Goal: Task Accomplishment & Management: Complete application form

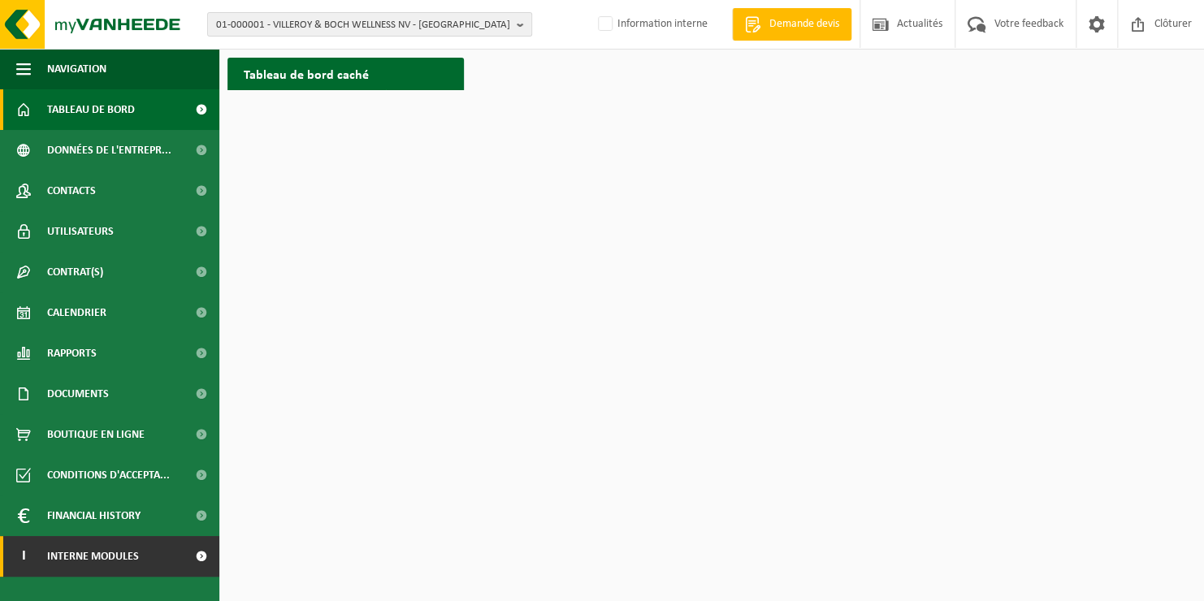
click at [67, 565] on span "Interne modules" at bounding box center [93, 556] width 92 height 41
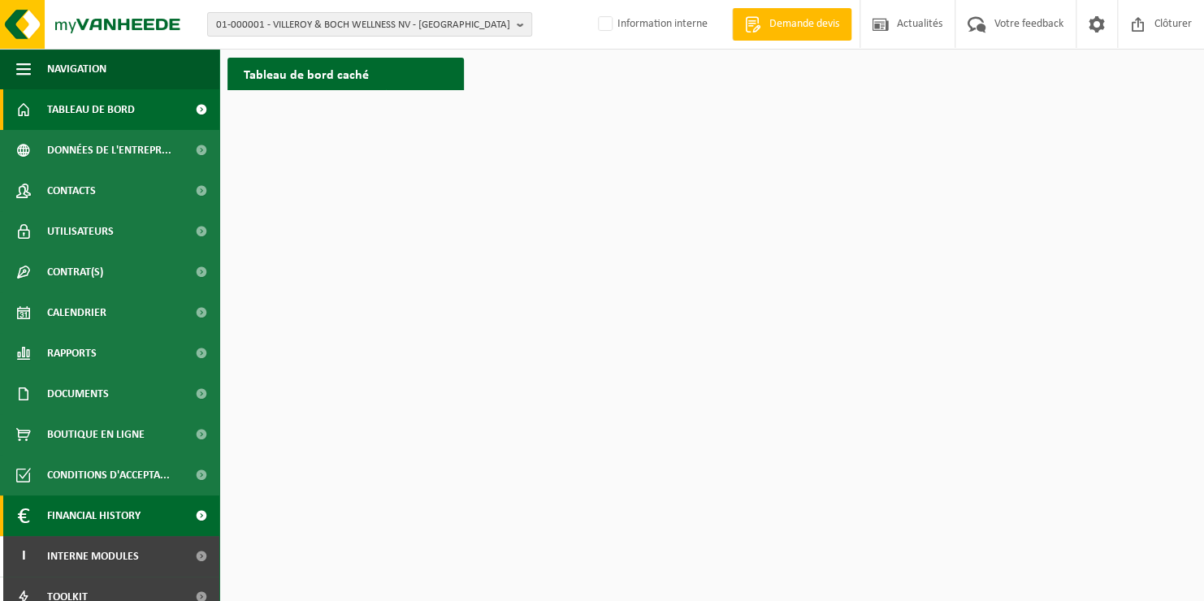
scroll to position [57, 0]
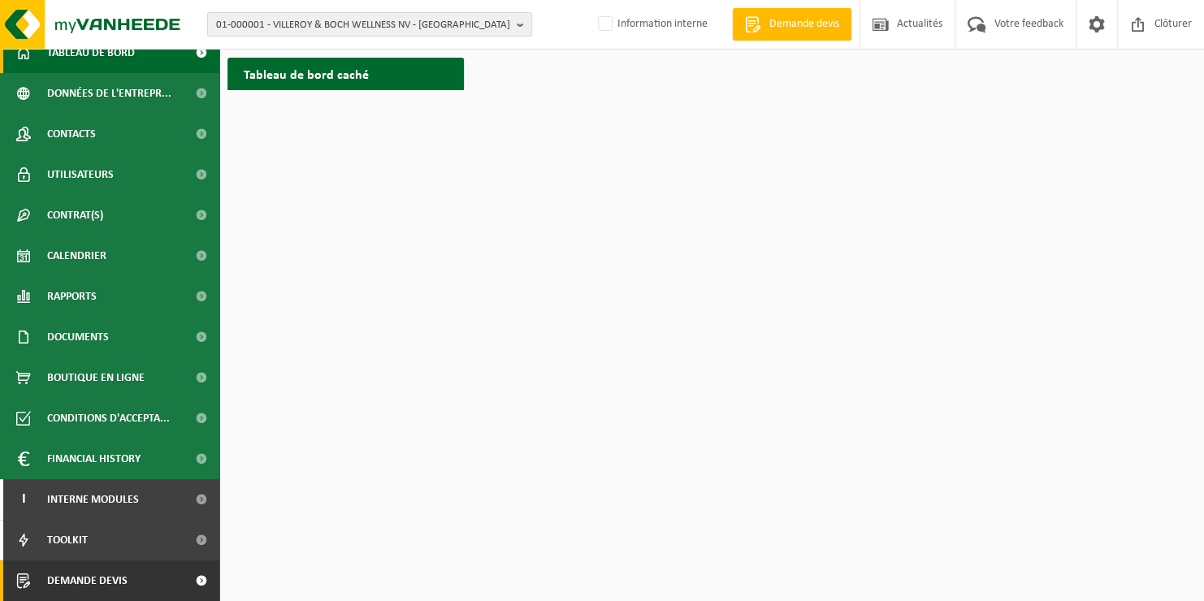
click at [115, 578] on span "Demande devis" at bounding box center [87, 580] width 80 height 41
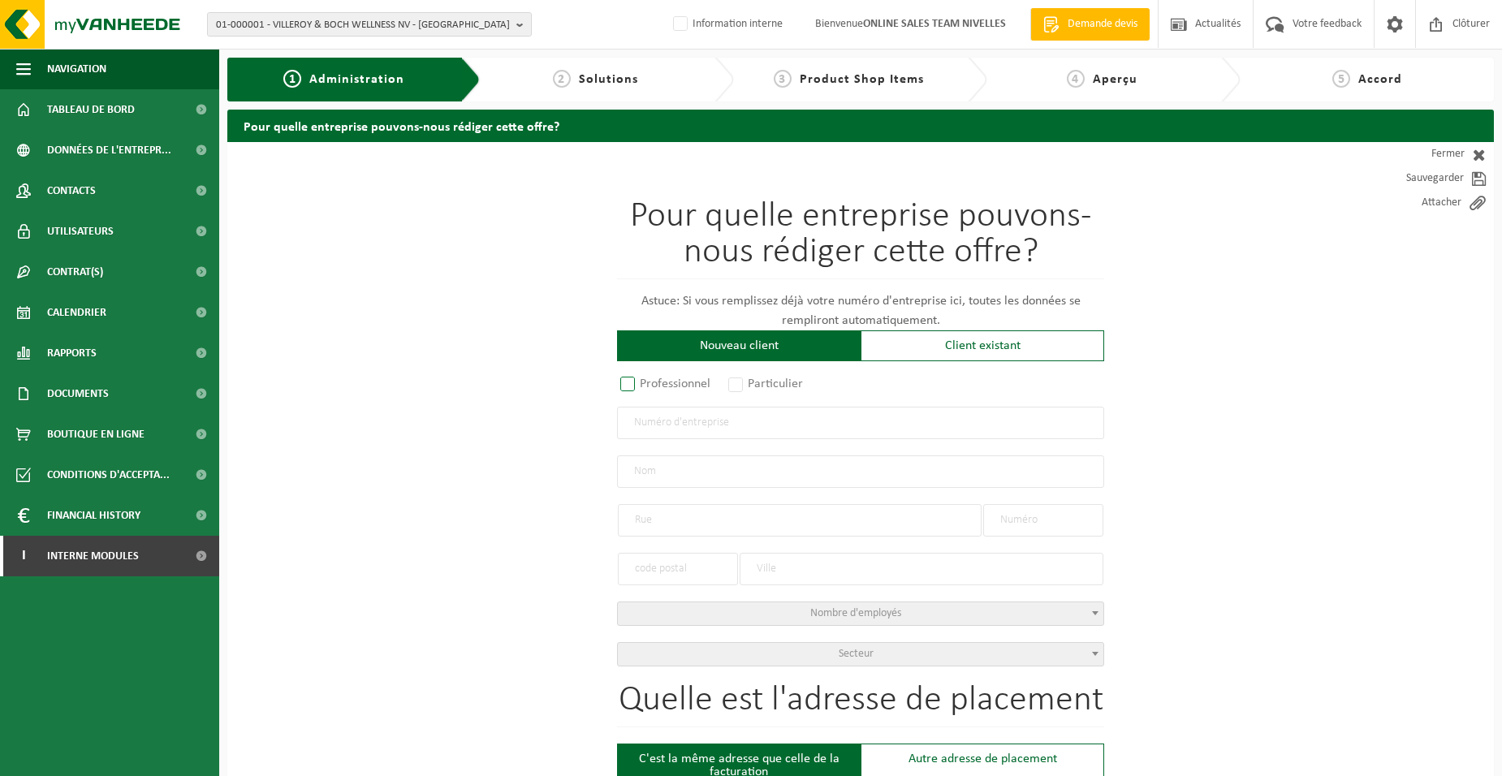
click at [627, 383] on label "Professionnel" at bounding box center [666, 384] width 98 height 23
click at [644, 383] on input "Professionnel" at bounding box center [649, 385] width 11 height 11
radio input "true"
click at [657, 443] on div "Pour quelle entreprise pouvons-nous rédiger cette offre? Astuce: Si vous rempli…" at bounding box center [860, 433] width 487 height 468
click at [674, 431] on input "text" at bounding box center [860, 423] width 487 height 32
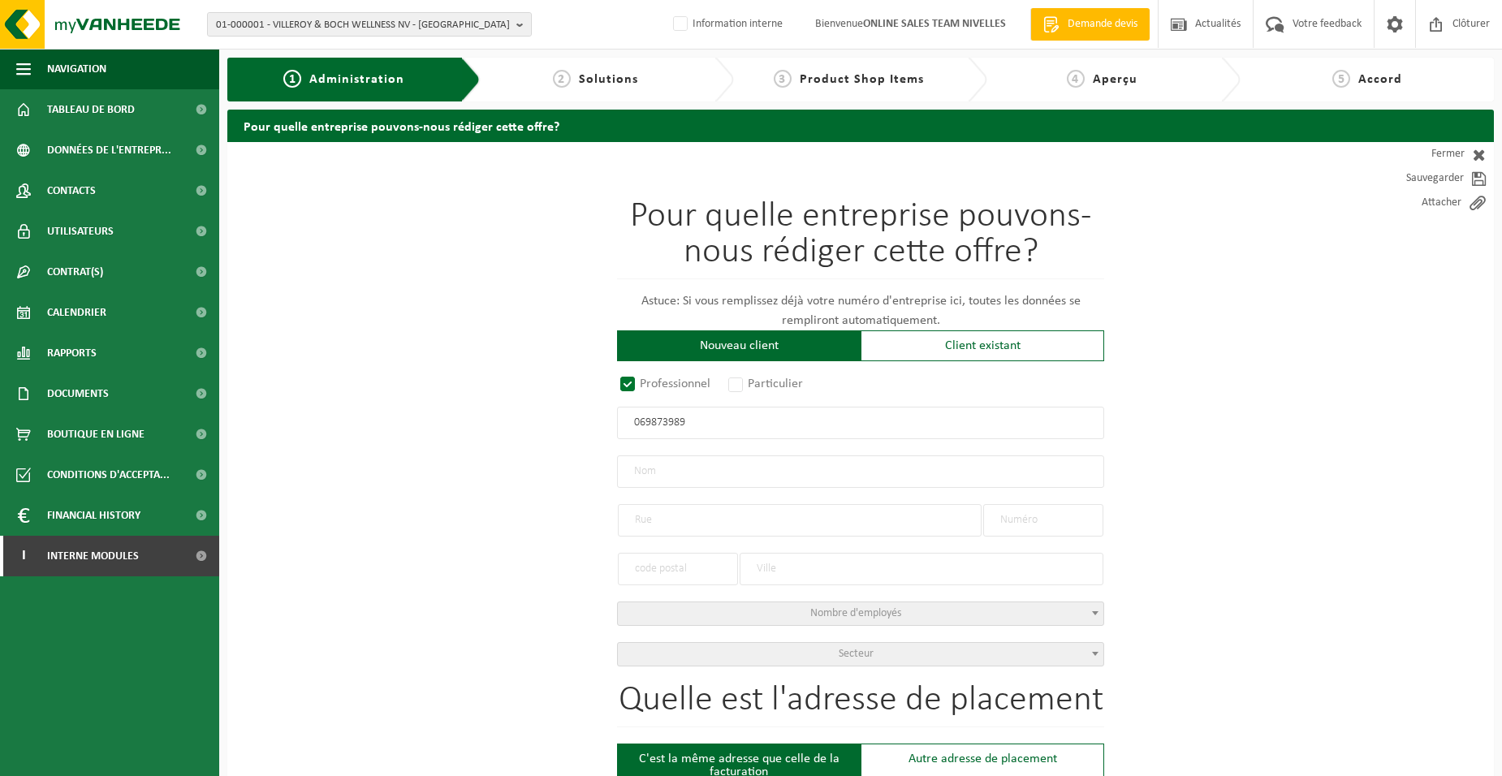
type input "0698739894"
radio input "false"
select select
type input "CUISINES-IMMO SRL"
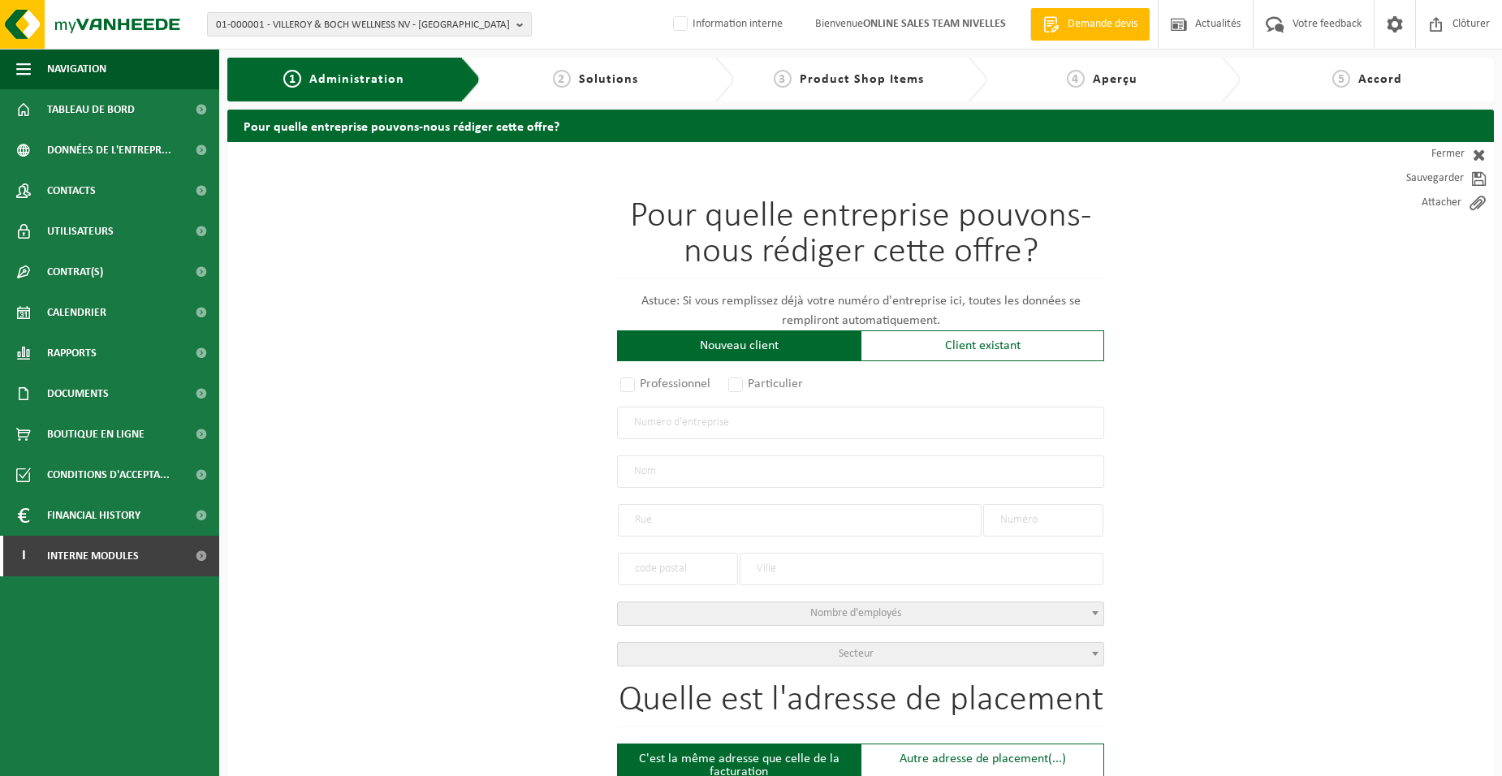
type input "FAUBOURG DE MIGNAULT"
type input "23"
type input "7070"
type input "LE ROEULX"
type input "2276984532"
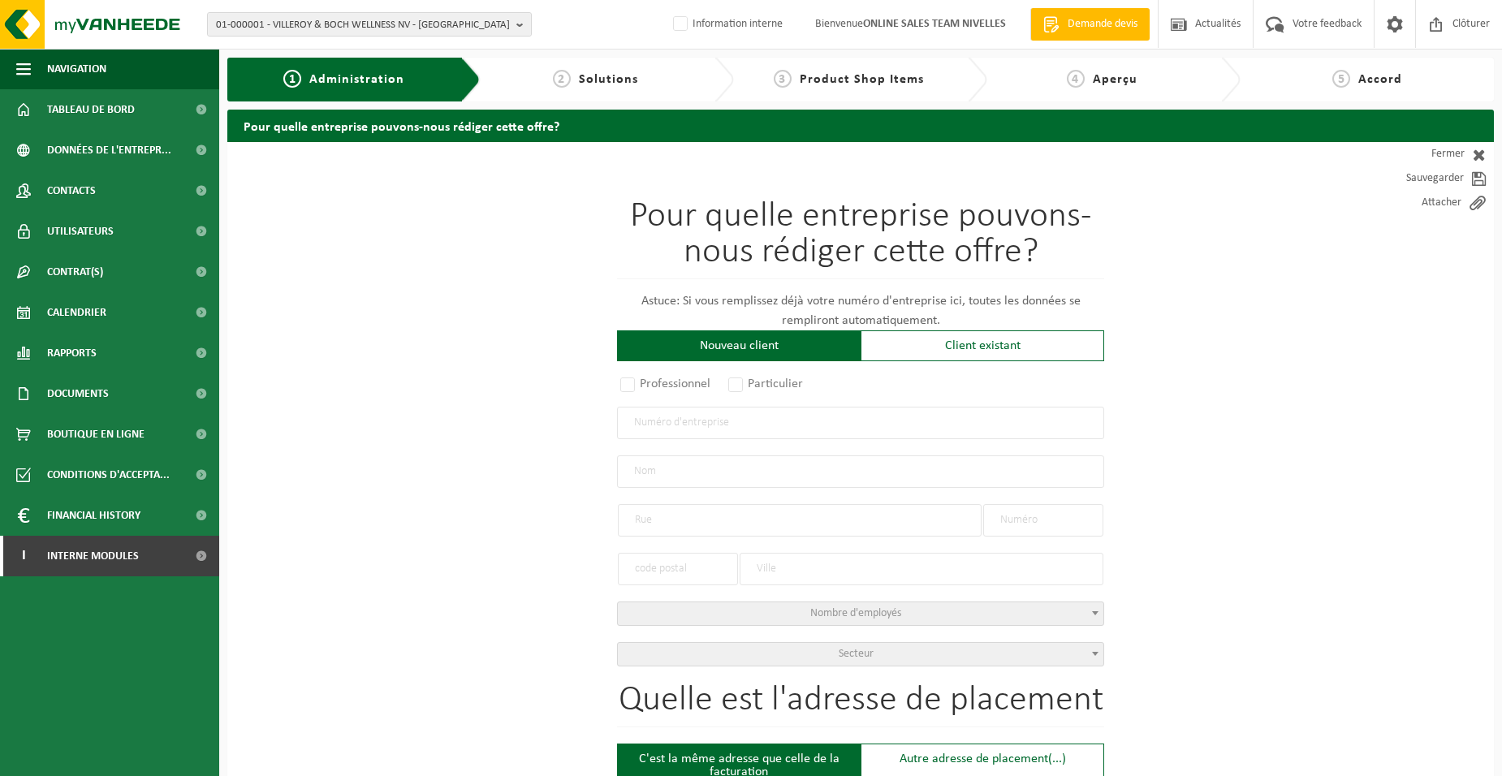
radio input "true"
select select "24789"
type input "0698.739.894"
type input "CUISINES IMMO-PLACEMENT"
type input "RUE DU TILLOI"
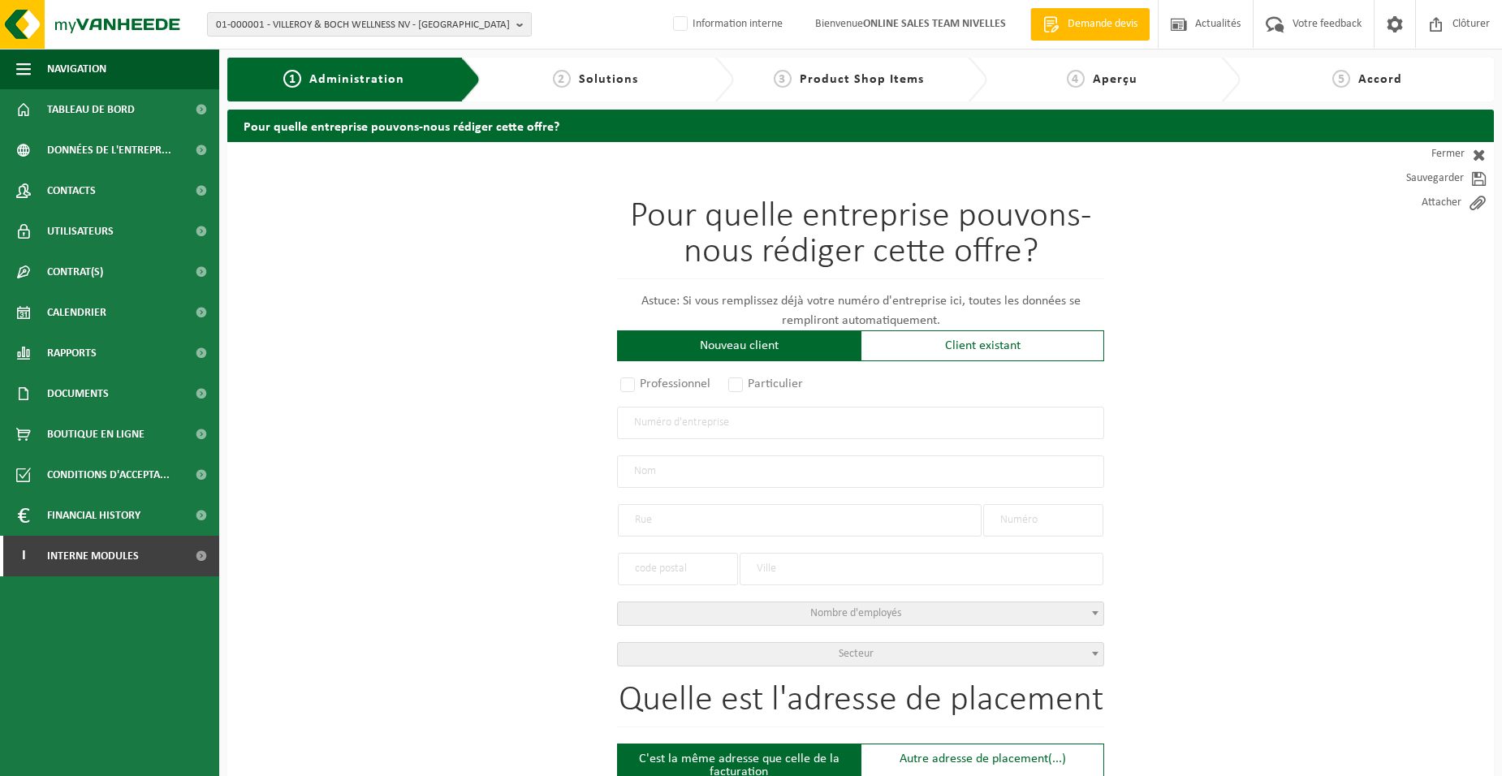
type input "6"
type input "6220"
type input "HEPPIGNIES"
select select "569"
type input "CUISINES IMMO-PLACEMENT"
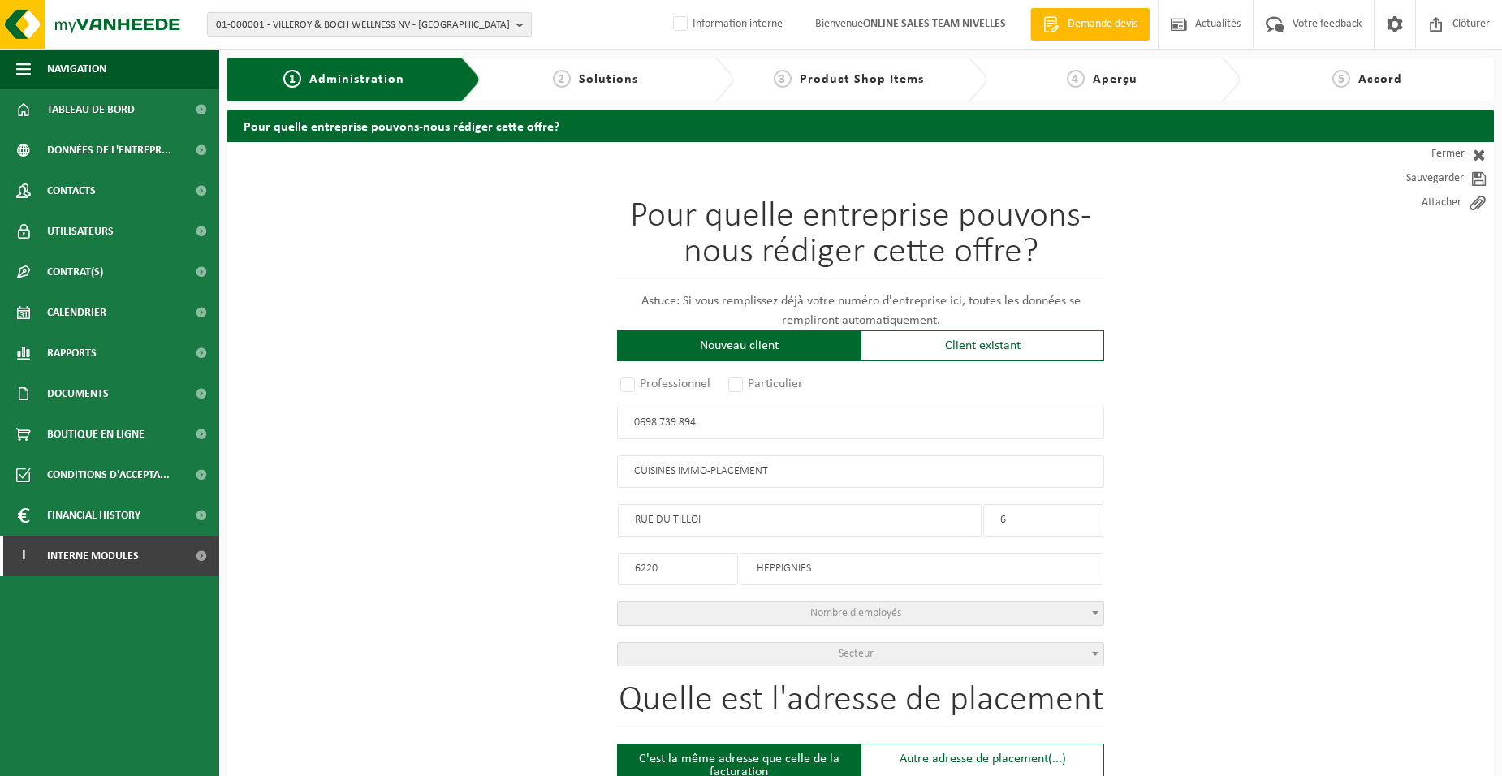
type input "RUE DU TILLOI"
type input "6"
type input "6220"
type input "HEPPIGNIES"
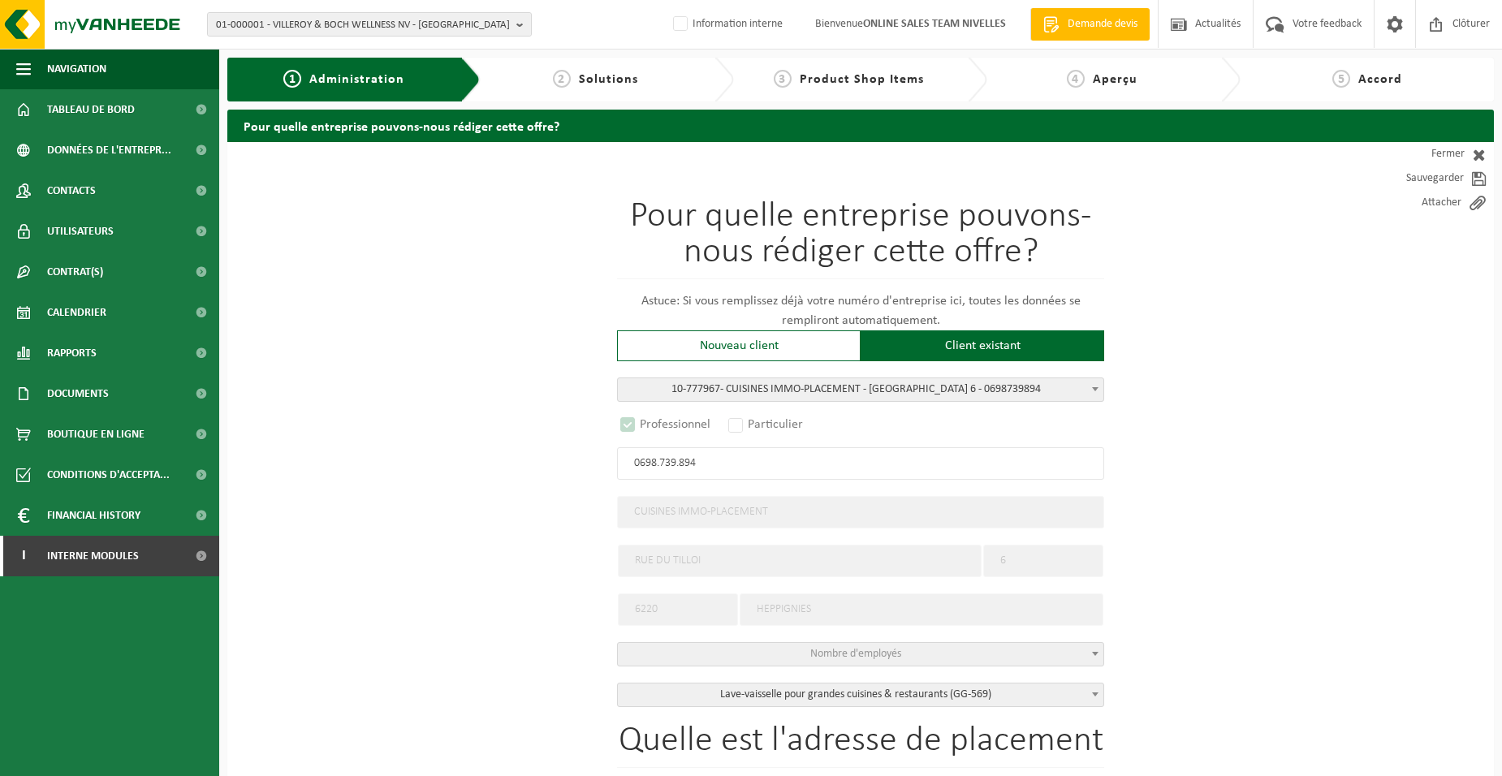
select select "D"
type input "0698.739.894"
click at [1095, 390] on b at bounding box center [1095, 389] width 6 height 4
click at [631, 344] on div "Nouveau client" at bounding box center [739, 346] width 244 height 31
radio input "false"
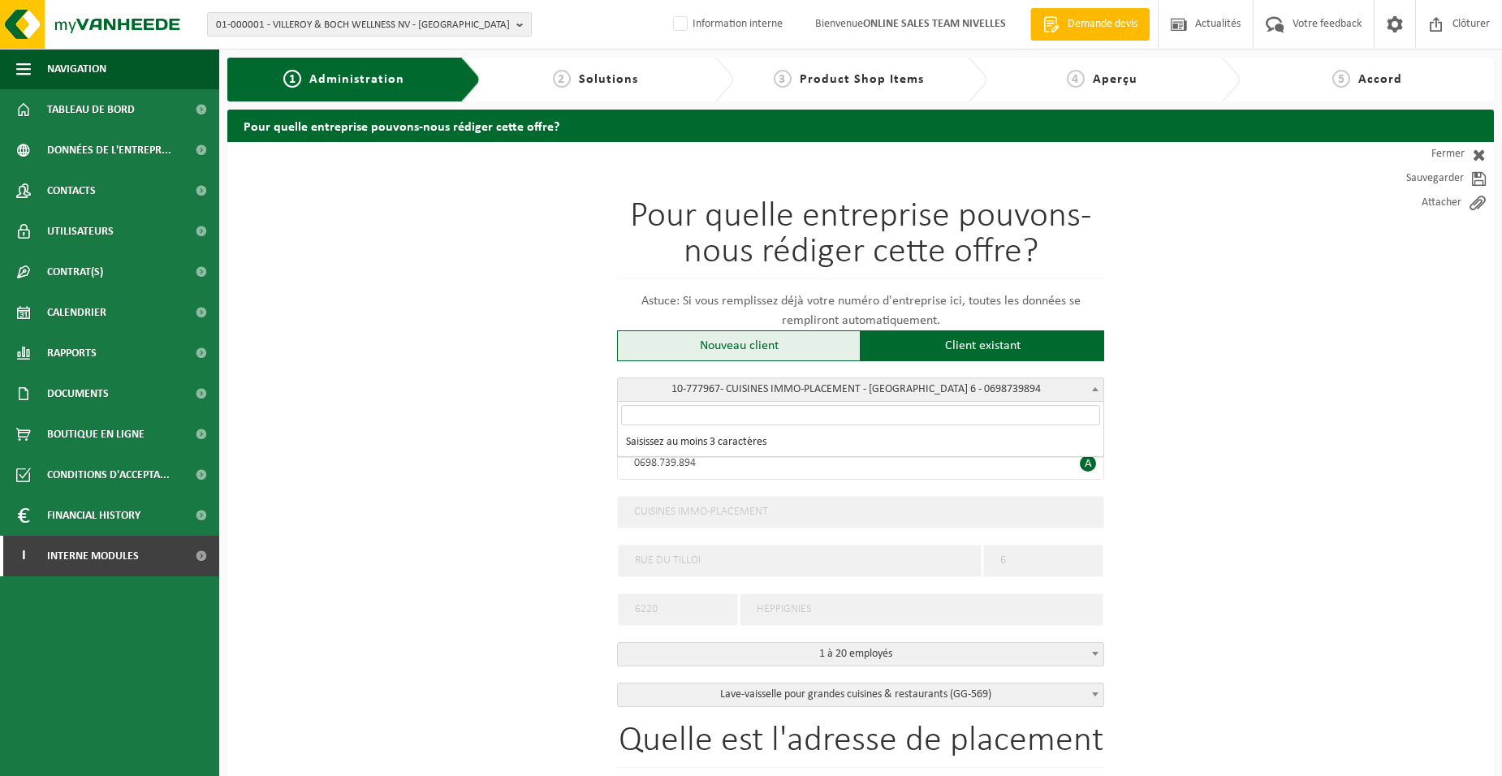
select select
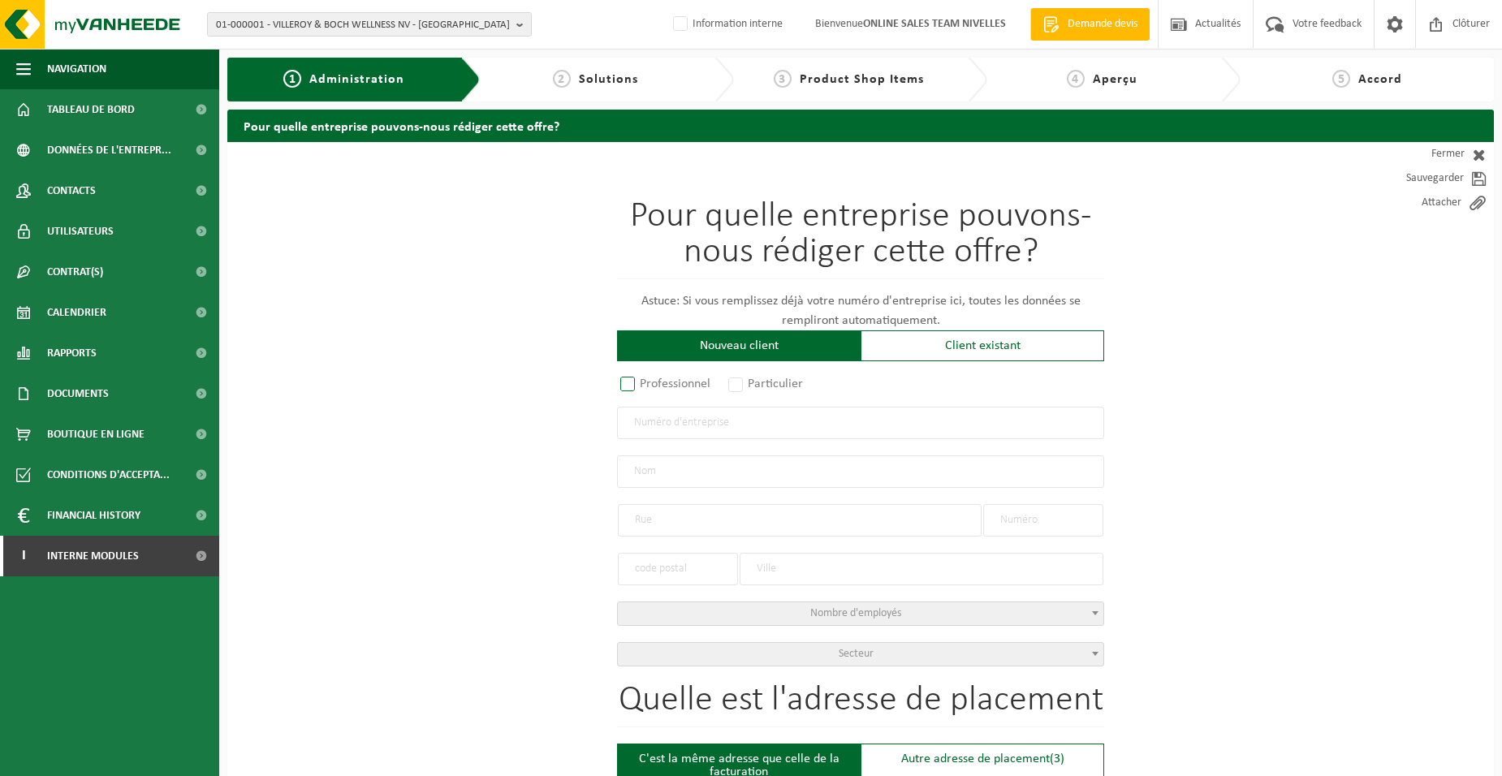
click at [663, 385] on label "Professionnel" at bounding box center [666, 384] width 98 height 23
click at [655, 385] on input "Professionnel" at bounding box center [649, 385] width 11 height 11
radio input "true"
click at [688, 436] on input "text" at bounding box center [860, 423] width 487 height 32
type input "4"
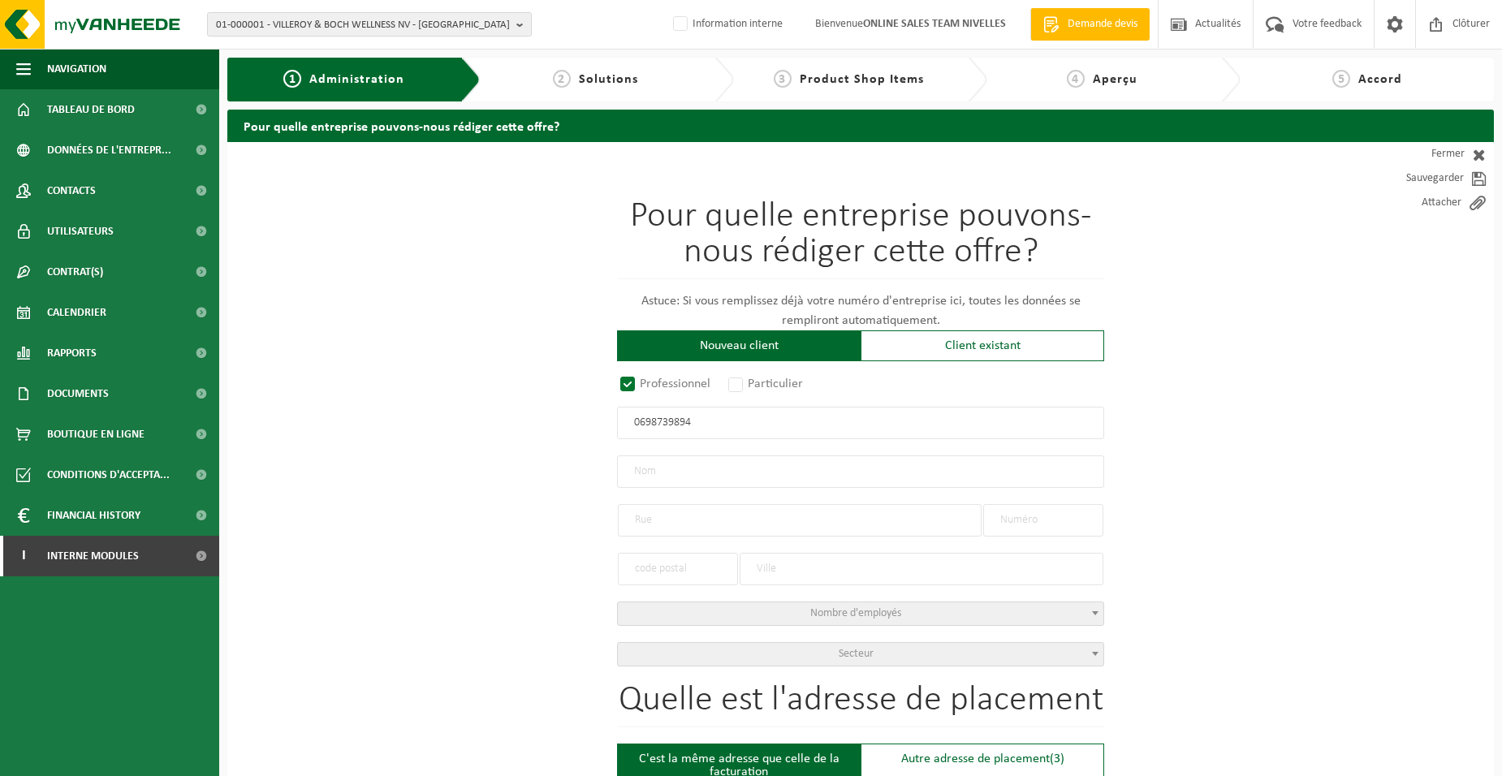
type input "0698739894"
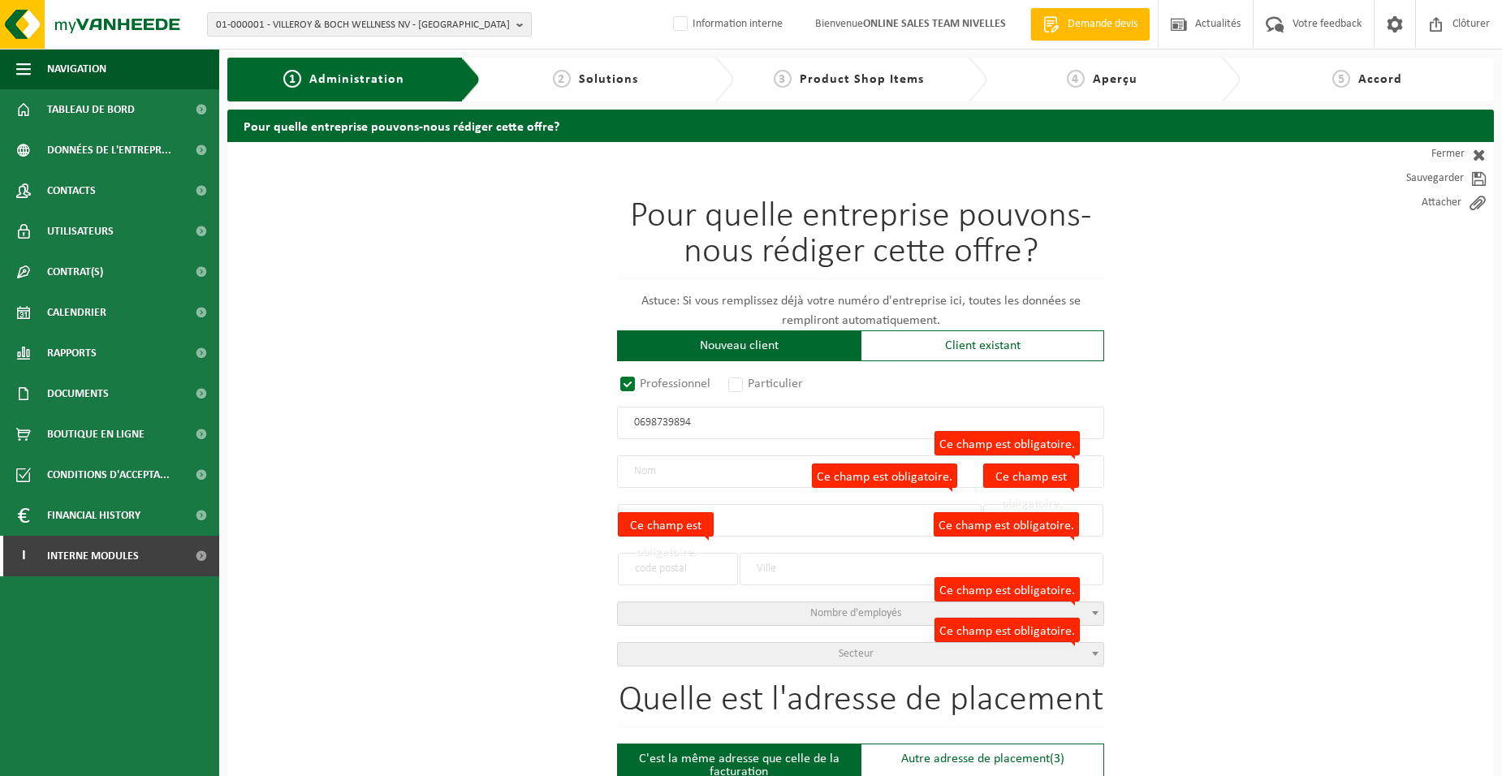
radio input "false"
select select
type input "CUISINES-IMMO SRL"
type input "FAUBOURG DE MIGNAULT"
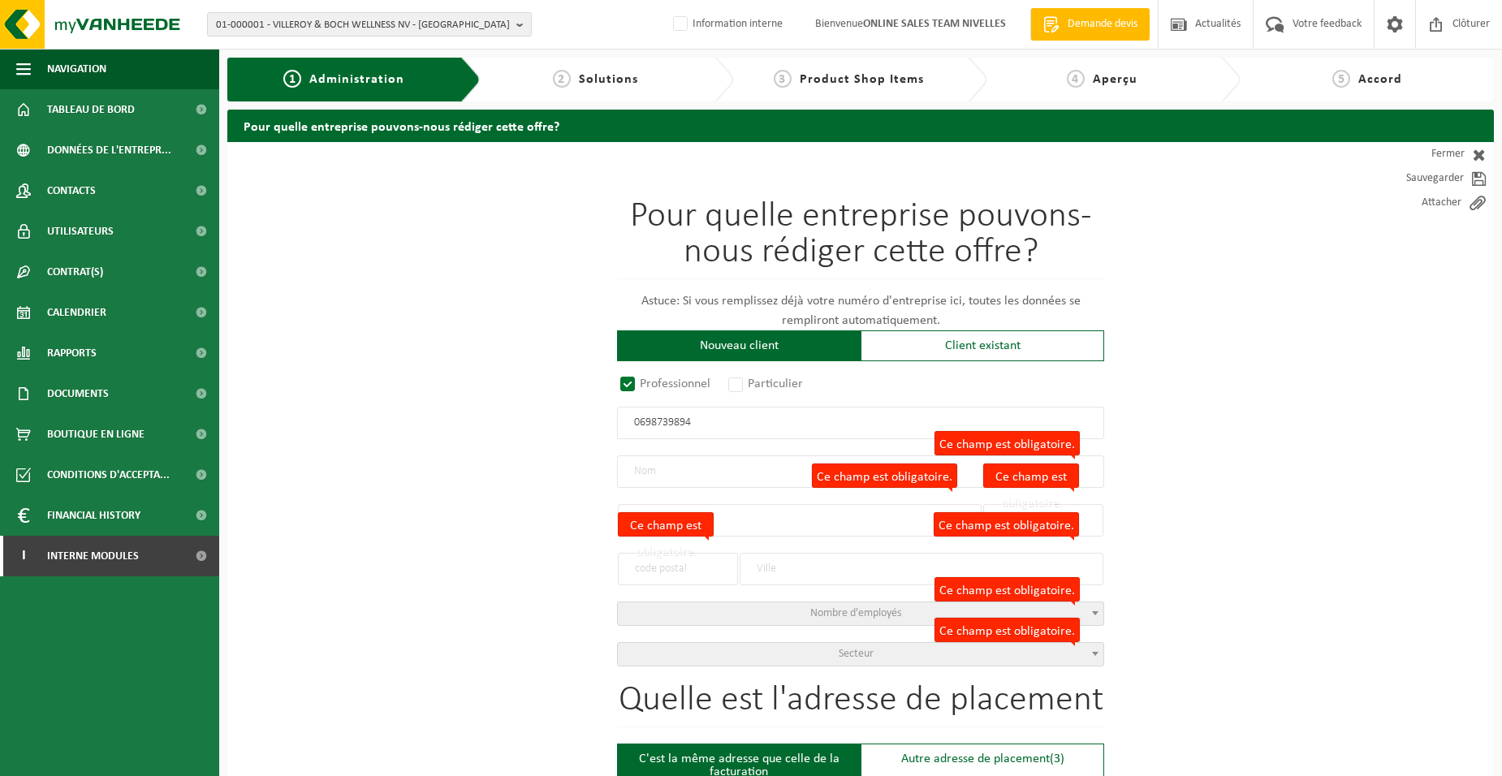
type input "23"
type input "7070"
type input "LE ROEULX"
type input "2276984532"
radio input "true"
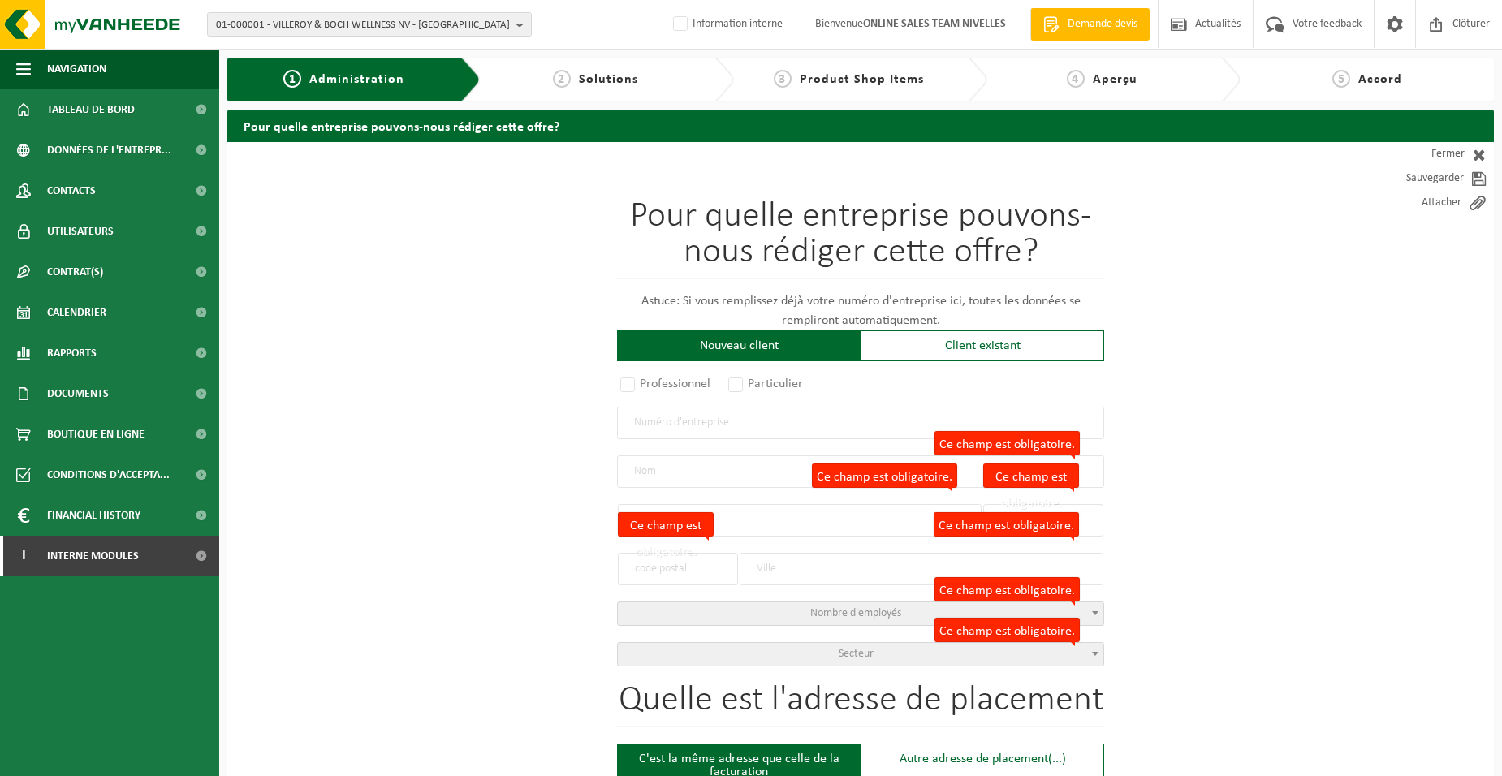
select select "24789"
type input "0698.739.894"
type input "CUISINES IMMO-PLACEMENT"
type input "RUE DU TILLOI"
type input "6"
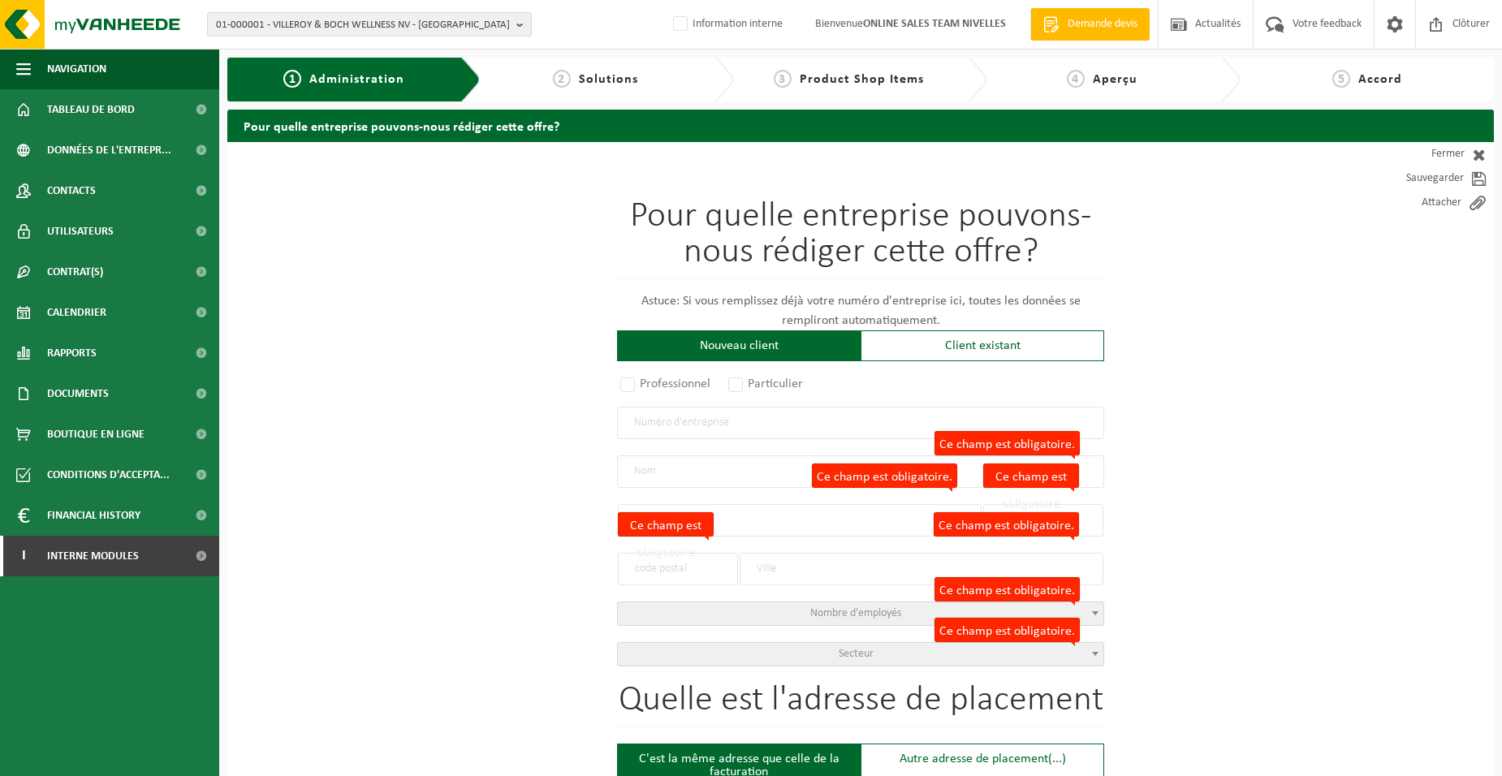
type input "6220"
type input "HEPPIGNIES"
select select "569"
type input "CUISINES IMMO-PLACEMENT"
type input "RUE DU TILLOI"
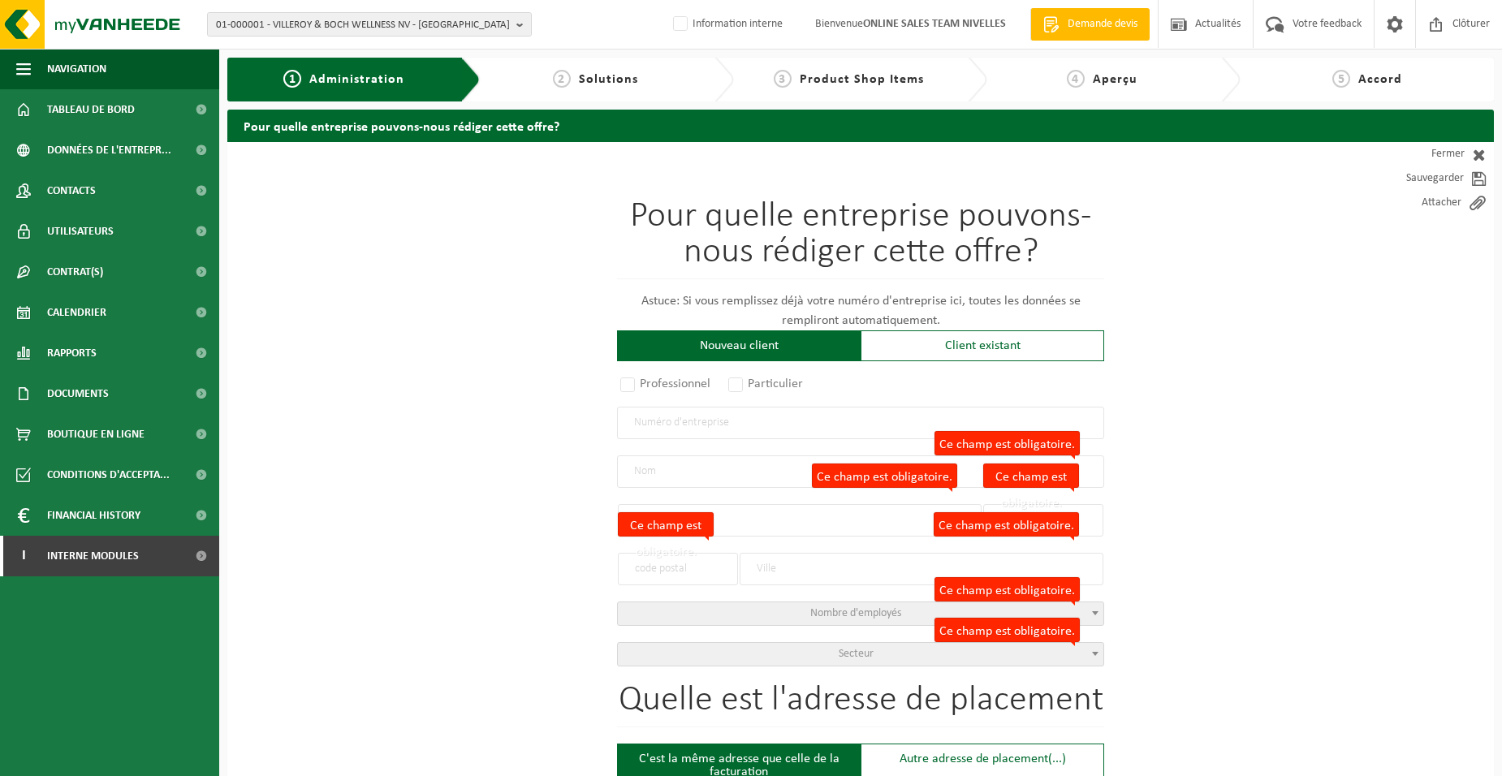
type input "6"
type input "6220"
type input "HEPPIGNIES"
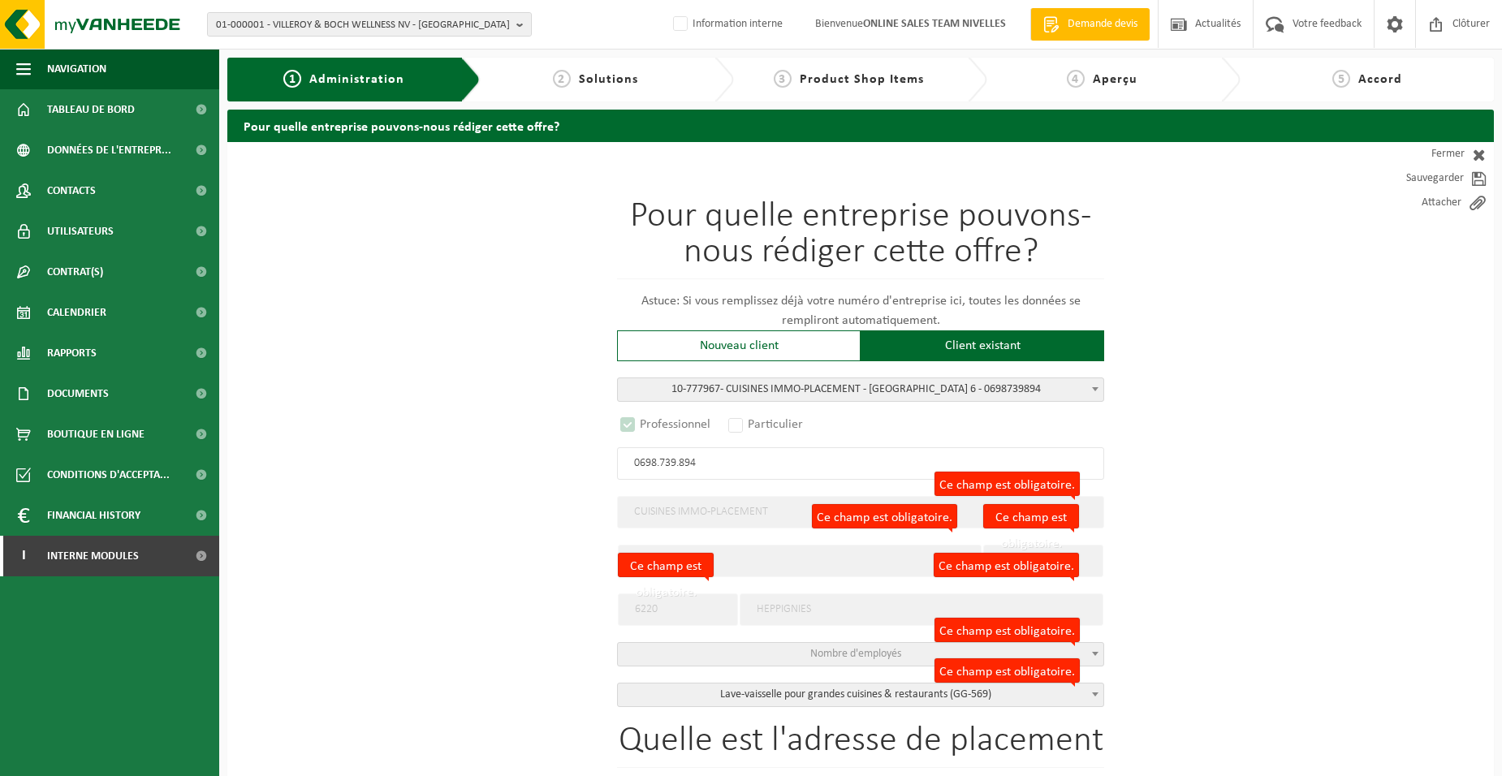
select select "D"
click at [638, 470] on input "0698.739.894" at bounding box center [860, 463] width 487 height 32
click at [759, 520] on input "CUISINES IMMO-PLACEMENT" at bounding box center [860, 512] width 487 height 32
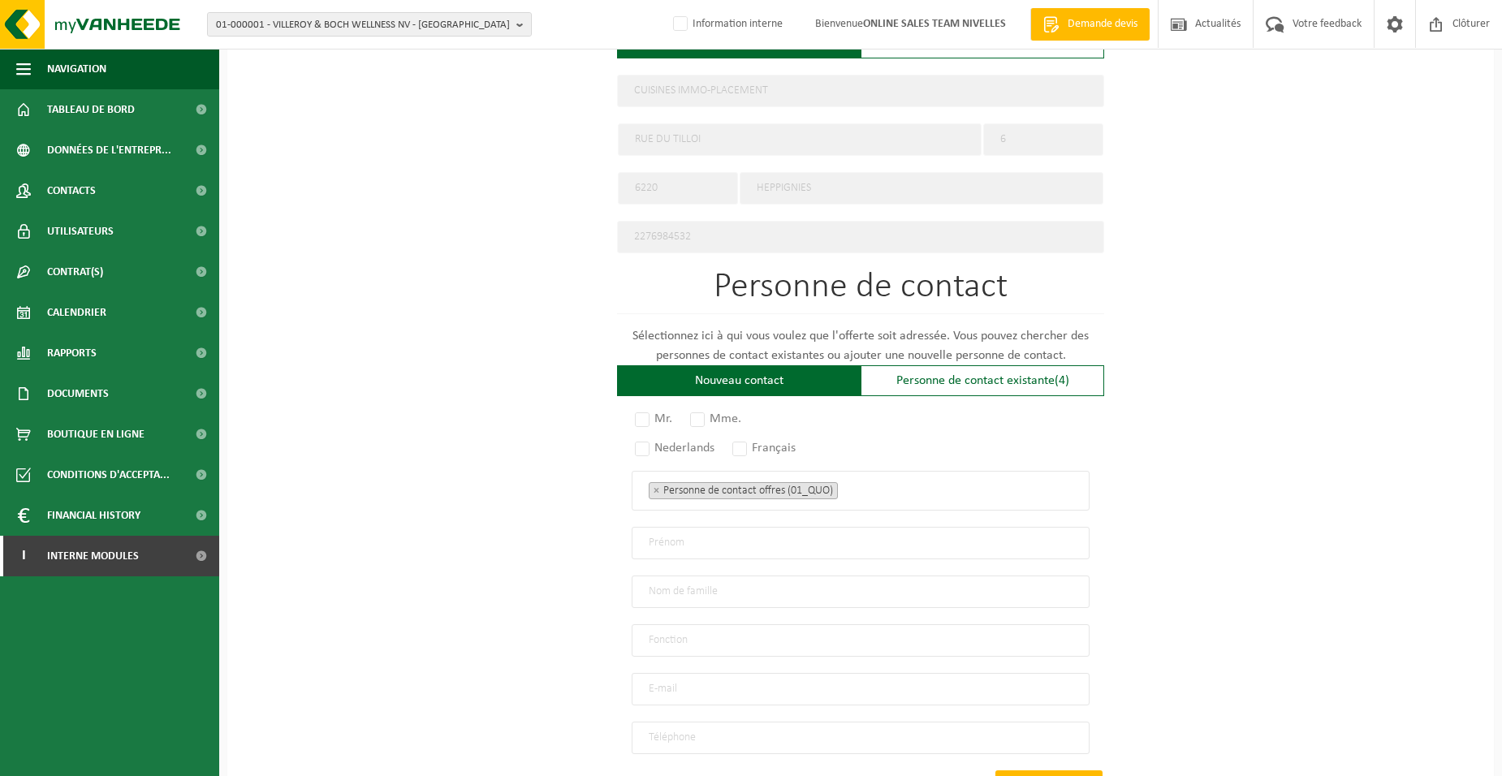
scroll to position [886, 0]
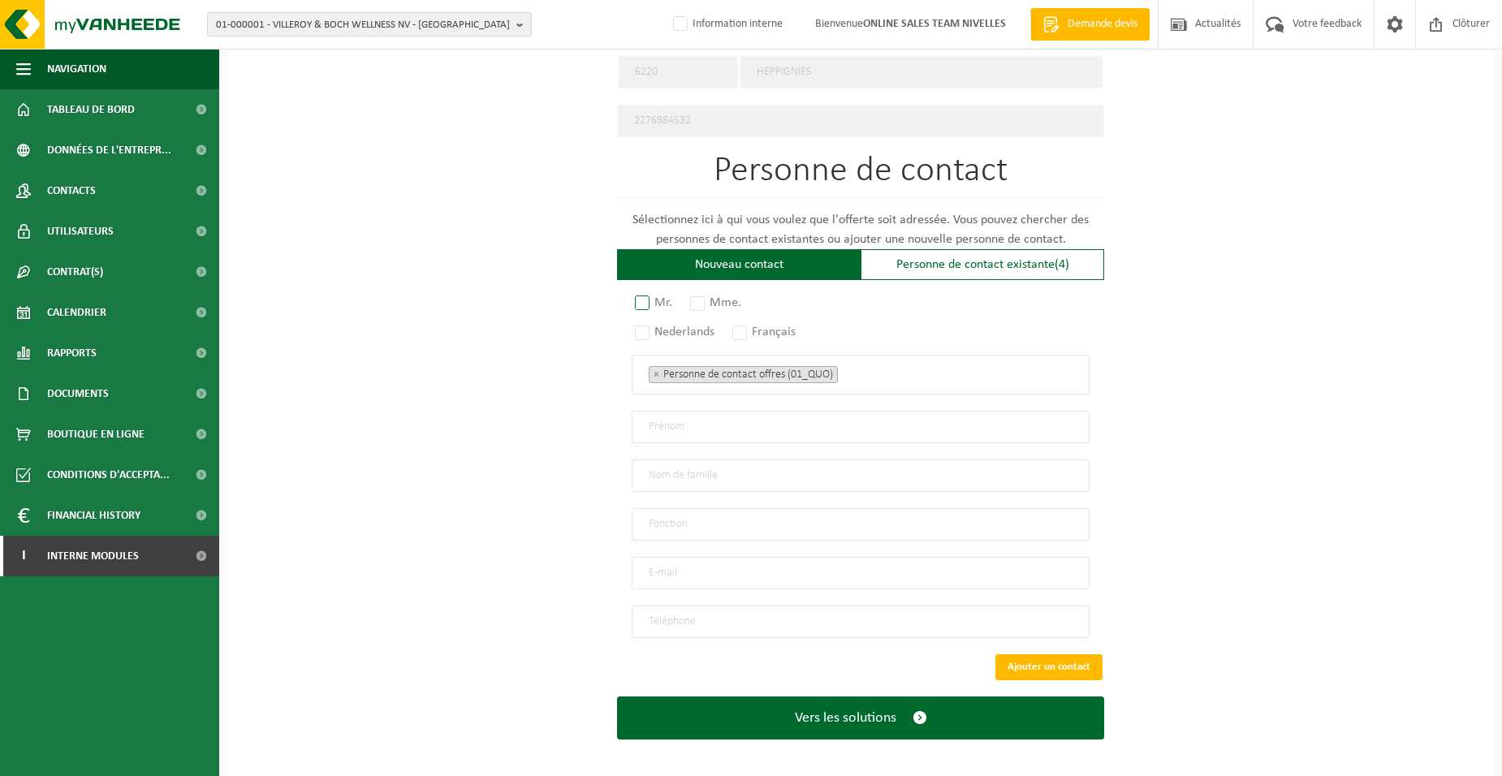
click at [638, 298] on label "Mr." at bounding box center [654, 303] width 45 height 23
radio input "true"
click at [752, 330] on label "Français" at bounding box center [764, 332] width 71 height 23
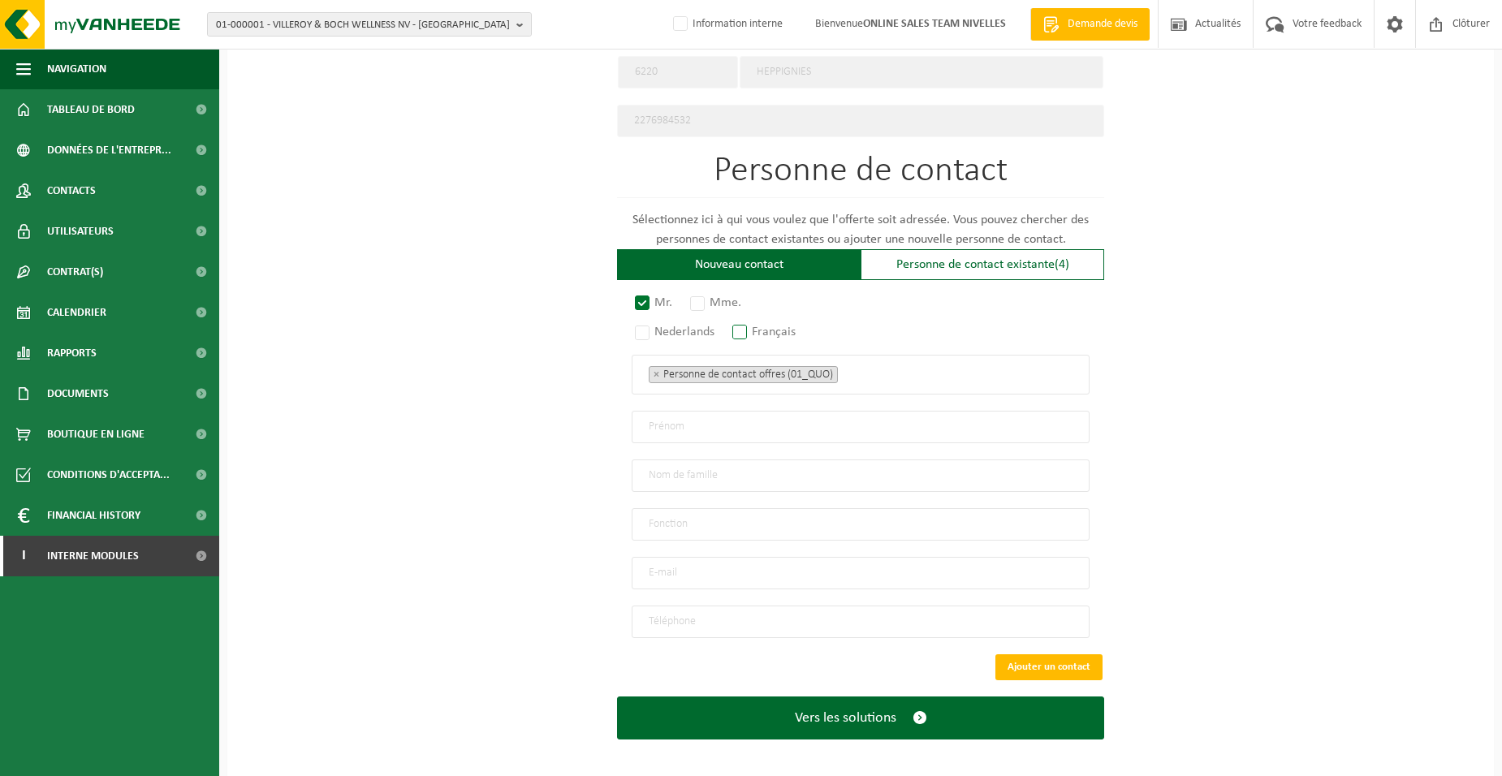
radio input "true"
click at [936, 372] on ul "× Personne de contact offres (01_QUO)" at bounding box center [861, 374] width 424 height 21
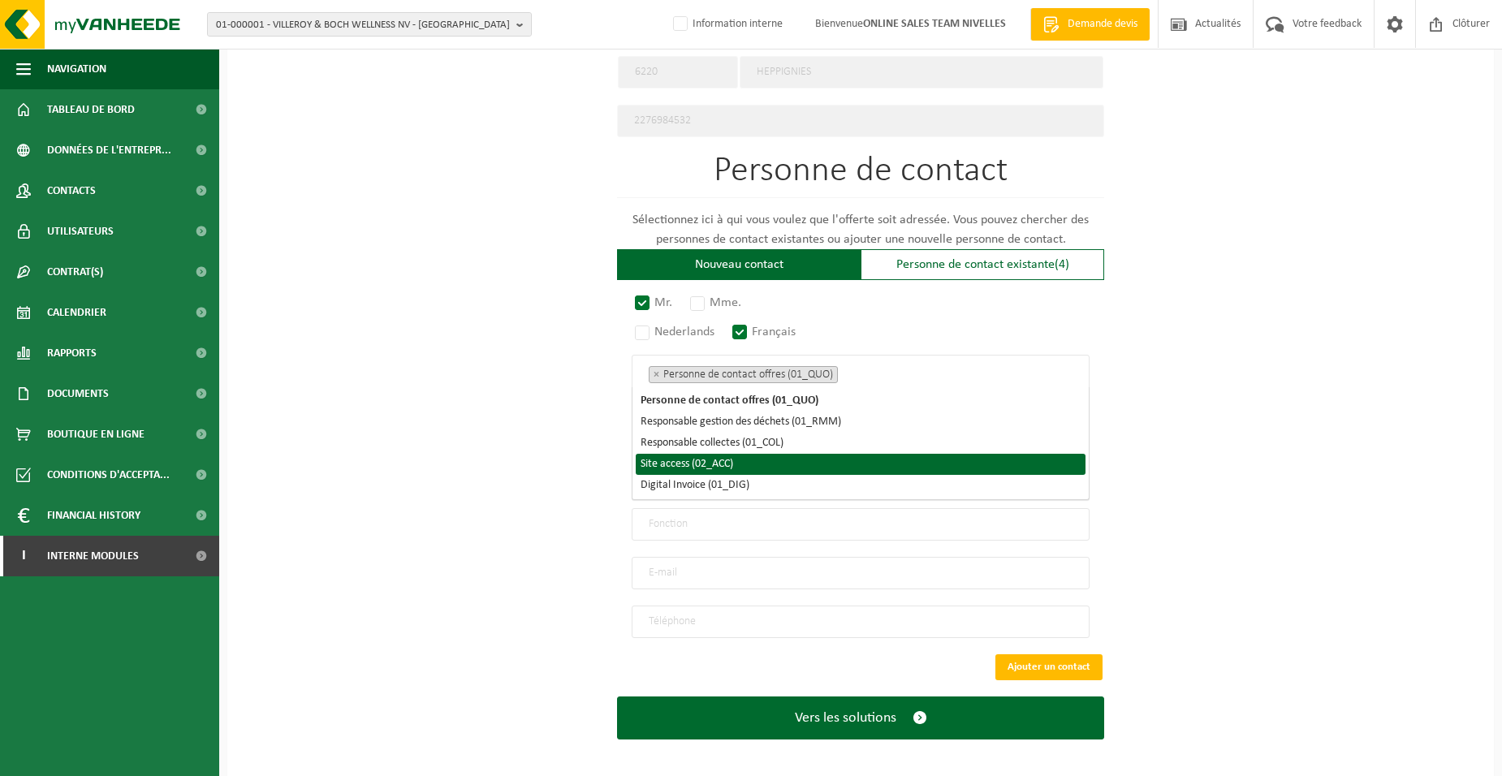
click at [762, 457] on li "Site access (02_ACC)" at bounding box center [861, 464] width 450 height 21
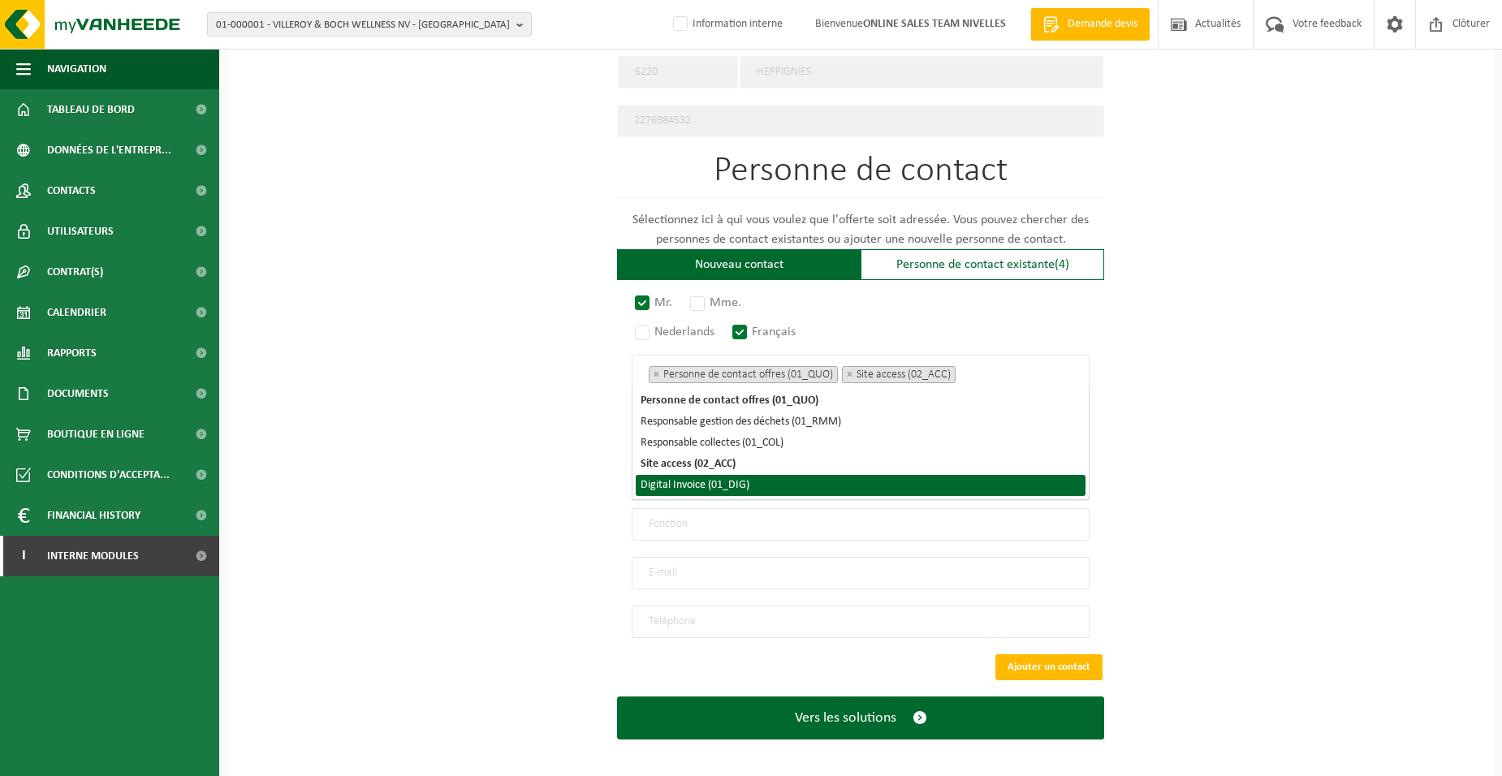
click at [750, 483] on li "Digital Invoice (01_DIG)" at bounding box center [861, 485] width 450 height 21
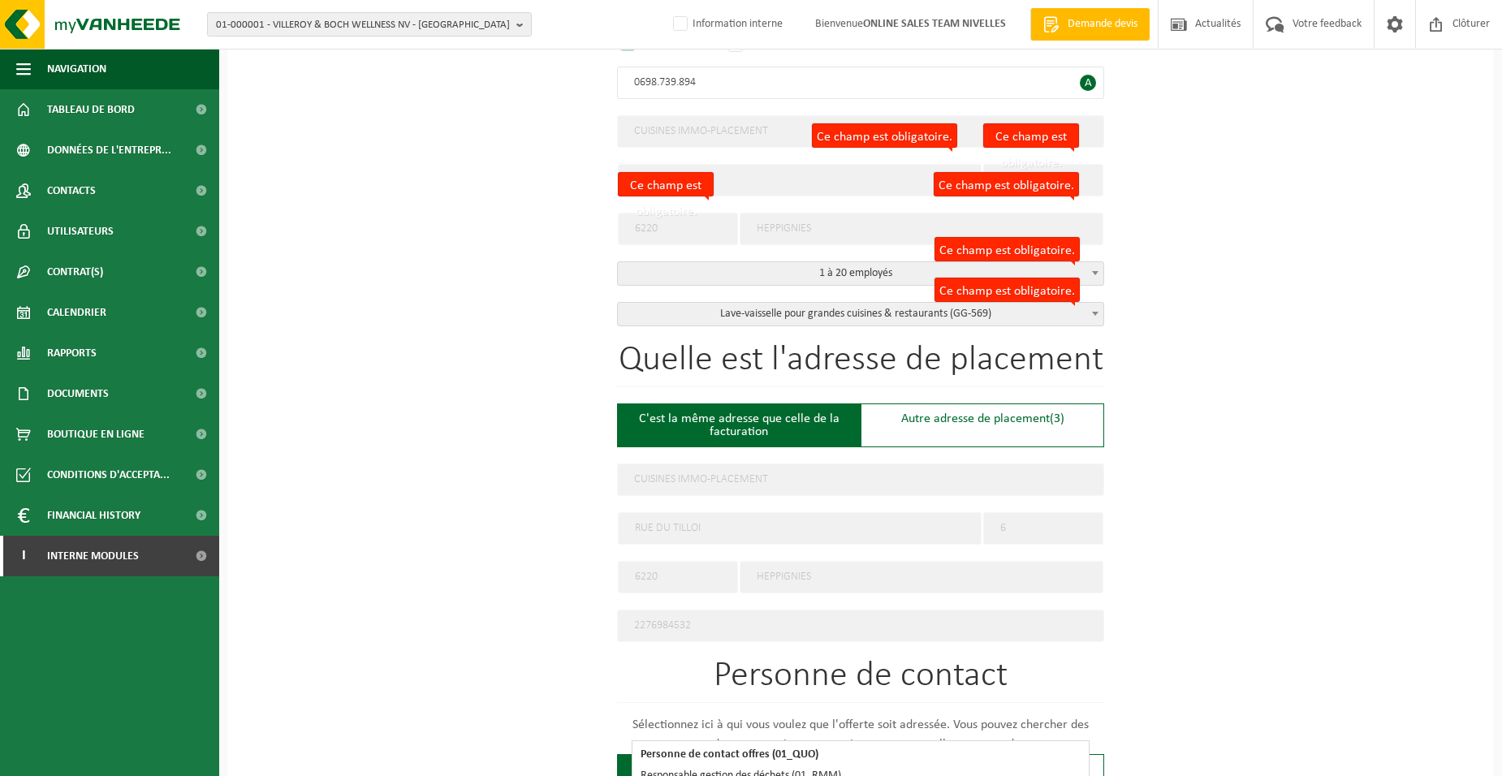
scroll to position [155, 0]
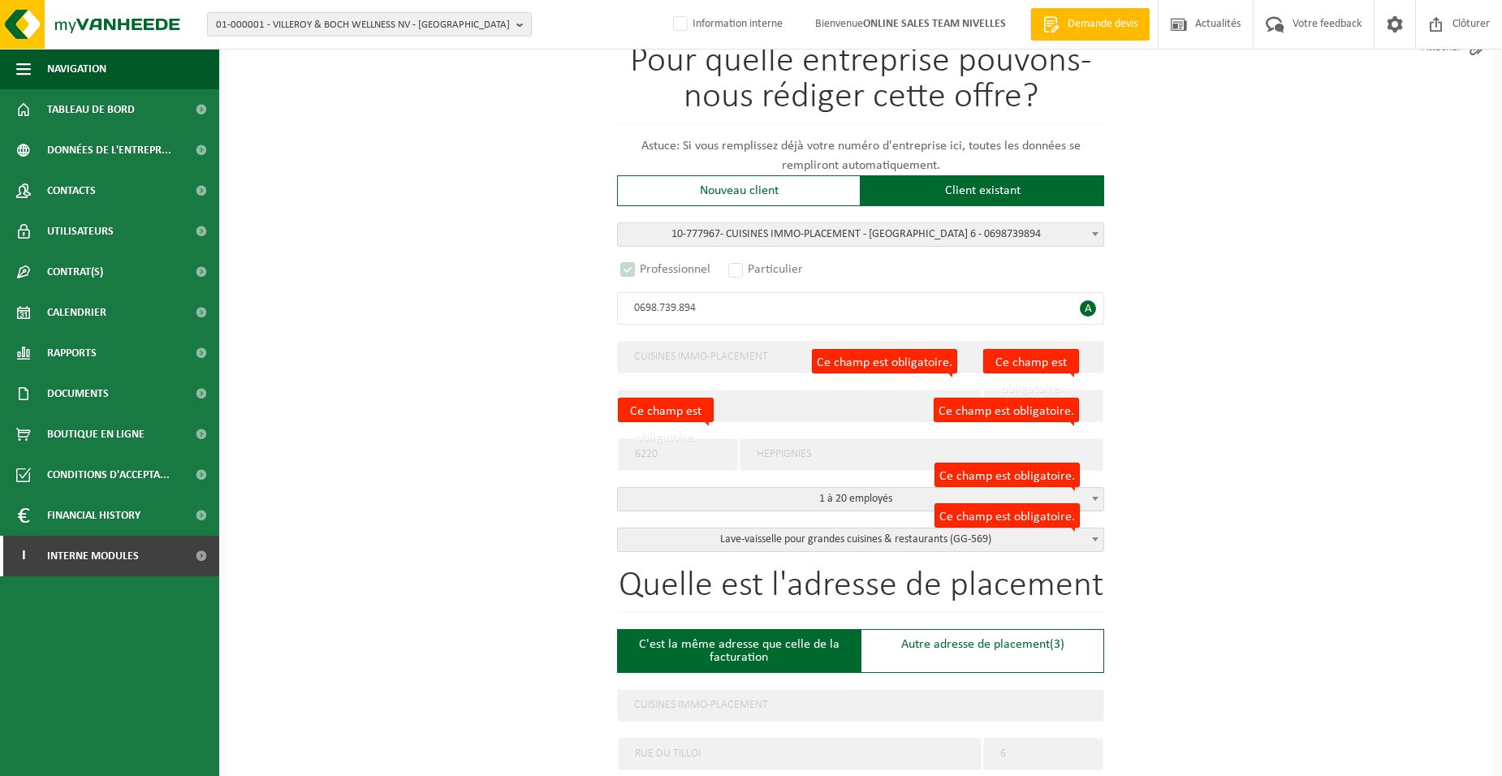
click at [811, 411] on form "Pour quelle entreprise pouvons-nous rédiger cette offre? Astuce: Si vous rempli…" at bounding box center [860, 760] width 487 height 1546
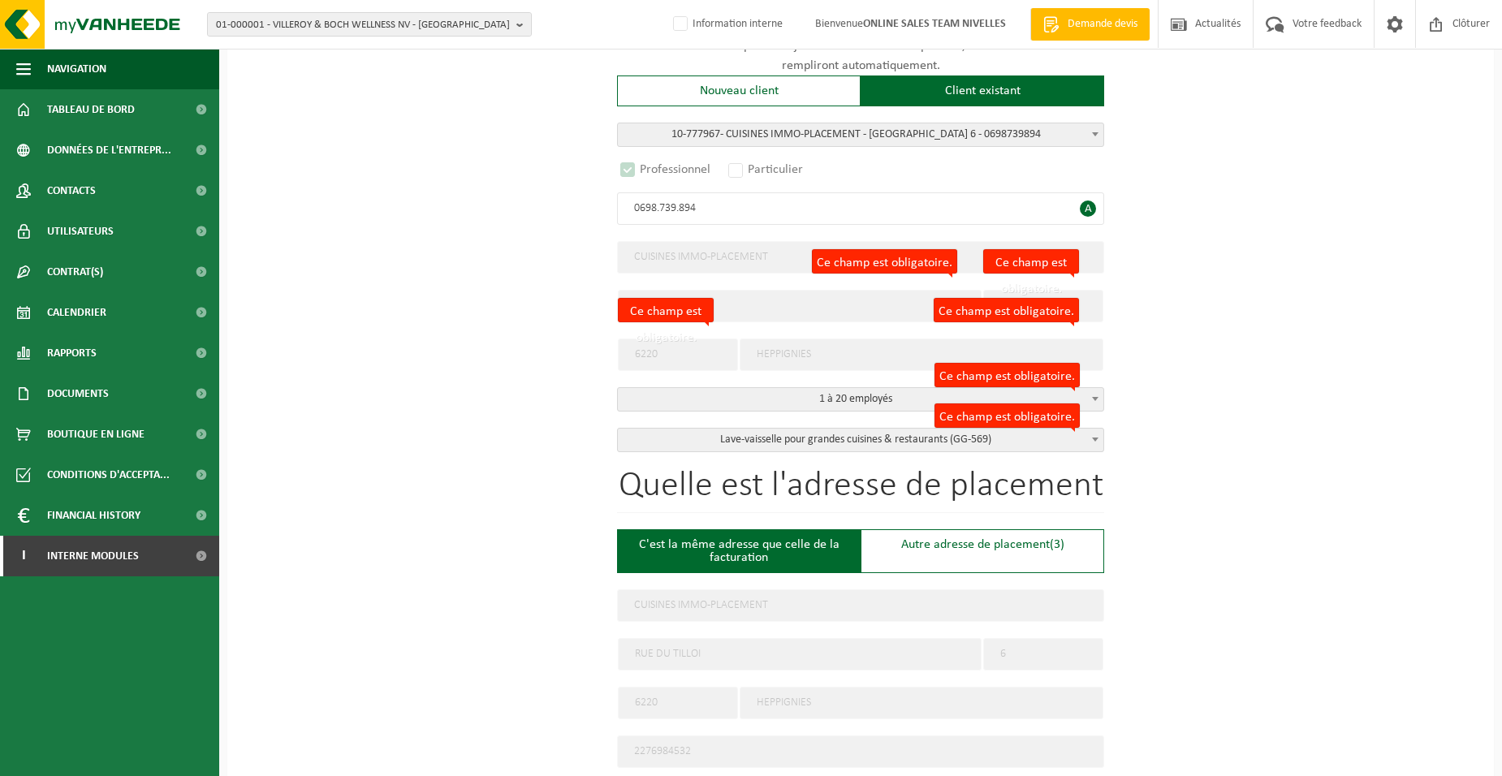
scroll to position [145, 0]
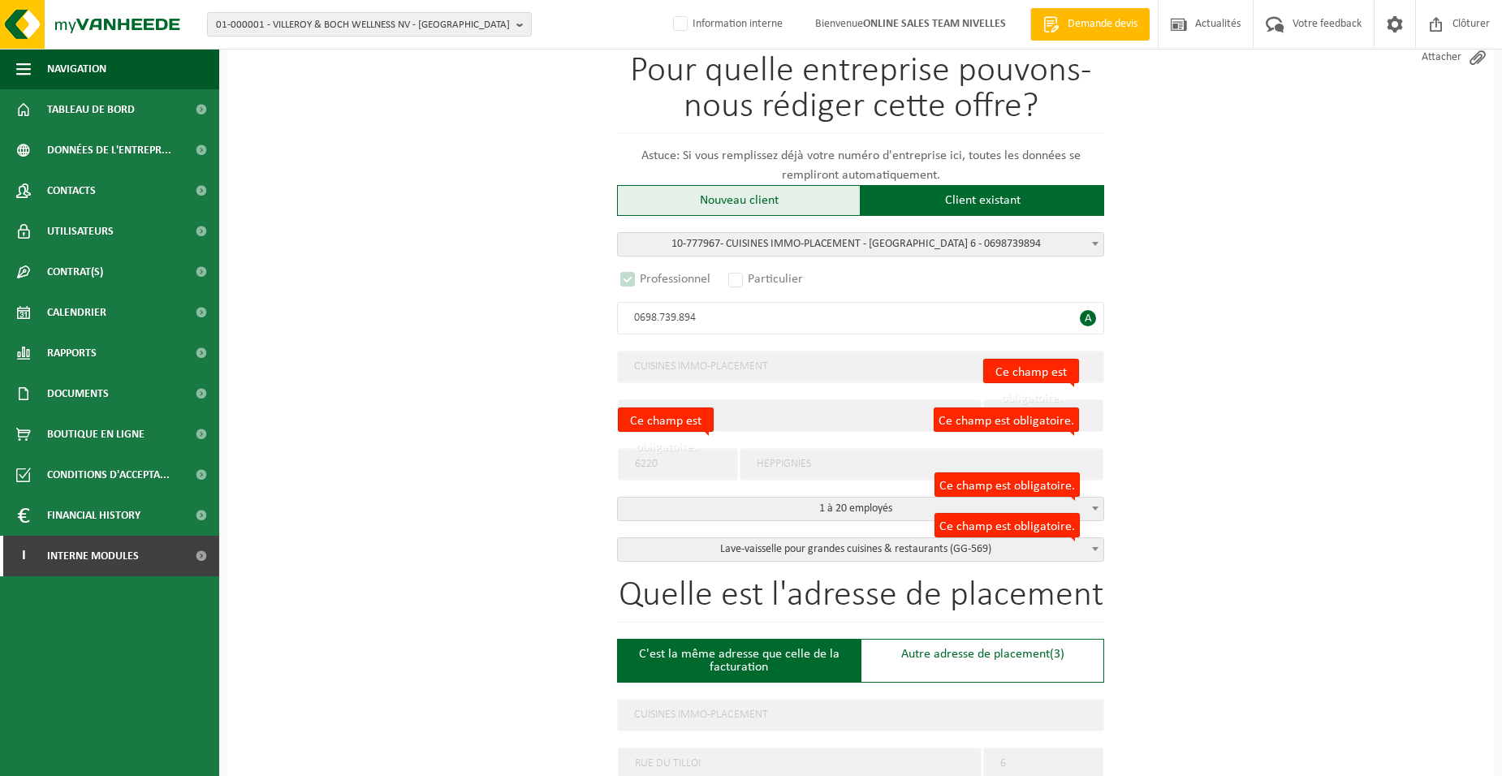
click at [714, 193] on div "Nouveau client" at bounding box center [739, 200] width 244 height 31
radio input "false"
select select
radio input "false"
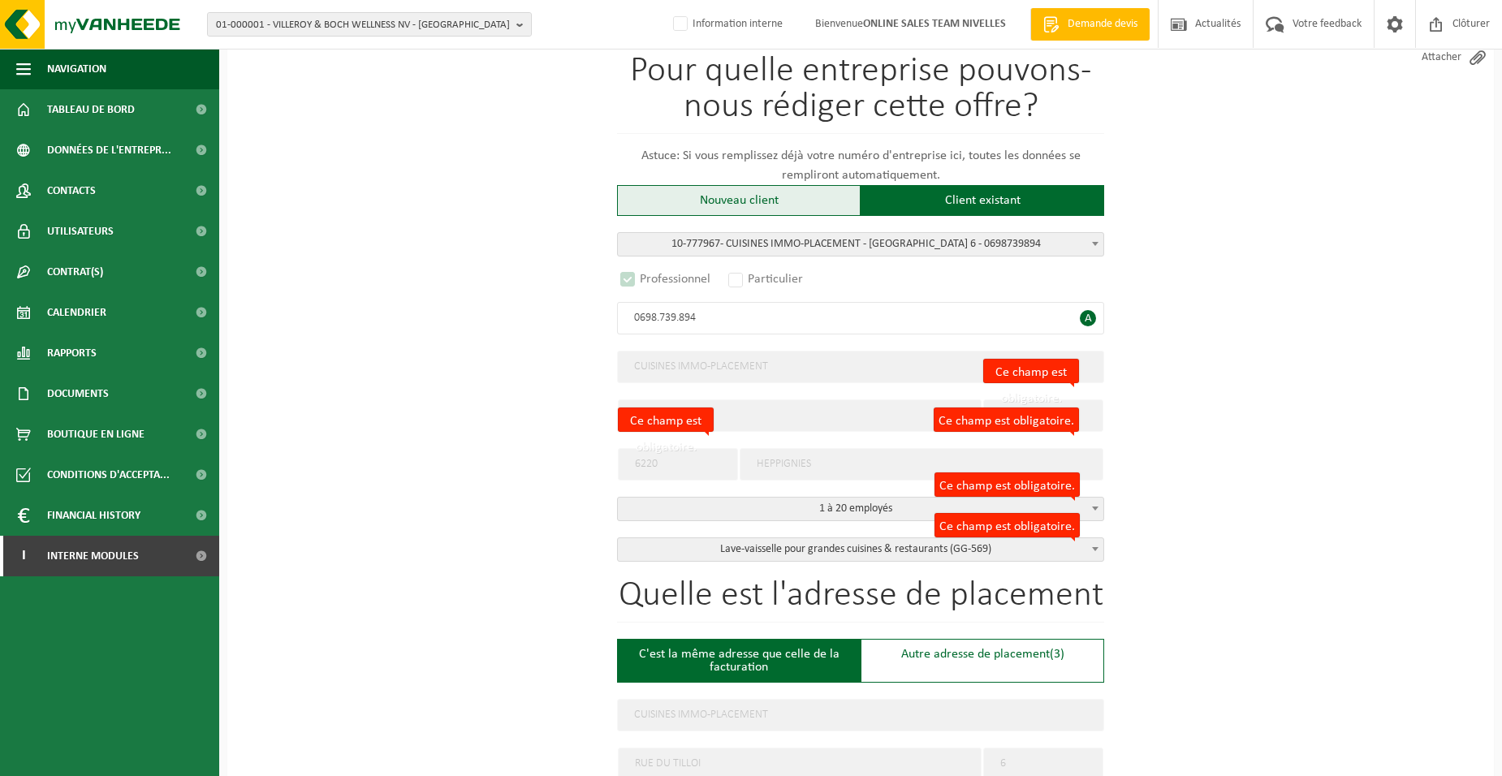
radio input "false"
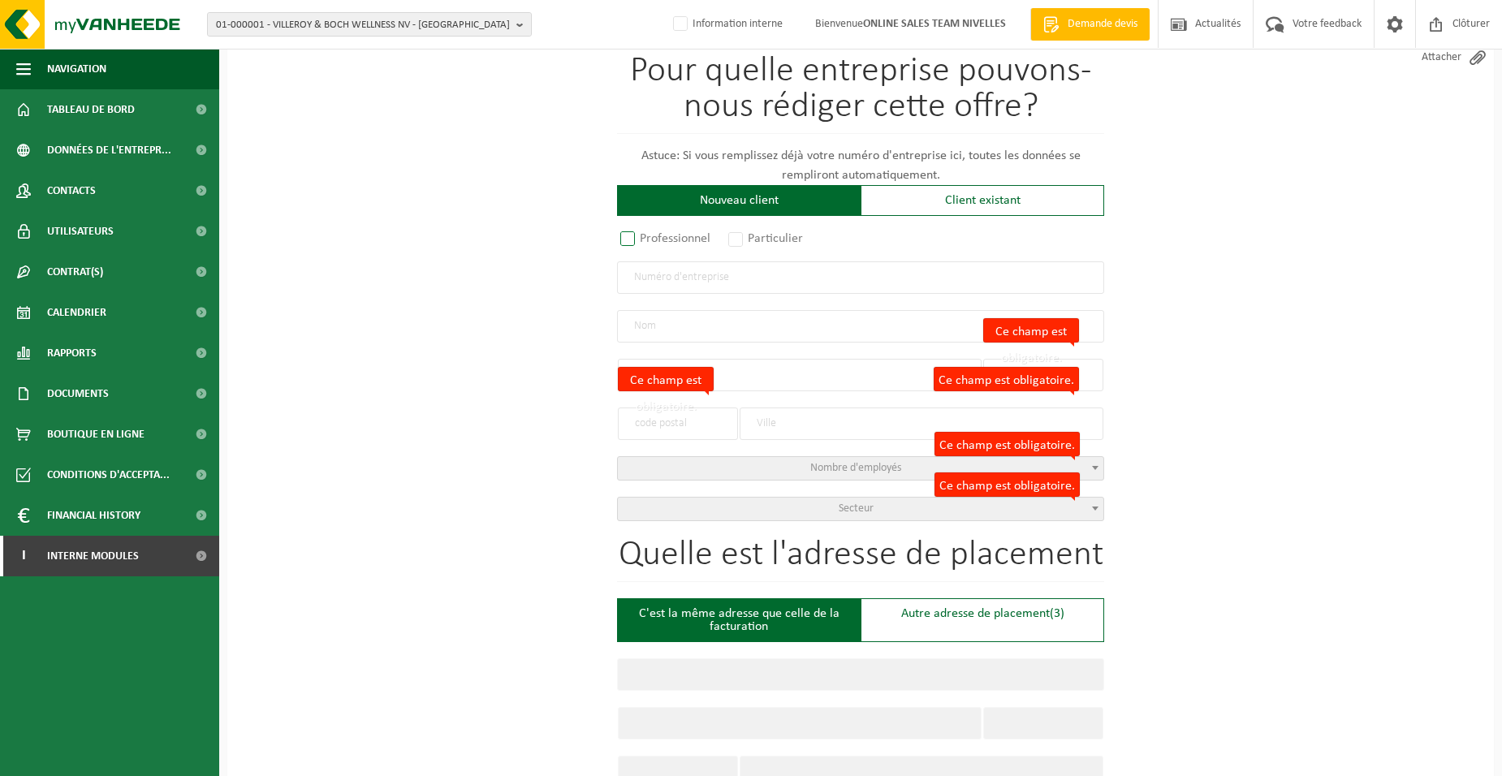
click at [649, 238] on label "Professionnel" at bounding box center [666, 238] width 98 height 23
click at [649, 380] on input "Professionnel" at bounding box center [649, 385] width 11 height 11
radio input "true"
click at [655, 287] on input "text" at bounding box center [860, 278] width 487 height 32
click at [642, 282] on input "text" at bounding box center [860, 278] width 487 height 32
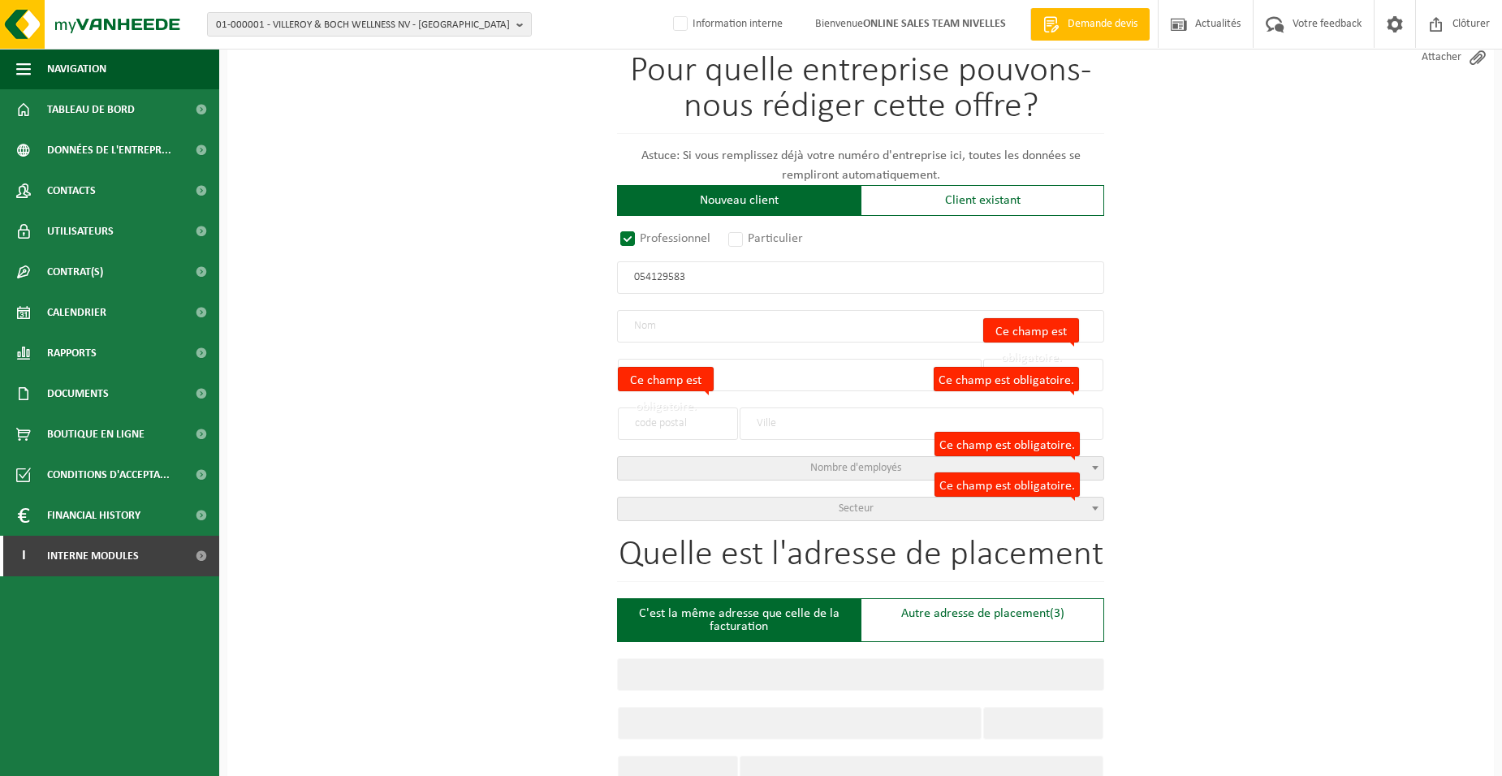
type input "0541295830"
radio input "true"
type input "0541295830"
type input "VAN HAEREN, DAVID"
type input "VIEUX CHEMIN DE JAUCHE"
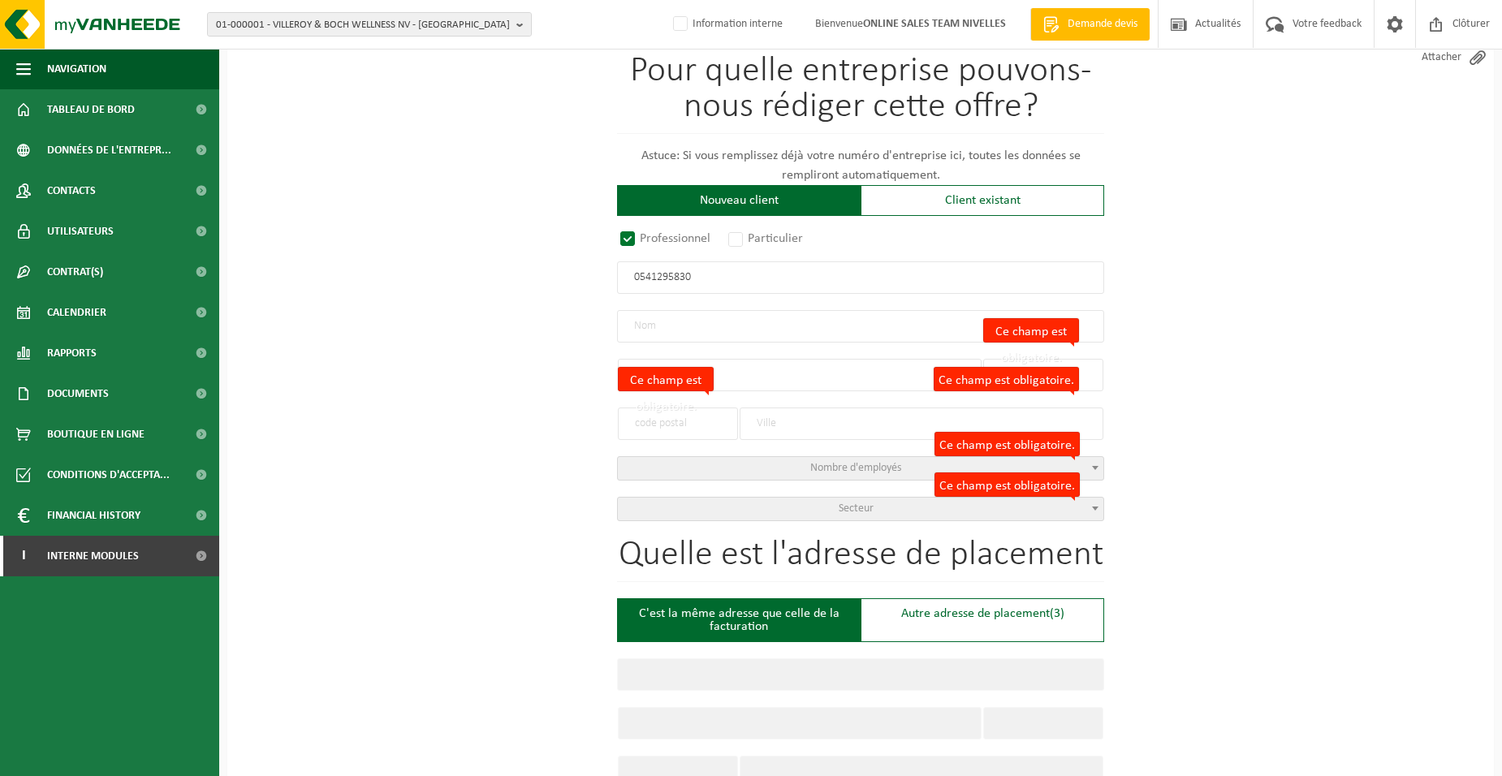
type input "3"
type input "1367"
type input "RAMILLIES"
select select "D"
select select "NACE_6832"
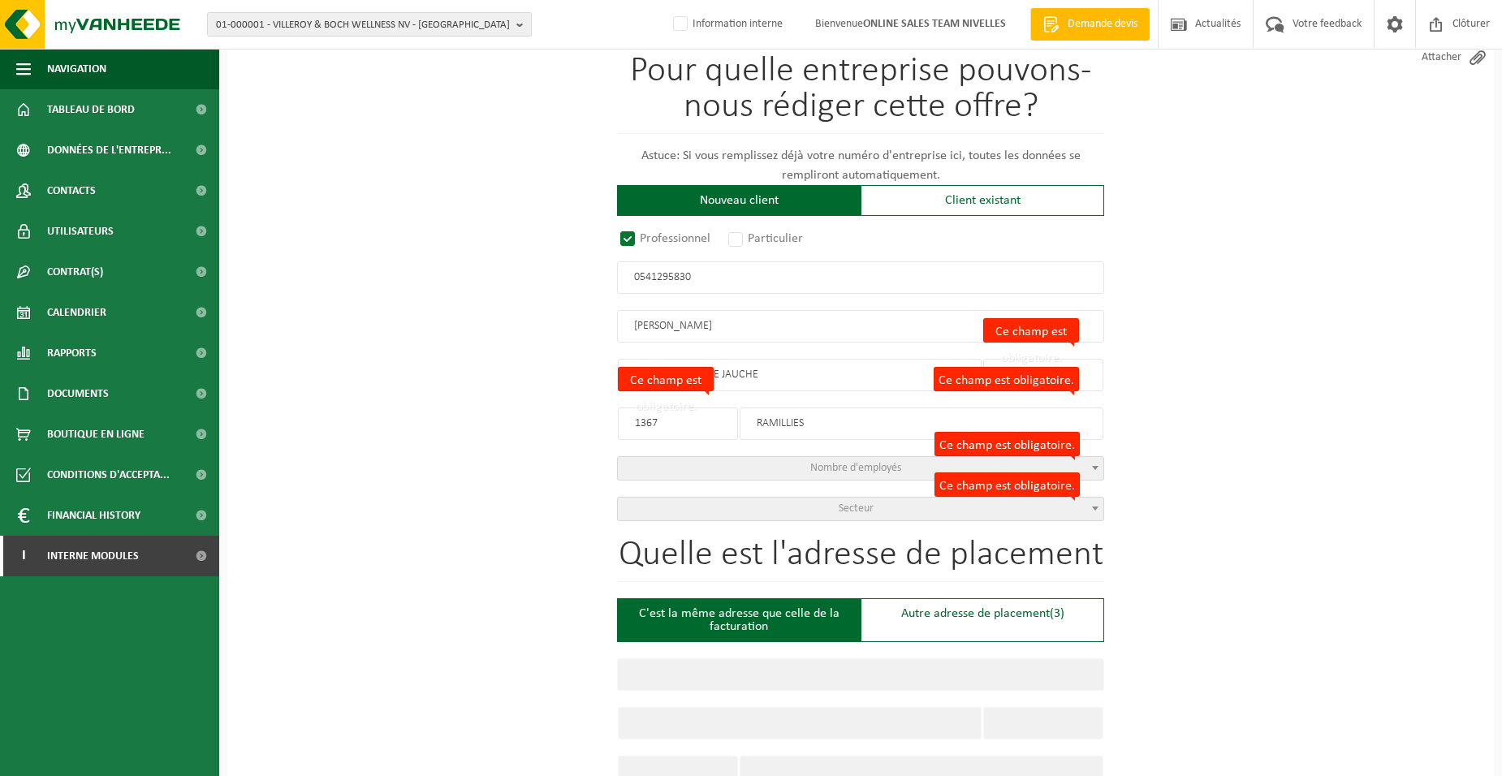
type input "VAN HAEREN, DAVID"
type input "VIEUX CHEMIN DE JAUCHE"
type input "3"
type input "1367"
type input "RAMILLIES"
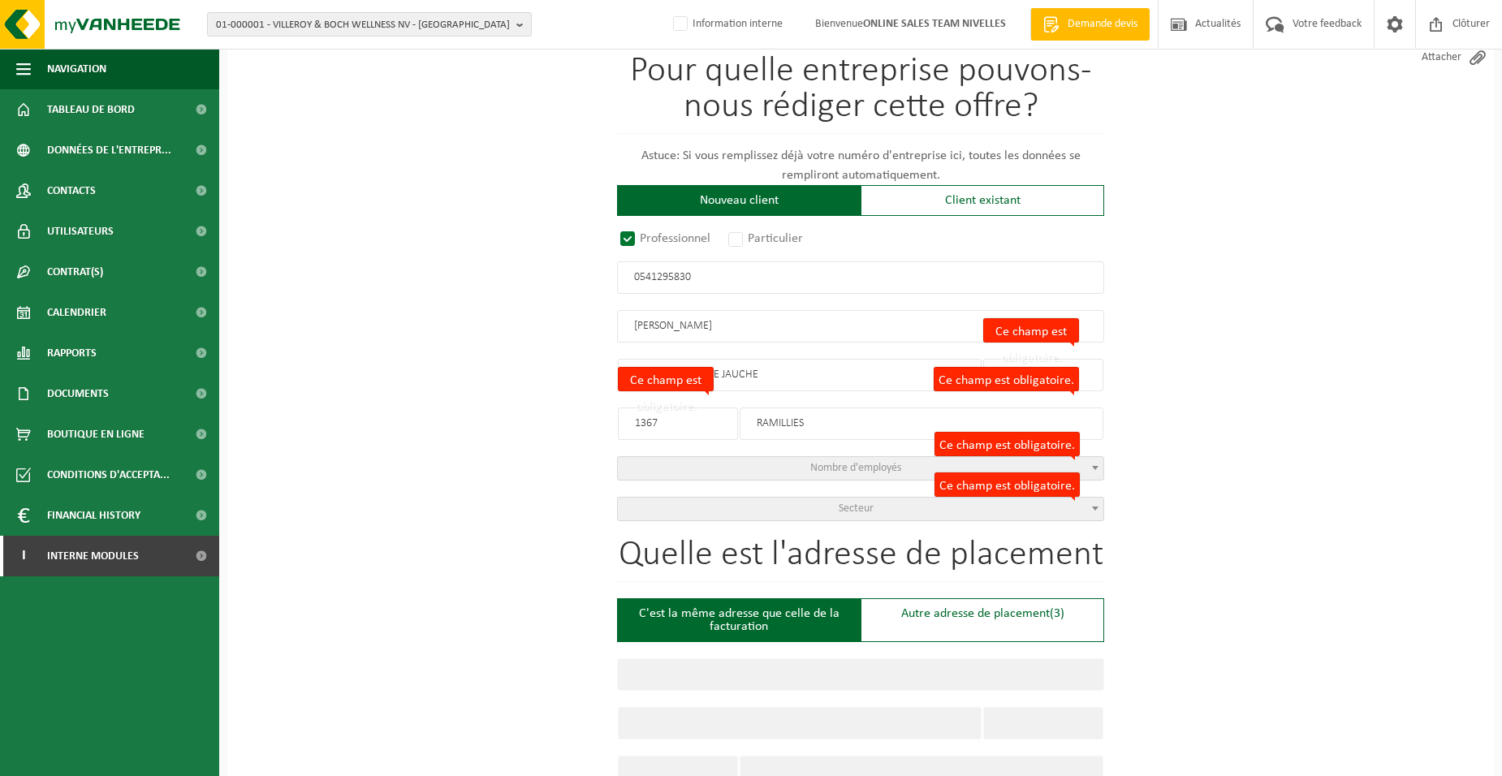
type input "2126806360"
type input "0541295830"
click at [785, 377] on input "VIEUX CHEMIN DE JAUCHE" at bounding box center [800, 375] width 364 height 32
click at [716, 418] on input "1367" at bounding box center [678, 424] width 120 height 32
click at [679, 378] on div "Pour quelle entreprise pouvons-nous rédiger cette offre? Astuce: Si vous rempli…" at bounding box center [860, 288] width 487 height 468
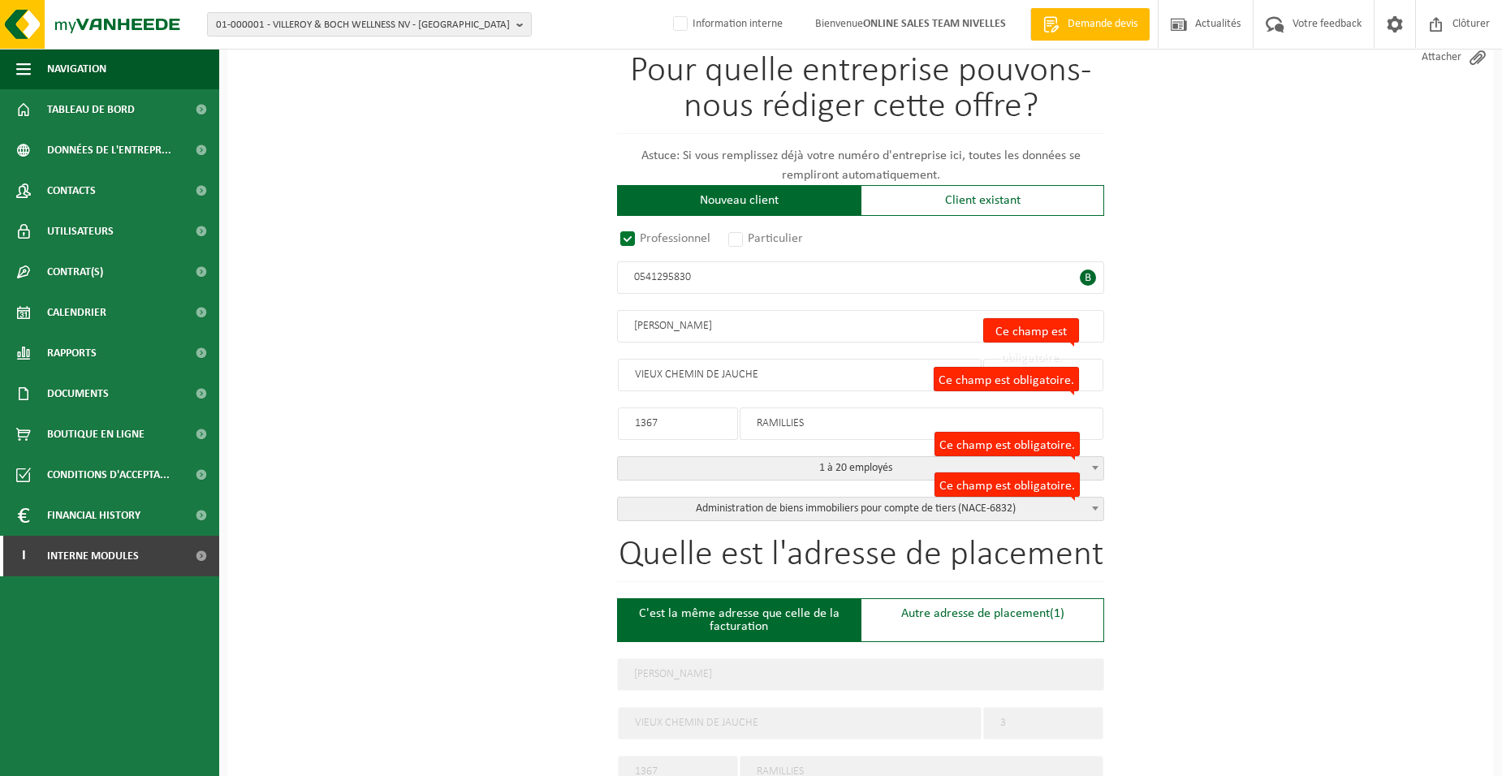
click at [685, 423] on input "1367" at bounding box center [678, 424] width 120 height 32
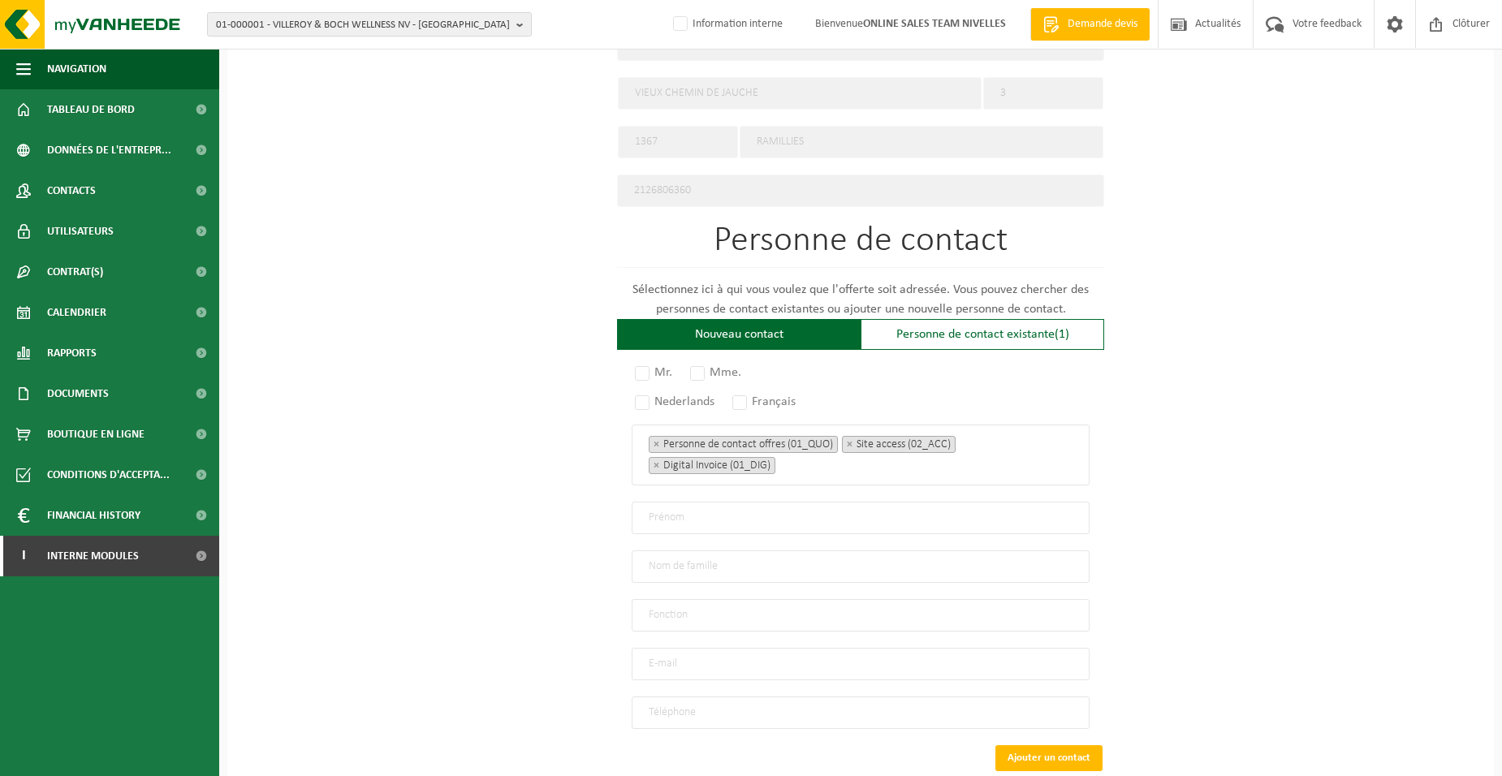
scroll to position [867, 0]
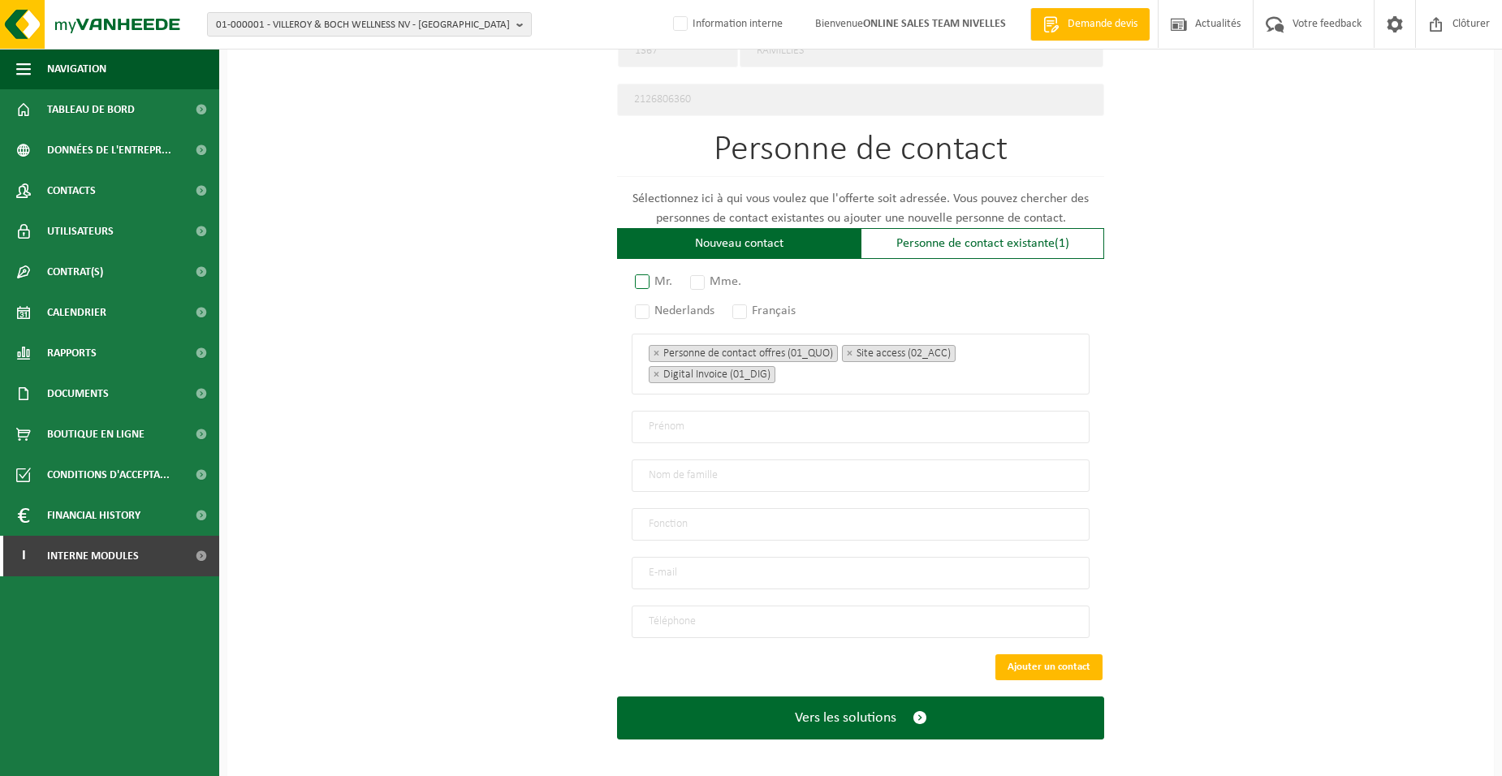
click at [645, 273] on label "Mr." at bounding box center [654, 281] width 45 height 23
radio input "true"
click at [754, 306] on label "Français" at bounding box center [764, 311] width 71 height 23
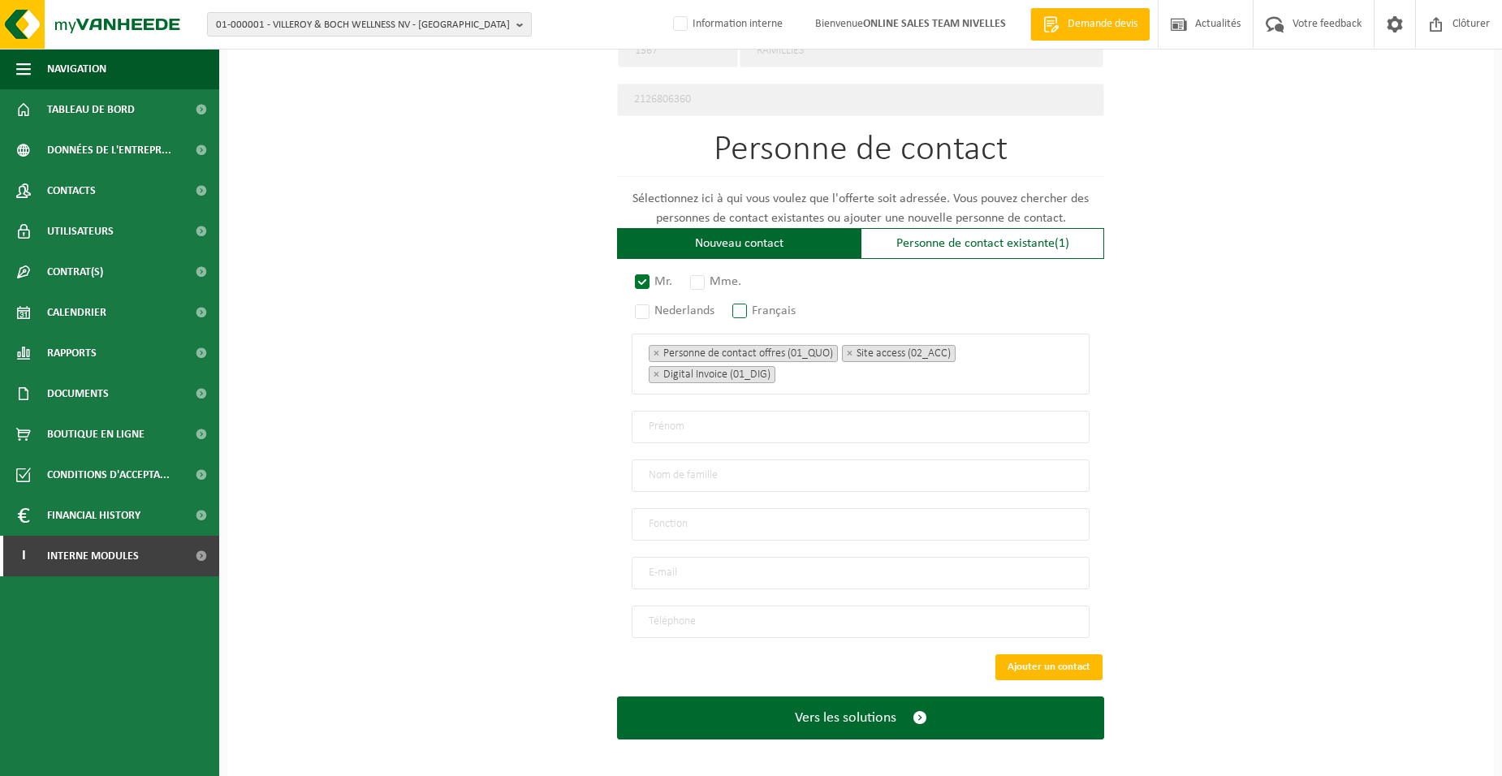
radio input "true"
click at [829, 376] on ul "× Personne de contact offres (01_QUO) × Site access (02_ACC) × Digital Invoice …" at bounding box center [861, 364] width 424 height 42
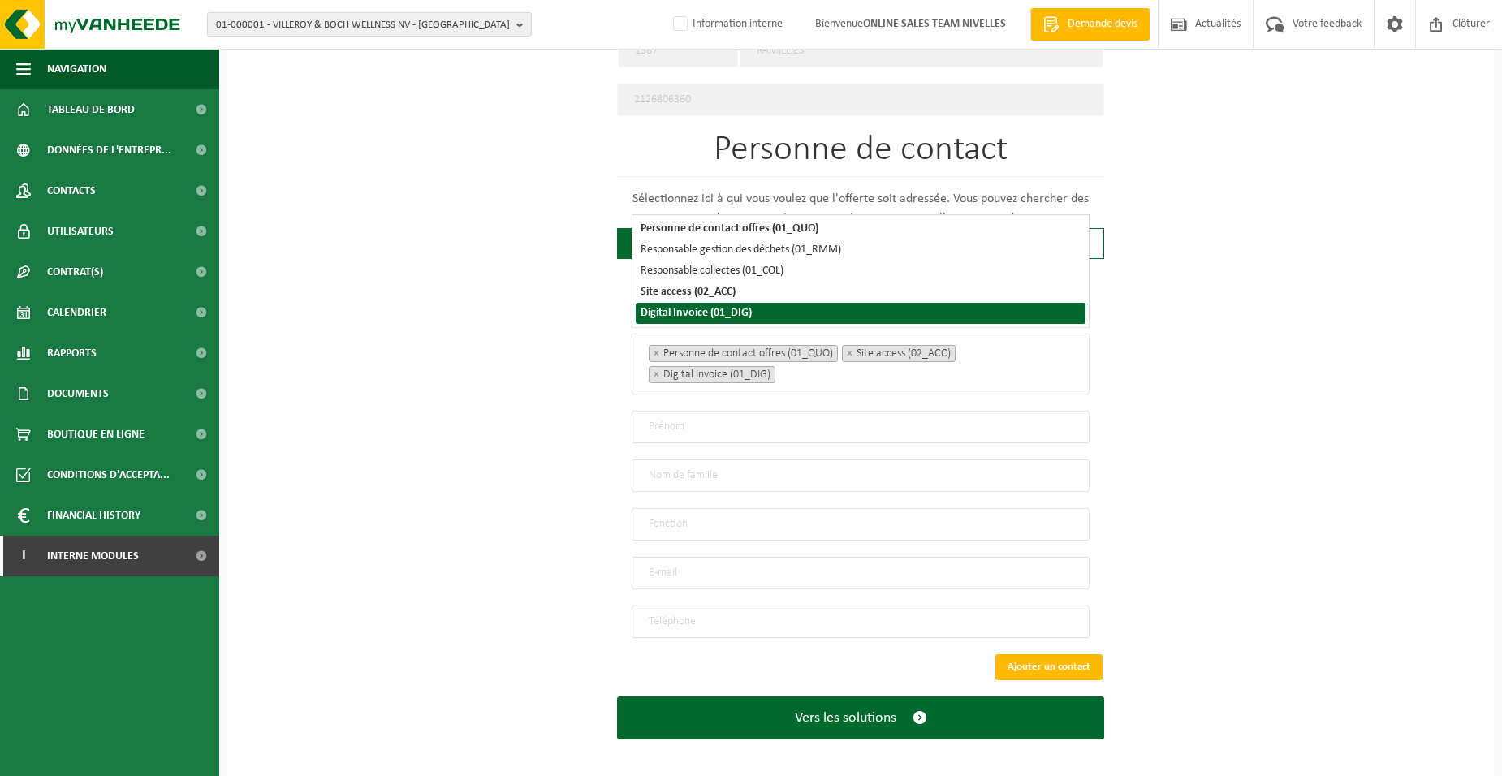
click at [675, 429] on input "text" at bounding box center [861, 427] width 458 height 32
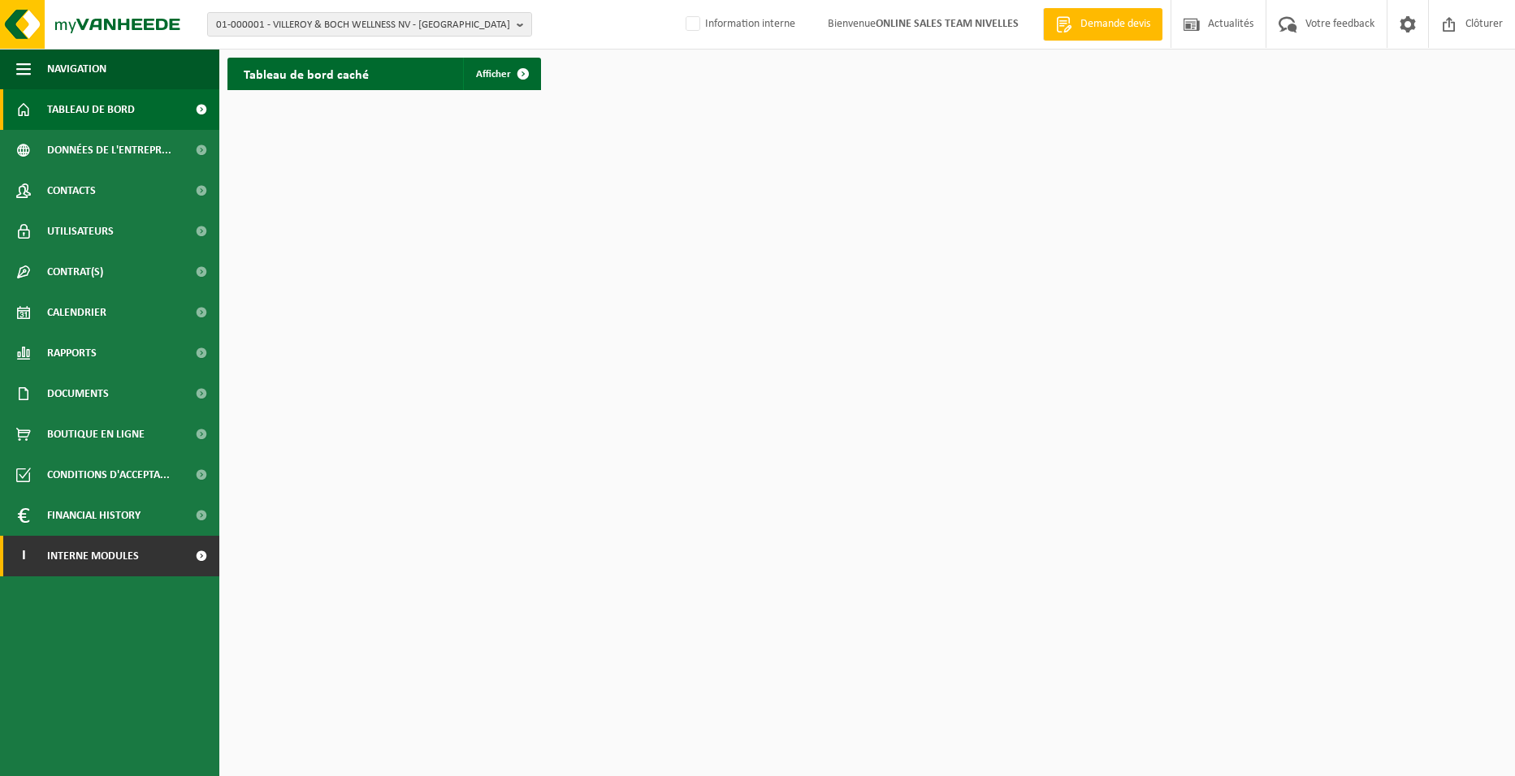
click at [205, 552] on span at bounding box center [201, 556] width 37 height 41
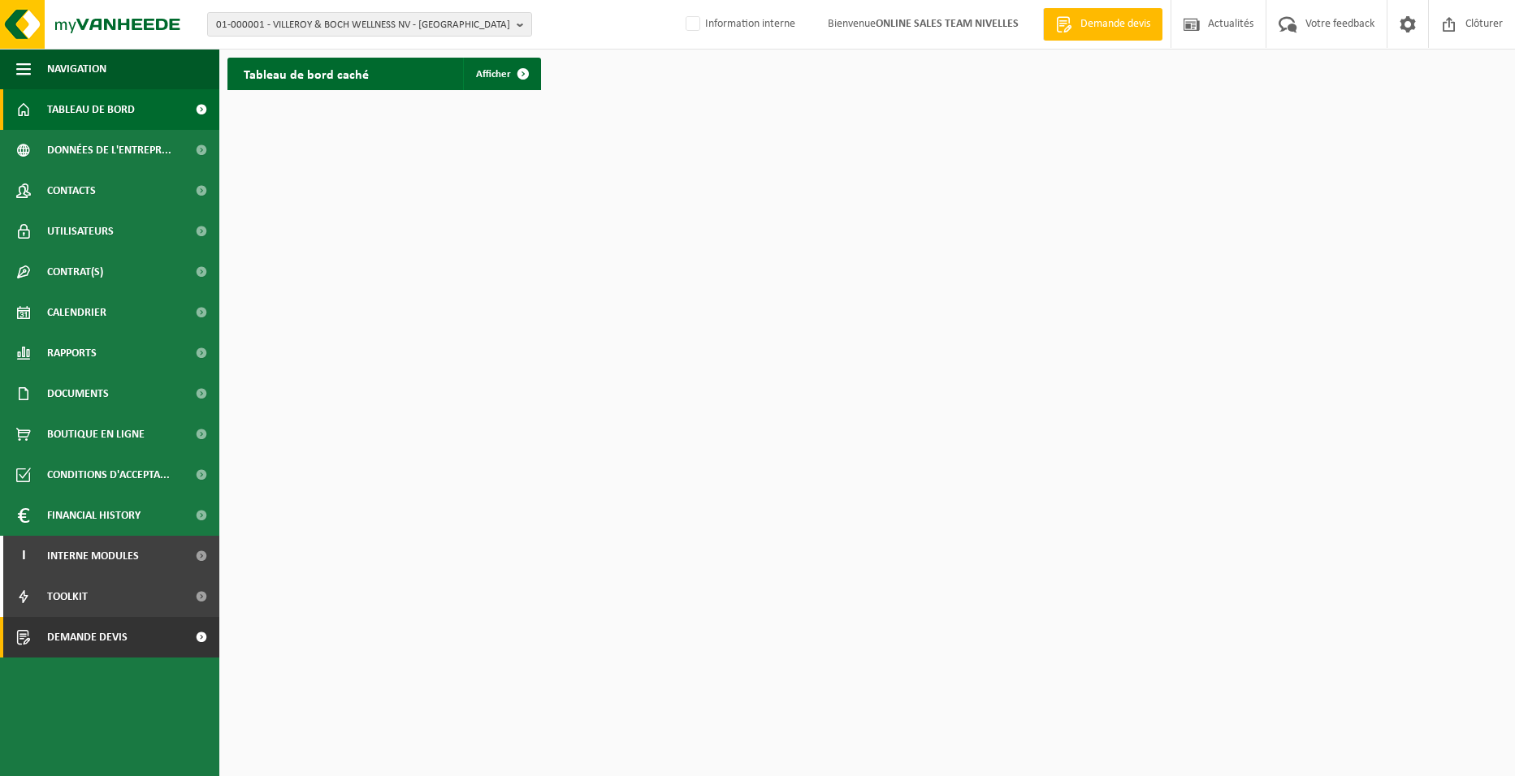
click at [159, 644] on link "Demande devis" at bounding box center [109, 637] width 219 height 41
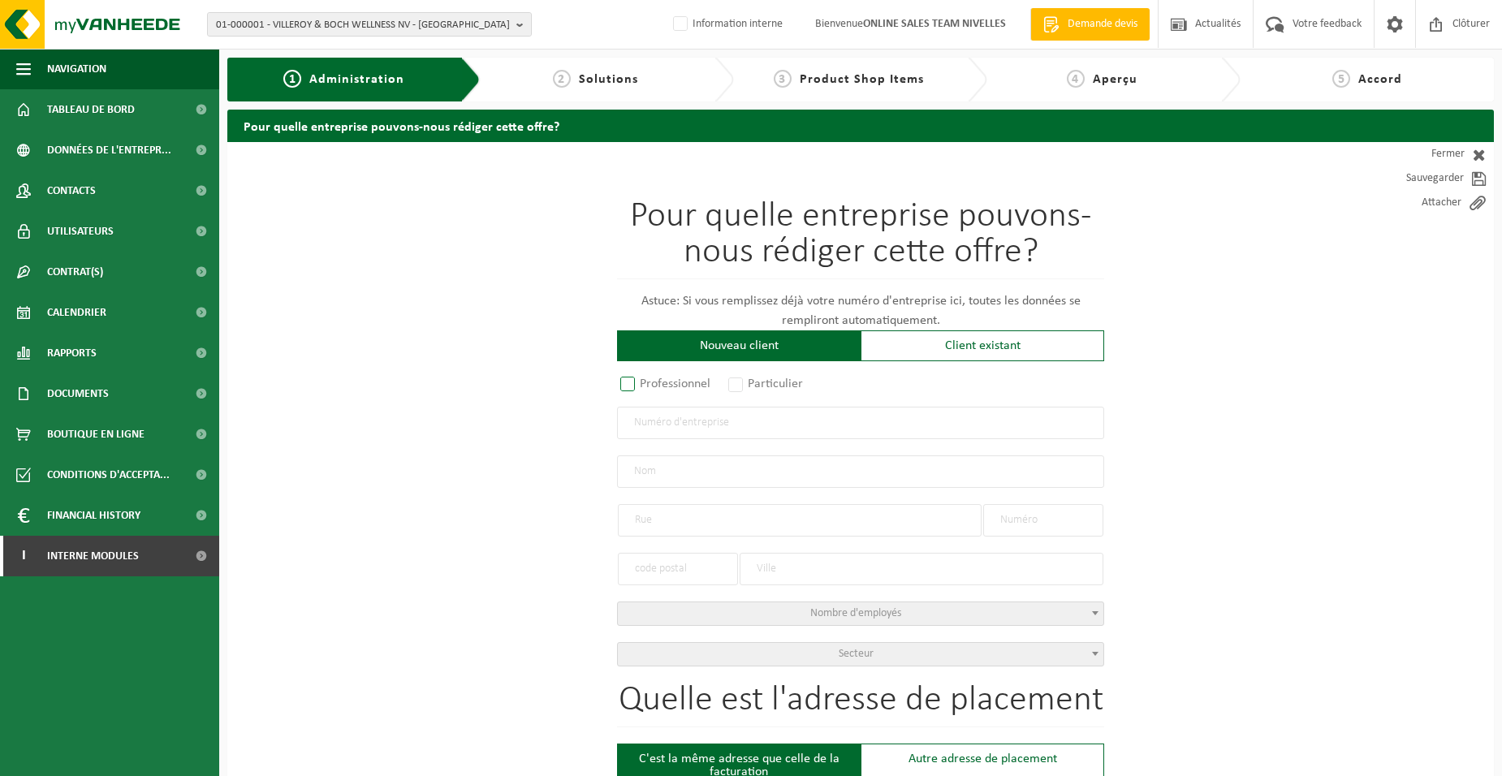
click at [636, 386] on label "Professionnel" at bounding box center [666, 384] width 98 height 23
click at [644, 386] on input "Professionnel" at bounding box center [649, 385] width 11 height 11
radio input "true"
click at [648, 421] on input "text" at bounding box center [860, 423] width 487 height 32
type input "0541295830"
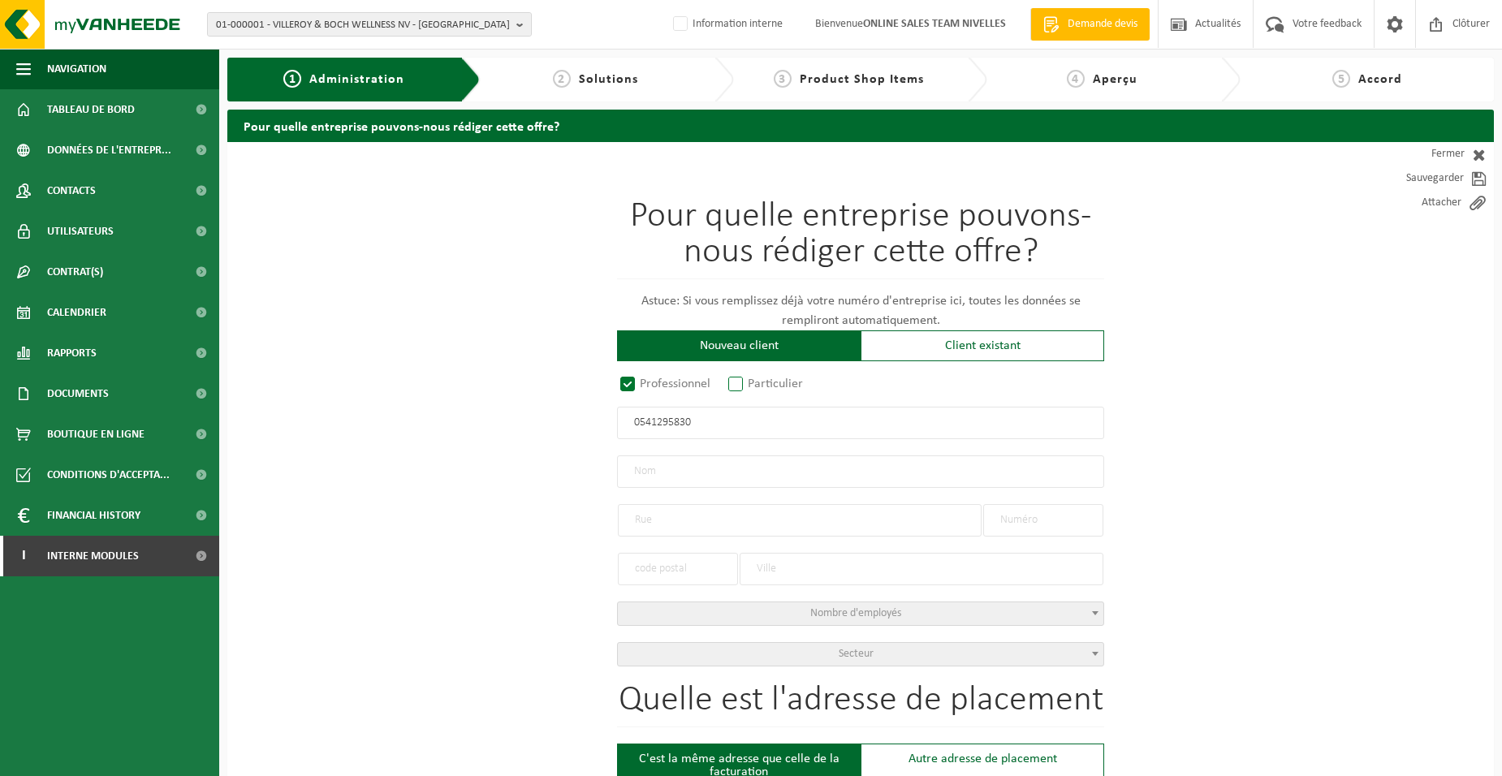
radio input "true"
type input "0541295830"
type input "VAN HAEREN, DAVID"
type input "VIEUX CHEMIN DE JAUCHE"
type input "3"
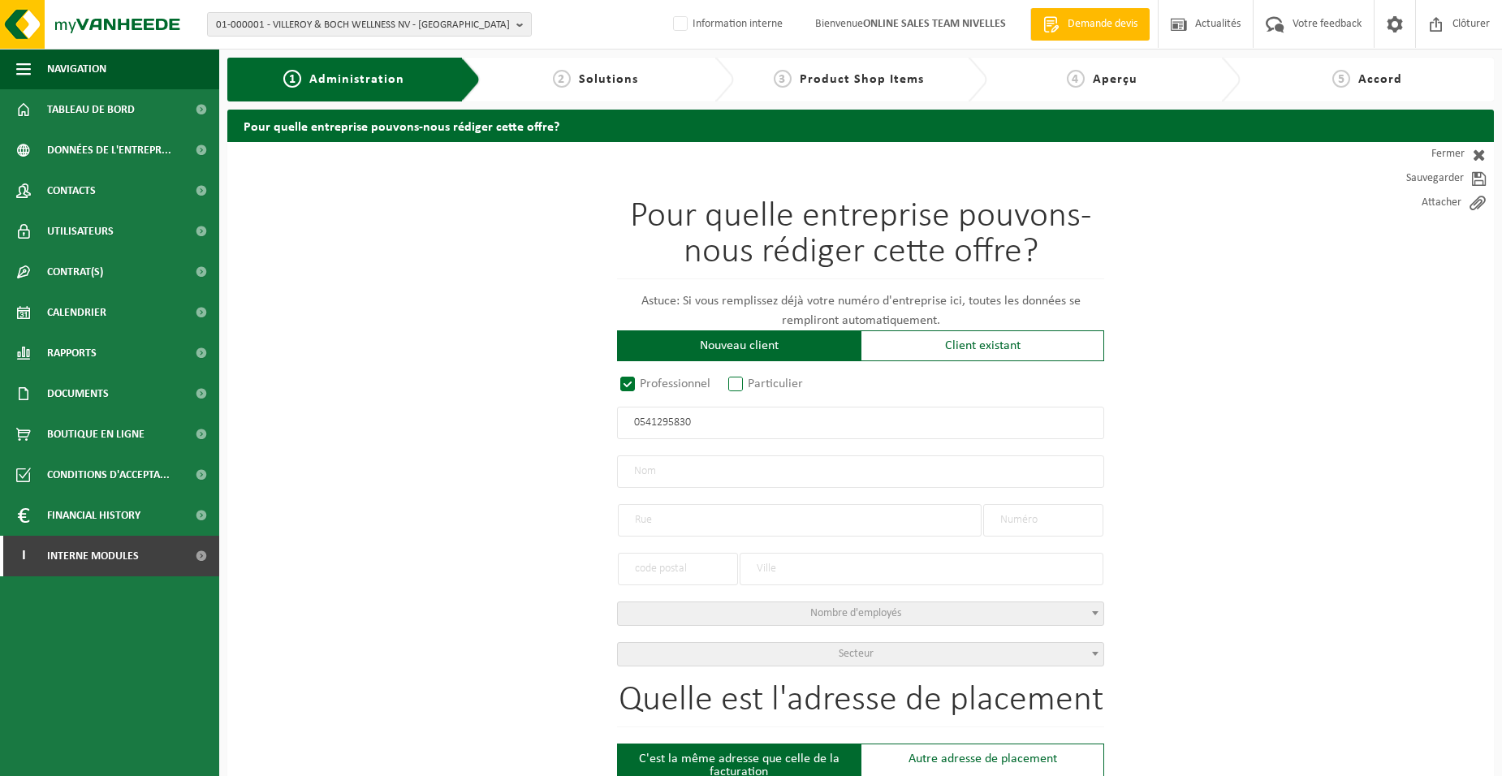
type input "1367"
type input "RAMILLIES"
select select "D"
select select "NACE_6832"
type input "VAN HAEREN, DAVID"
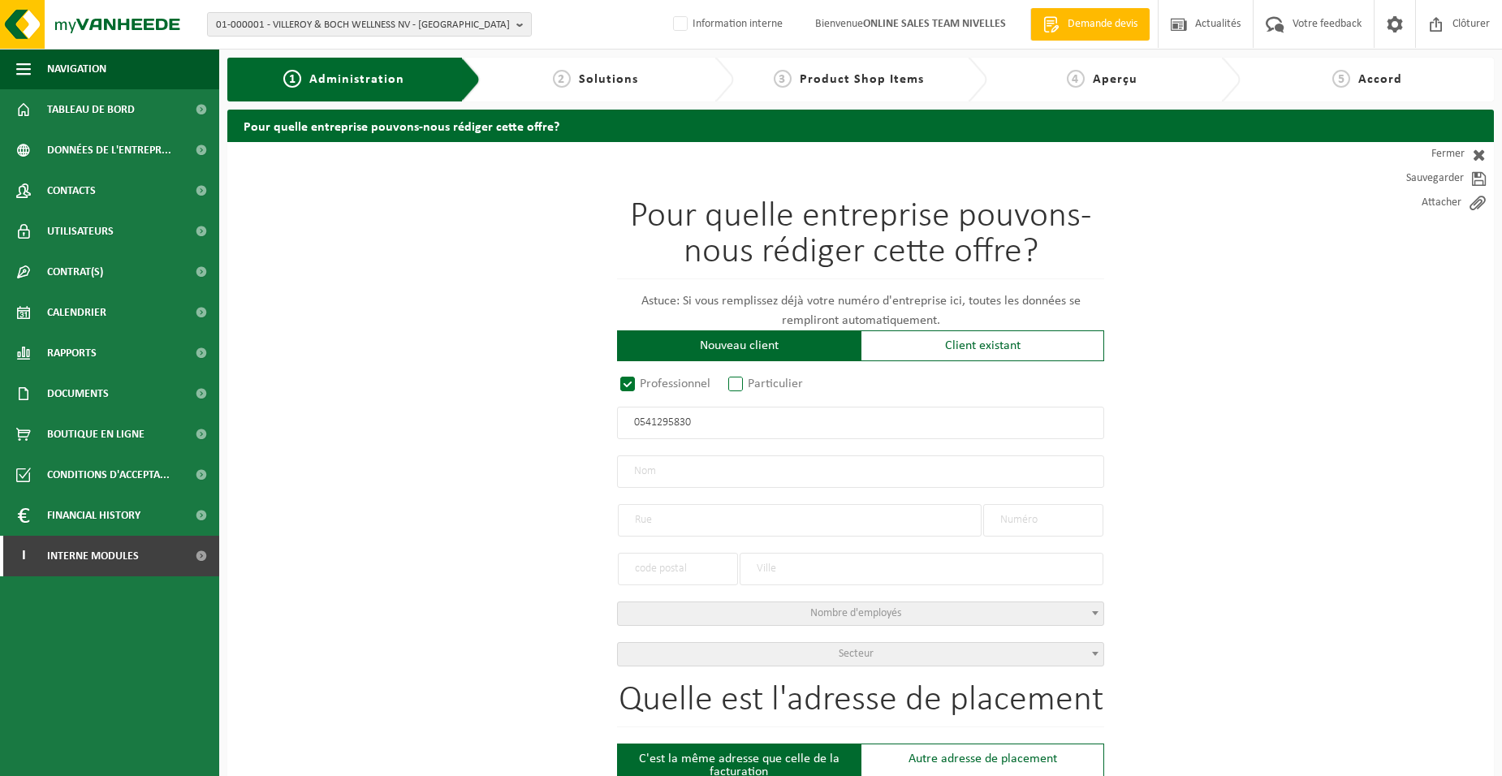
type input "VIEUX CHEMIN DE JAUCHE"
type input "3"
type input "1367"
type input "RAMILLIES"
type input "2126806360"
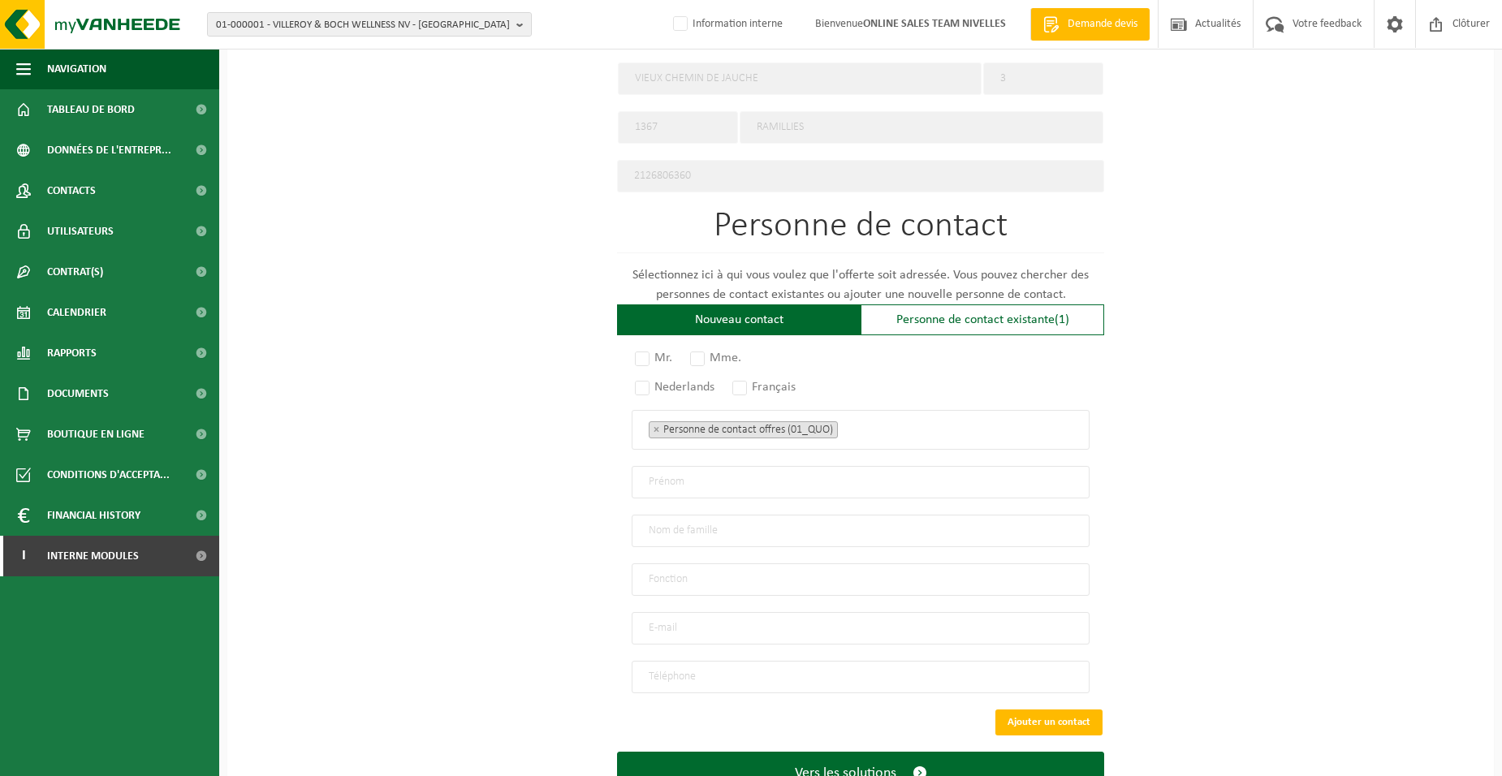
scroll to position [845, 0]
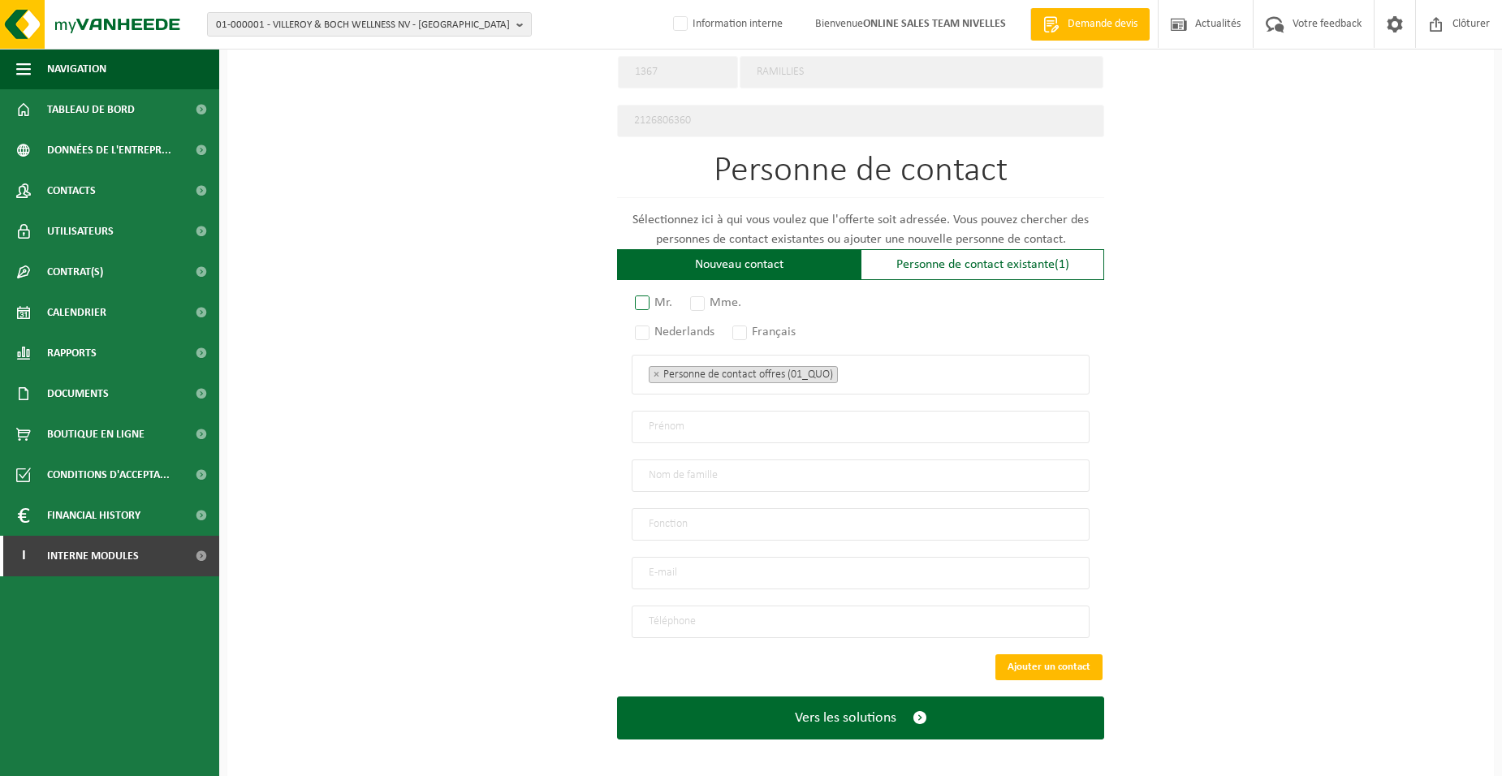
type input "0541295830"
click at [658, 293] on label "Mr." at bounding box center [654, 303] width 45 height 23
radio input "true"
click at [746, 321] on label "Français" at bounding box center [764, 332] width 71 height 23
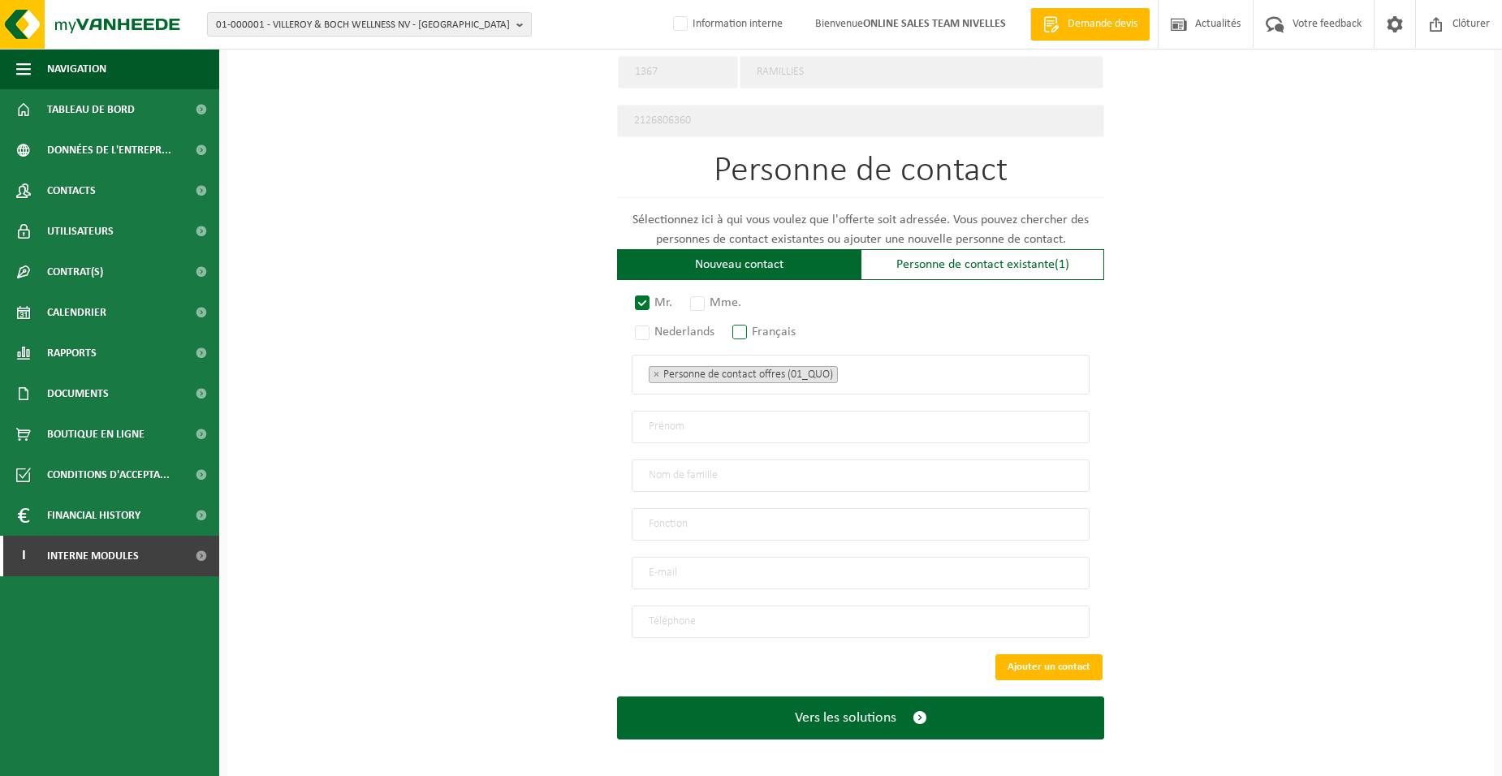
radio input "true"
click at [909, 364] on ul "× Personne de contact offres (01_QUO)" at bounding box center [861, 374] width 424 height 21
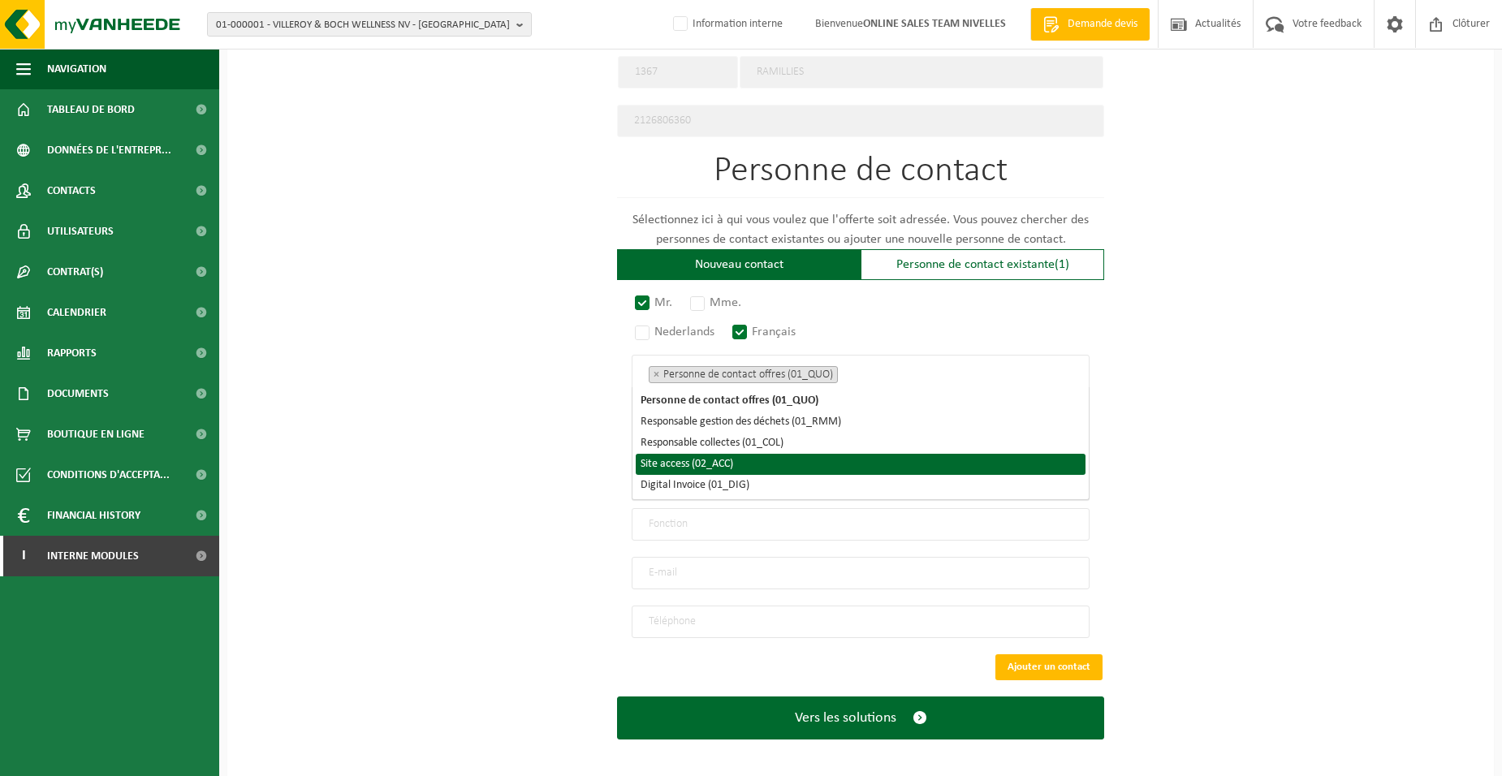
click at [819, 461] on li "Site access (02_ACC)" at bounding box center [861, 464] width 450 height 21
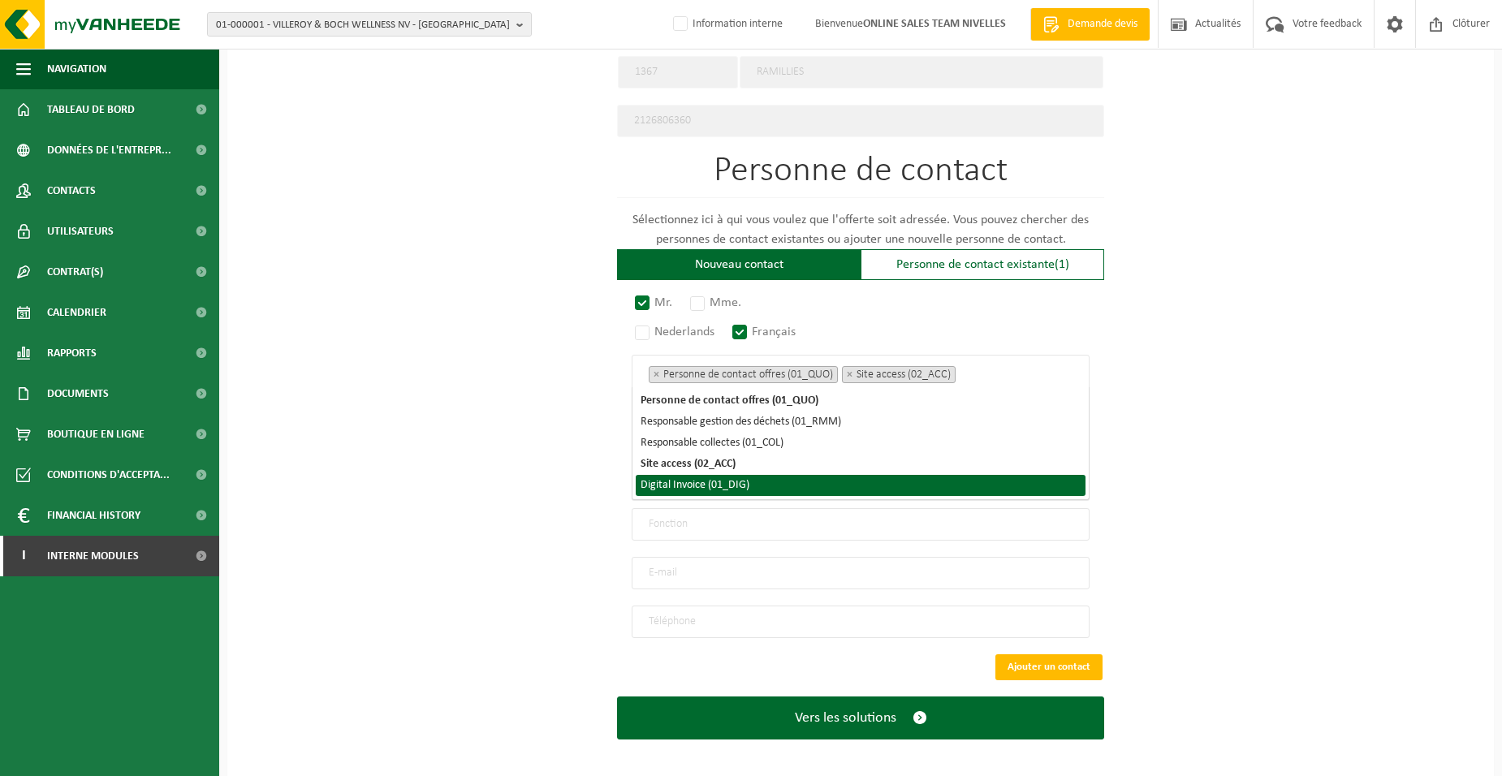
click at [819, 496] on span "Personne de contact offres (01_QUO) Responsable gestion des déchets (01_RMM) Re…" at bounding box center [861, 443] width 456 height 112
click at [647, 487] on li "Digital Invoice (01_DIG)" at bounding box center [861, 485] width 450 height 21
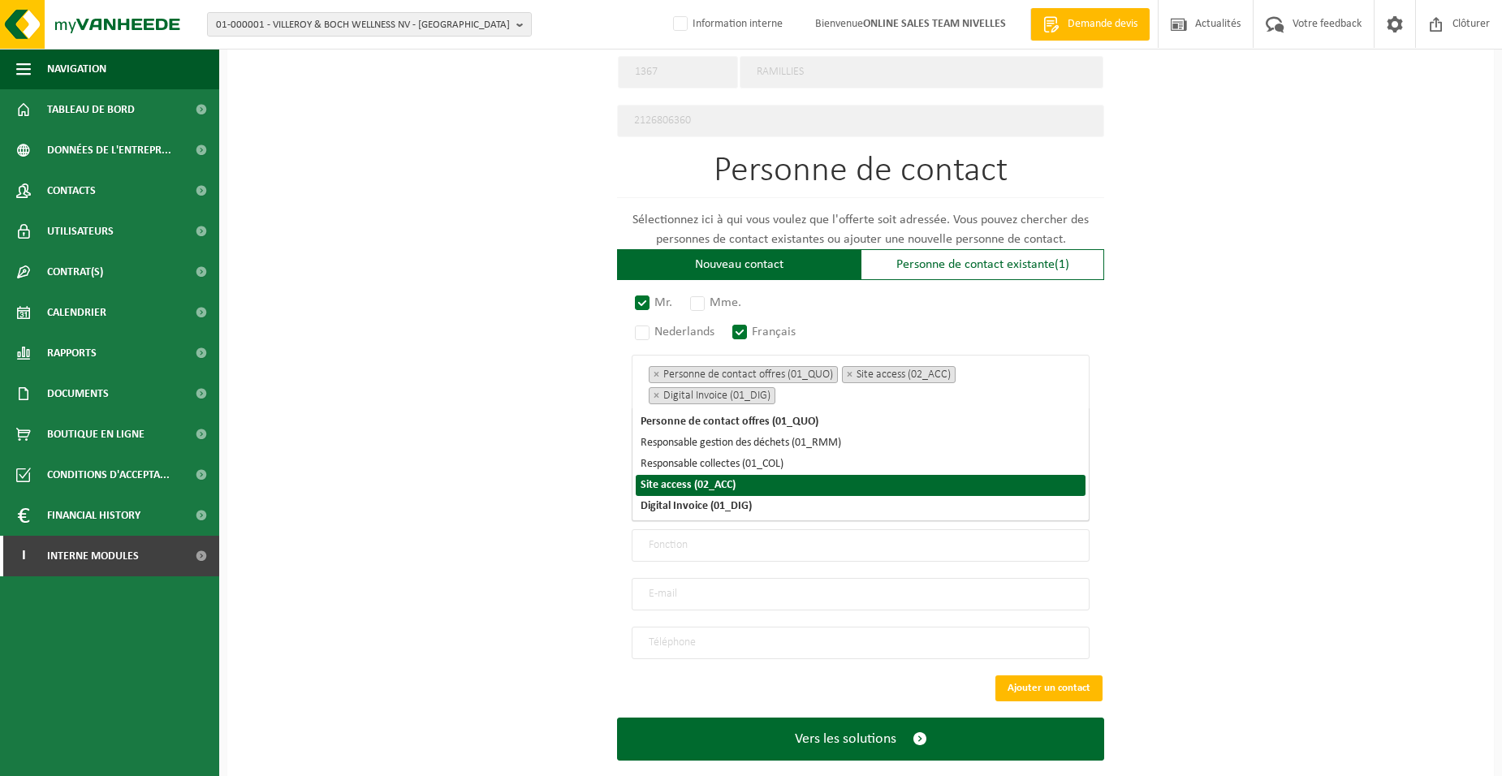
click at [530, 483] on div "Pour quelle entreprise pouvons-nous rédiger cette offre? Astuce: Si vous rempli…" at bounding box center [860, 49] width 1267 height 1505
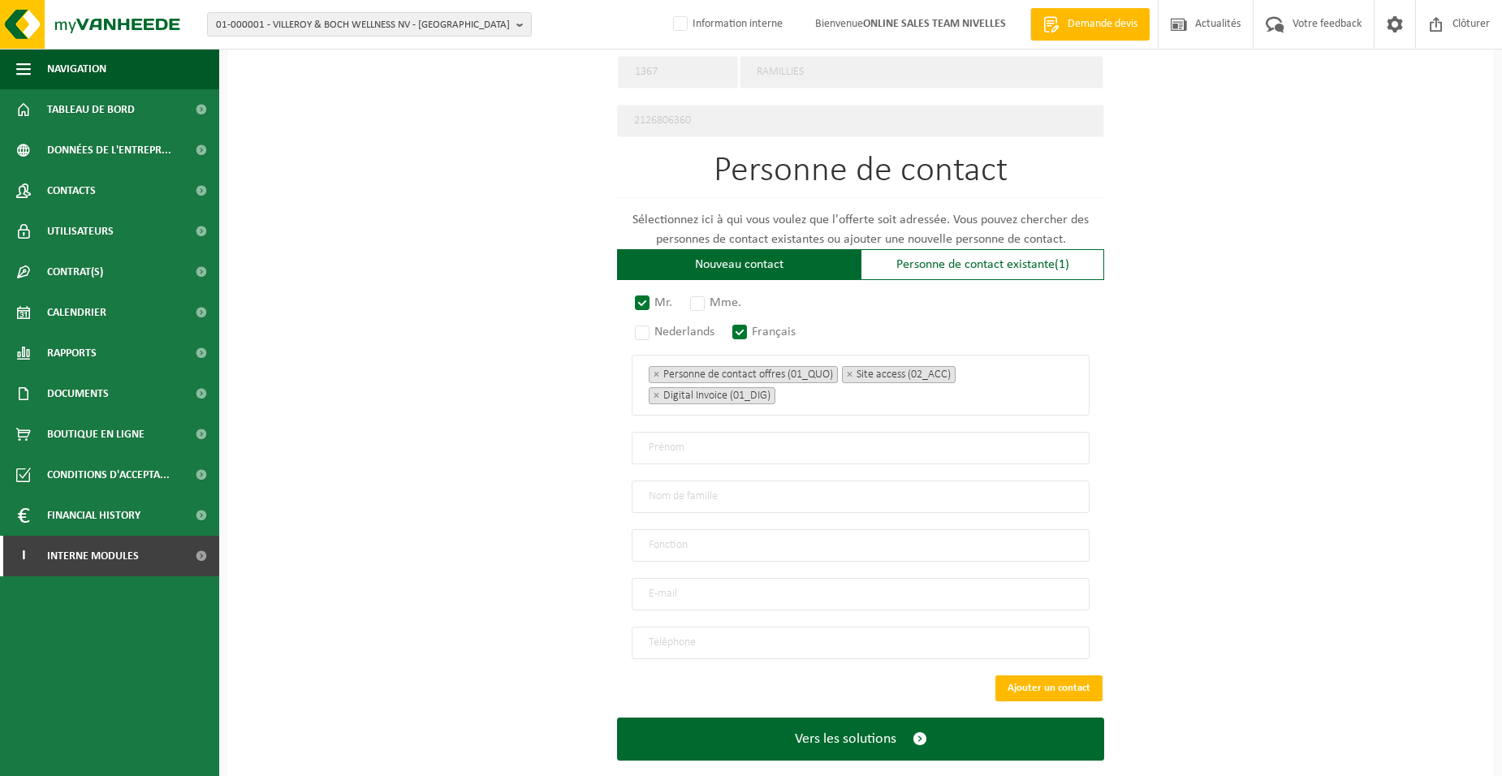
click at [679, 432] on input "text" at bounding box center [861, 448] width 458 height 32
type input "DAVID"
click at [650, 491] on input "text" at bounding box center [861, 497] width 458 height 32
type input "VAN HAEREN"
click at [689, 537] on input "text" at bounding box center [861, 546] width 458 height 32
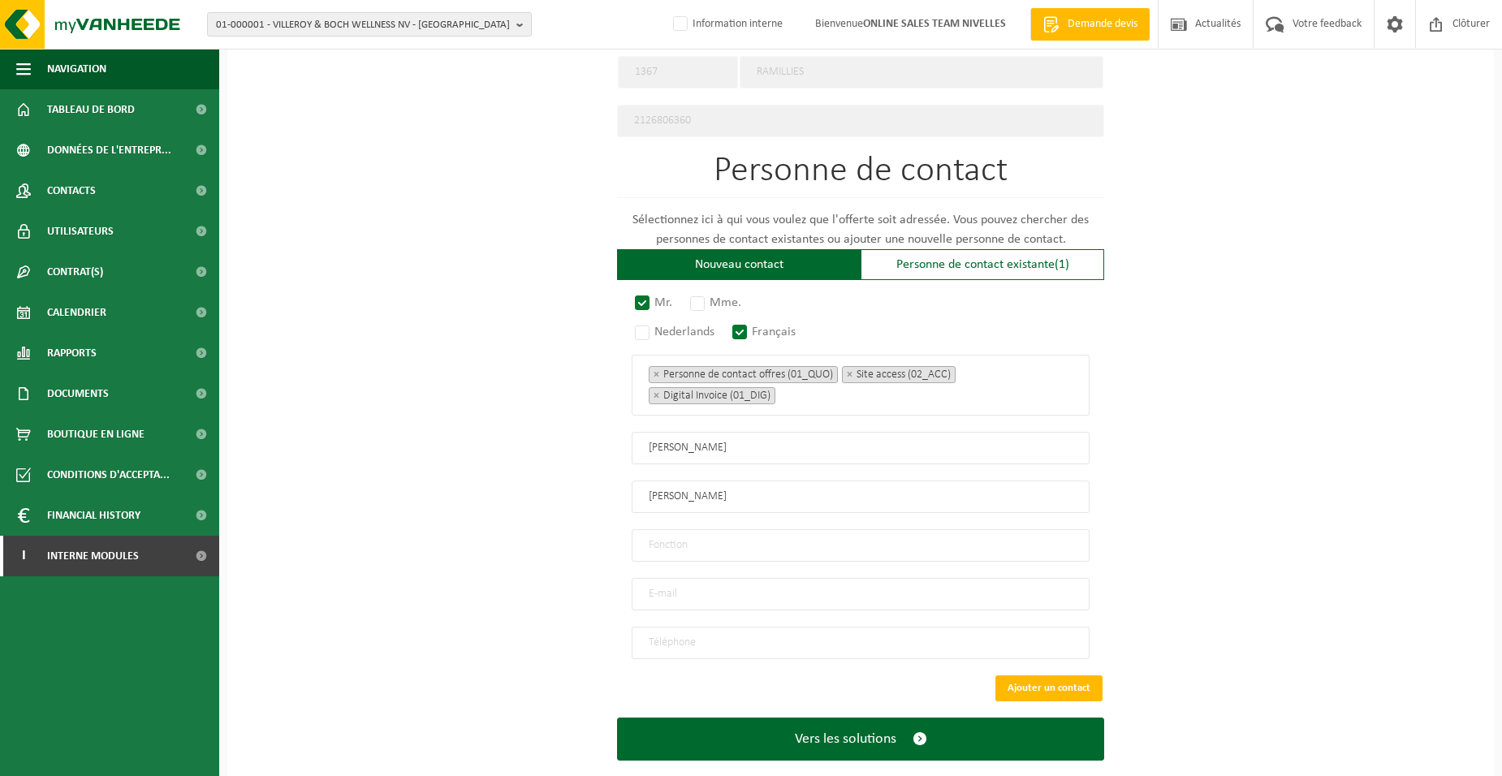
type input "Directeur"
click at [675, 582] on input "email" at bounding box center [861, 594] width 458 height 32
type input "VANHAEREND@GMAIL.COM"
click at [695, 637] on input "tel" at bounding box center [861, 643] width 458 height 32
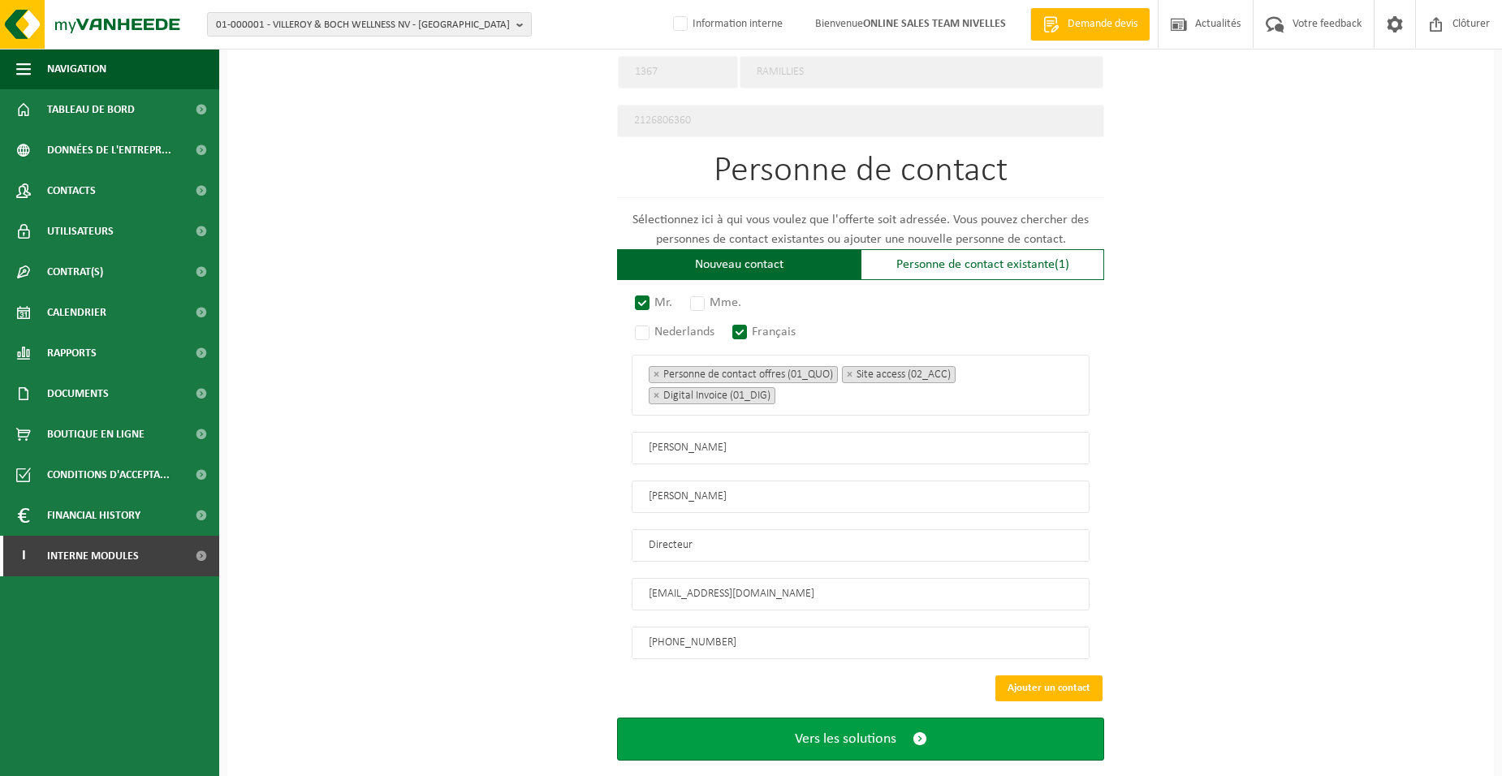
type input "+32 474 99 61 40"
click at [694, 724] on button "Vers les solutions" at bounding box center [860, 739] width 487 height 43
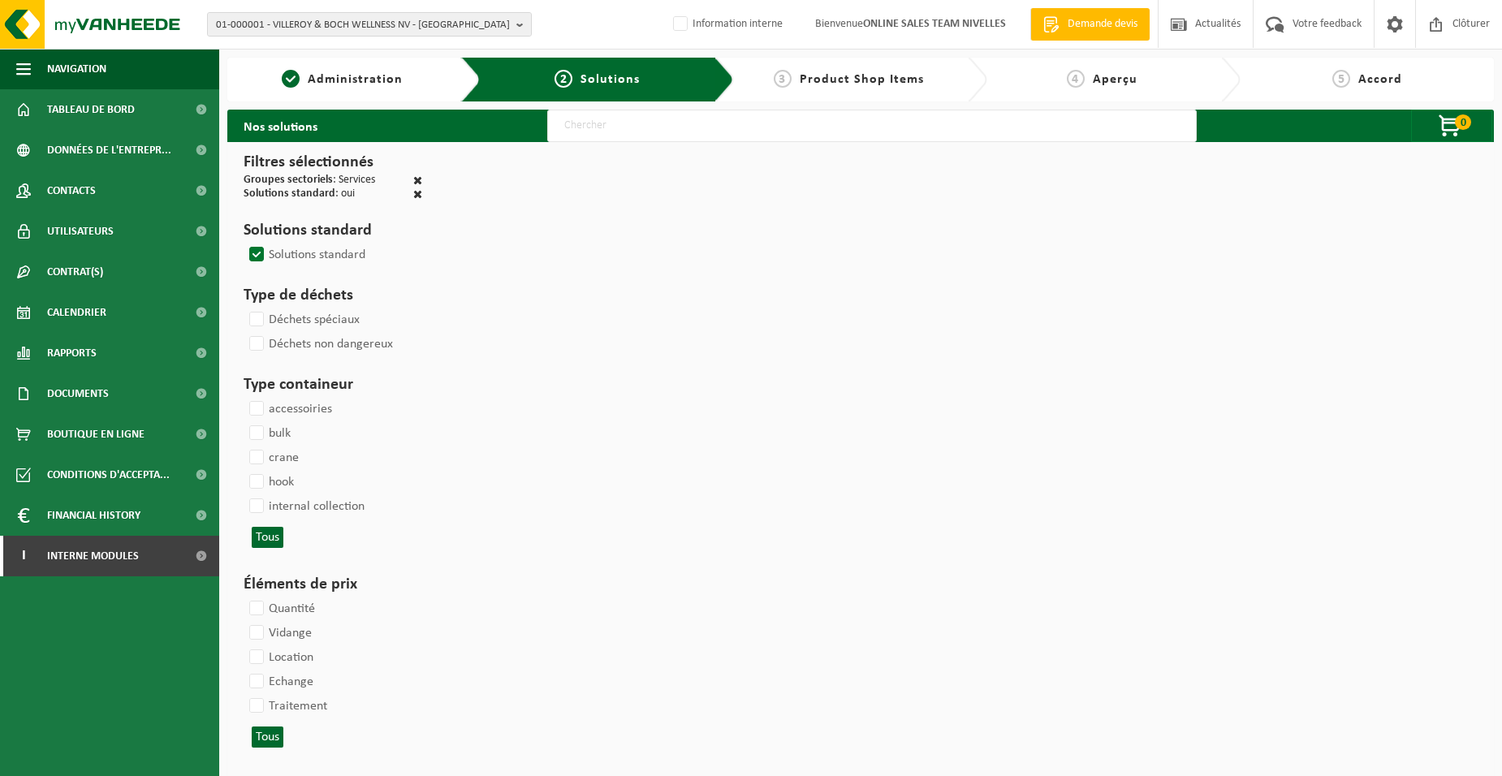
click at [624, 132] on input "text" at bounding box center [872, 126] width 650 height 32
type input "000052"
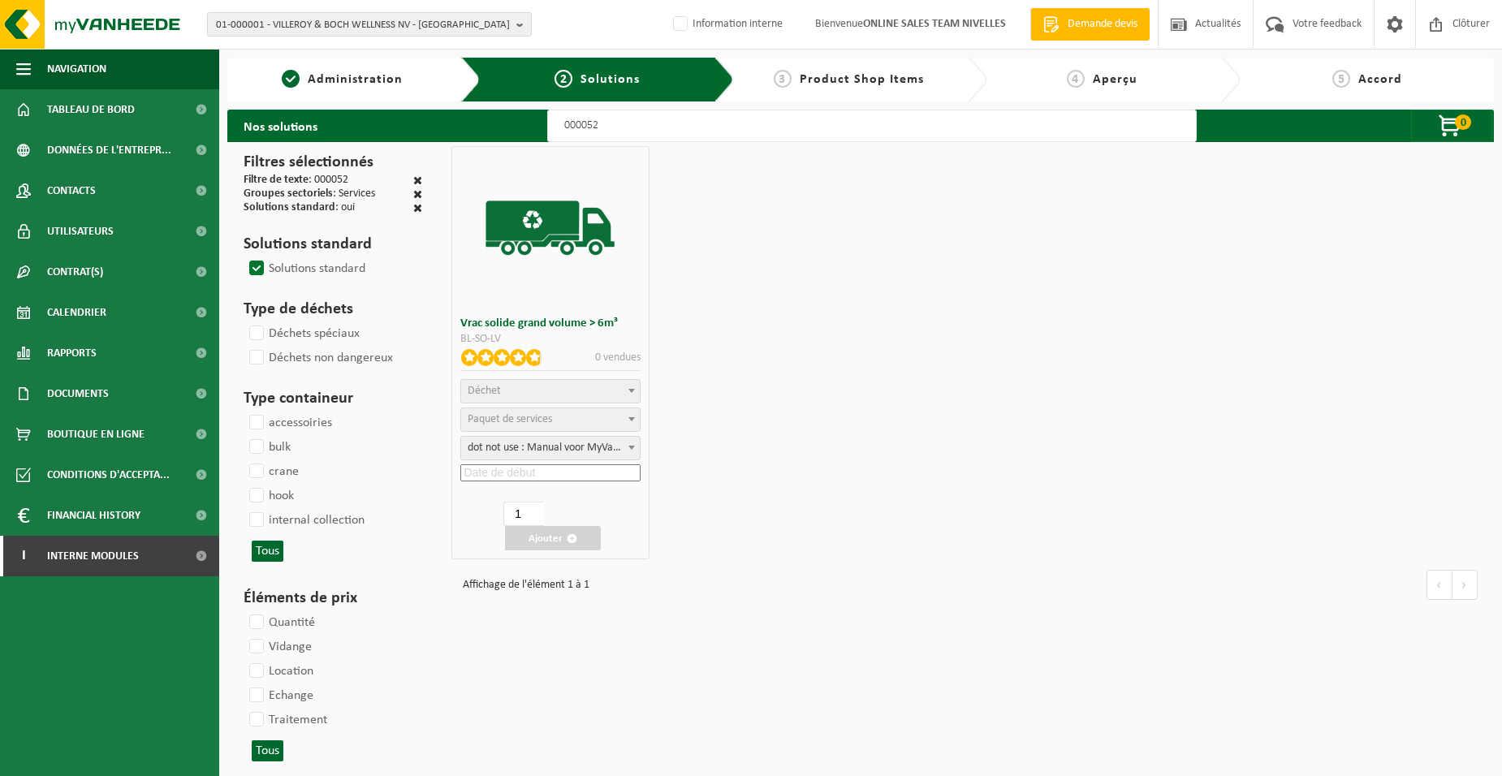
click at [482, 400] on span "Déchet" at bounding box center [550, 391] width 178 height 23
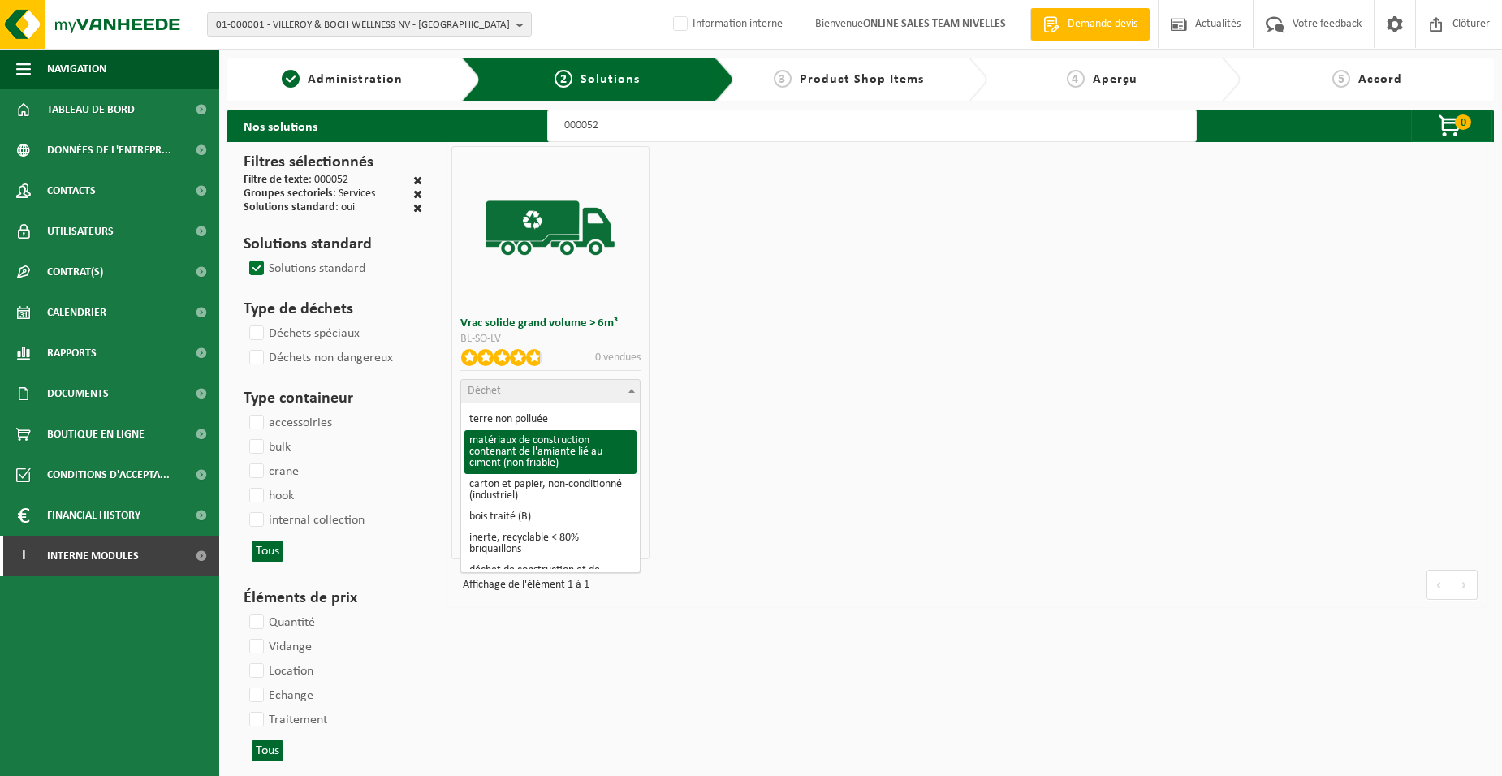
scroll to position [162, 0]
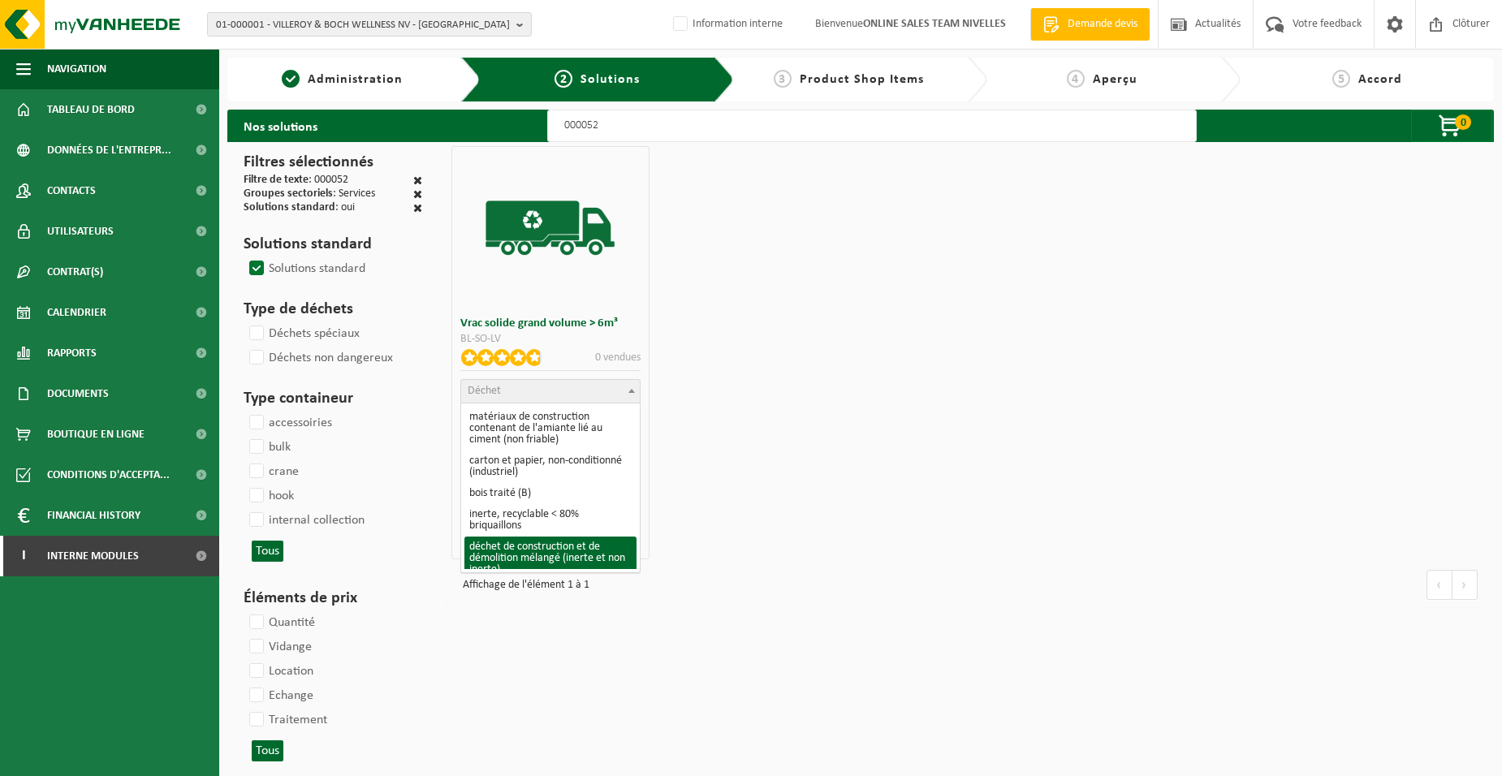
select select "31"
select select
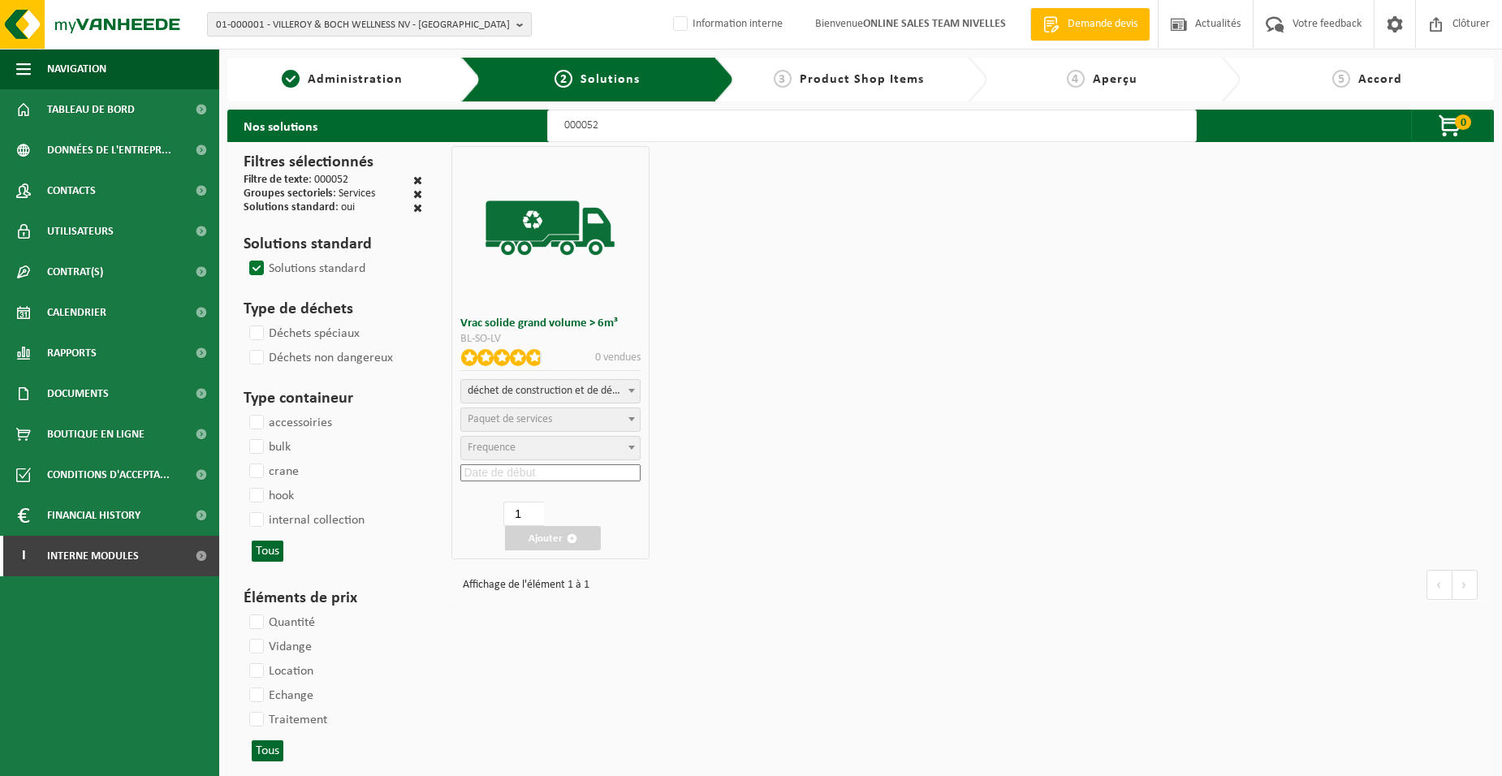
select select
select select "47"
select select "25"
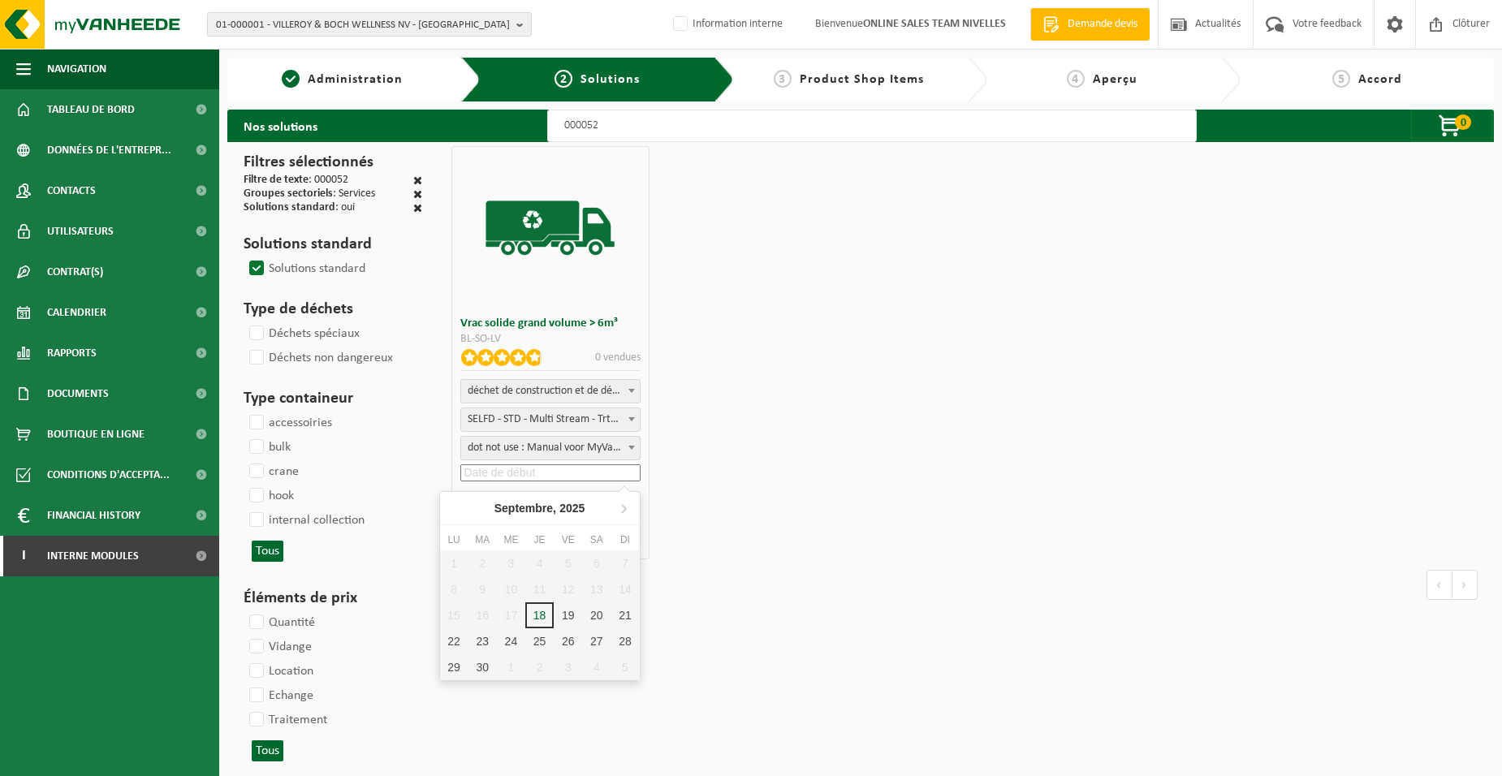
click at [488, 468] on input at bounding box center [549, 473] width 179 height 17
click at [569, 611] on div "19" at bounding box center [568, 616] width 28 height 26
type input "[DATE]"
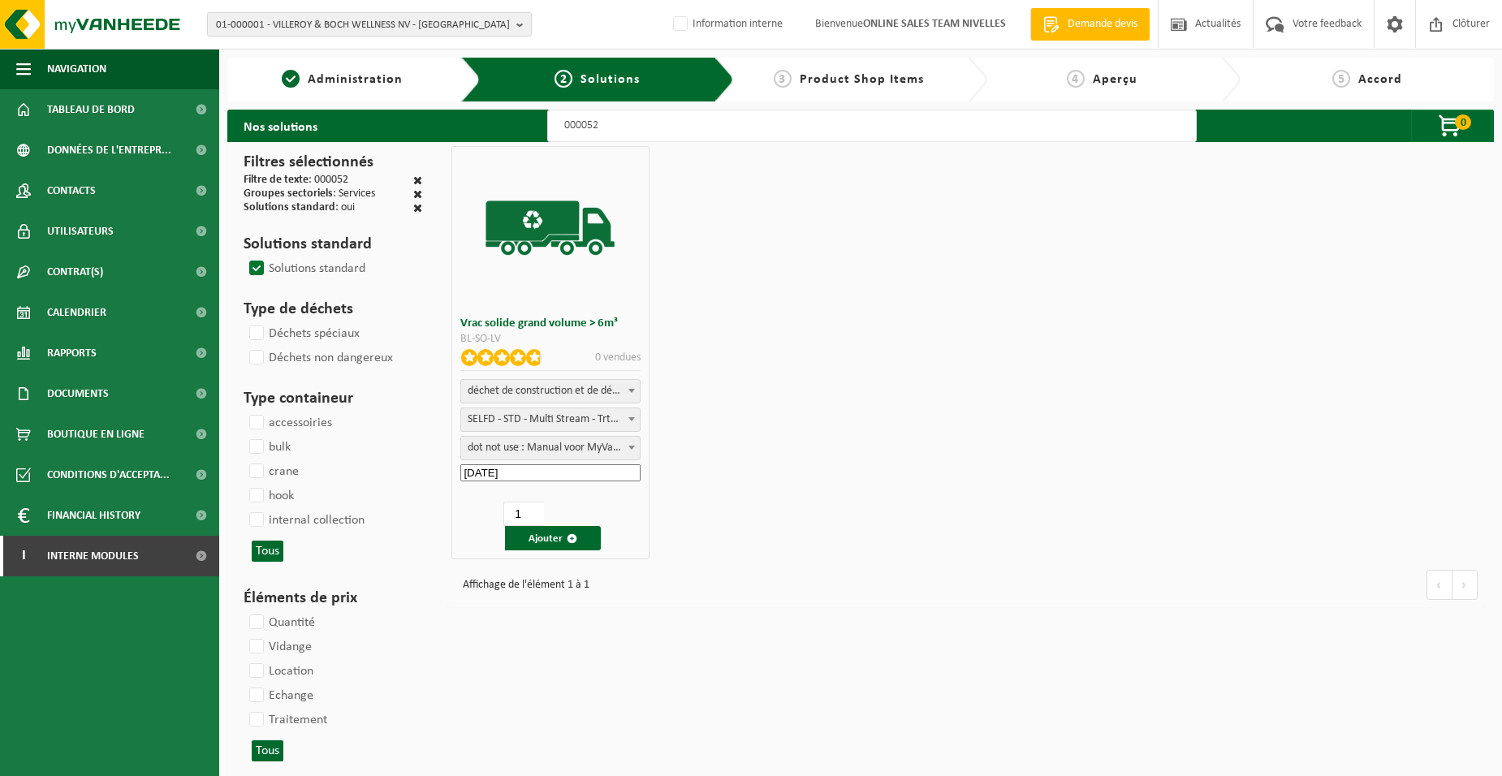
click at [547, 552] on div "Vrac solide grand volume > 6m³ BL-SO-LV 0 vendues matières synthétiques durs mé…" at bounding box center [550, 352] width 197 height 413
click at [547, 545] on button "Ajouter" at bounding box center [553, 538] width 96 height 24
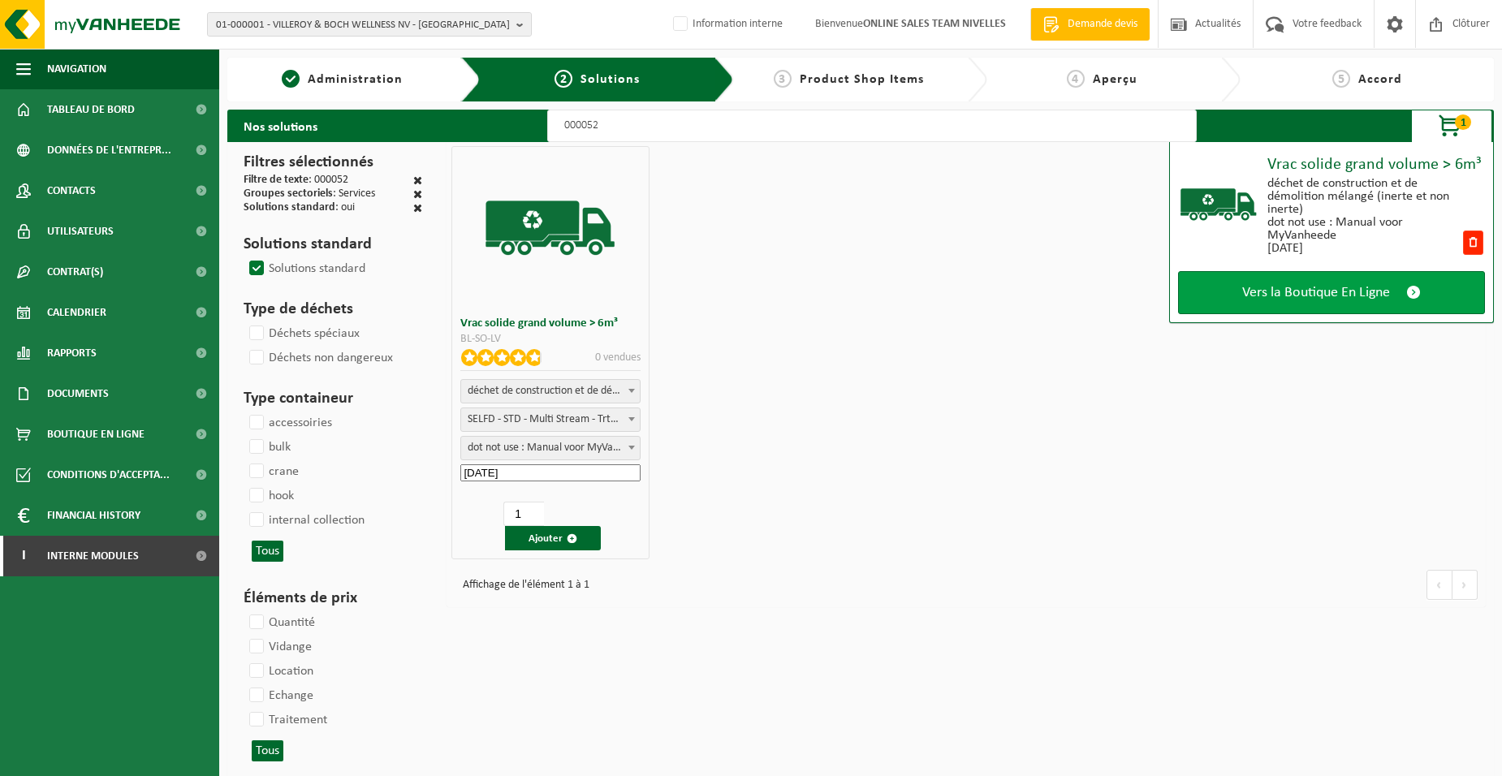
click at [1245, 279] on link "Vers la Boutique En Ligne" at bounding box center [1331, 292] width 307 height 43
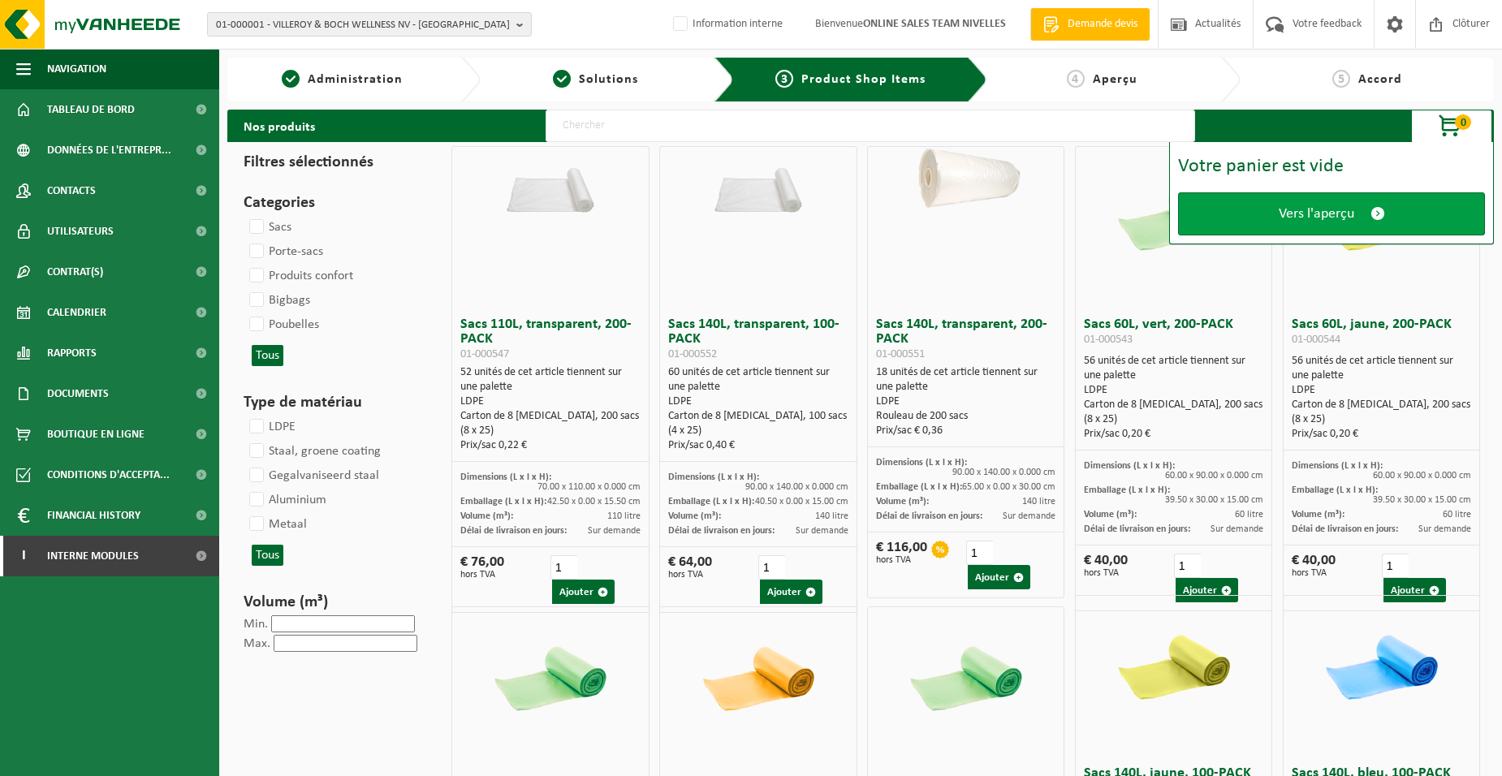
click at [1251, 224] on link "Vers l'aperçu" at bounding box center [1331, 213] width 307 height 43
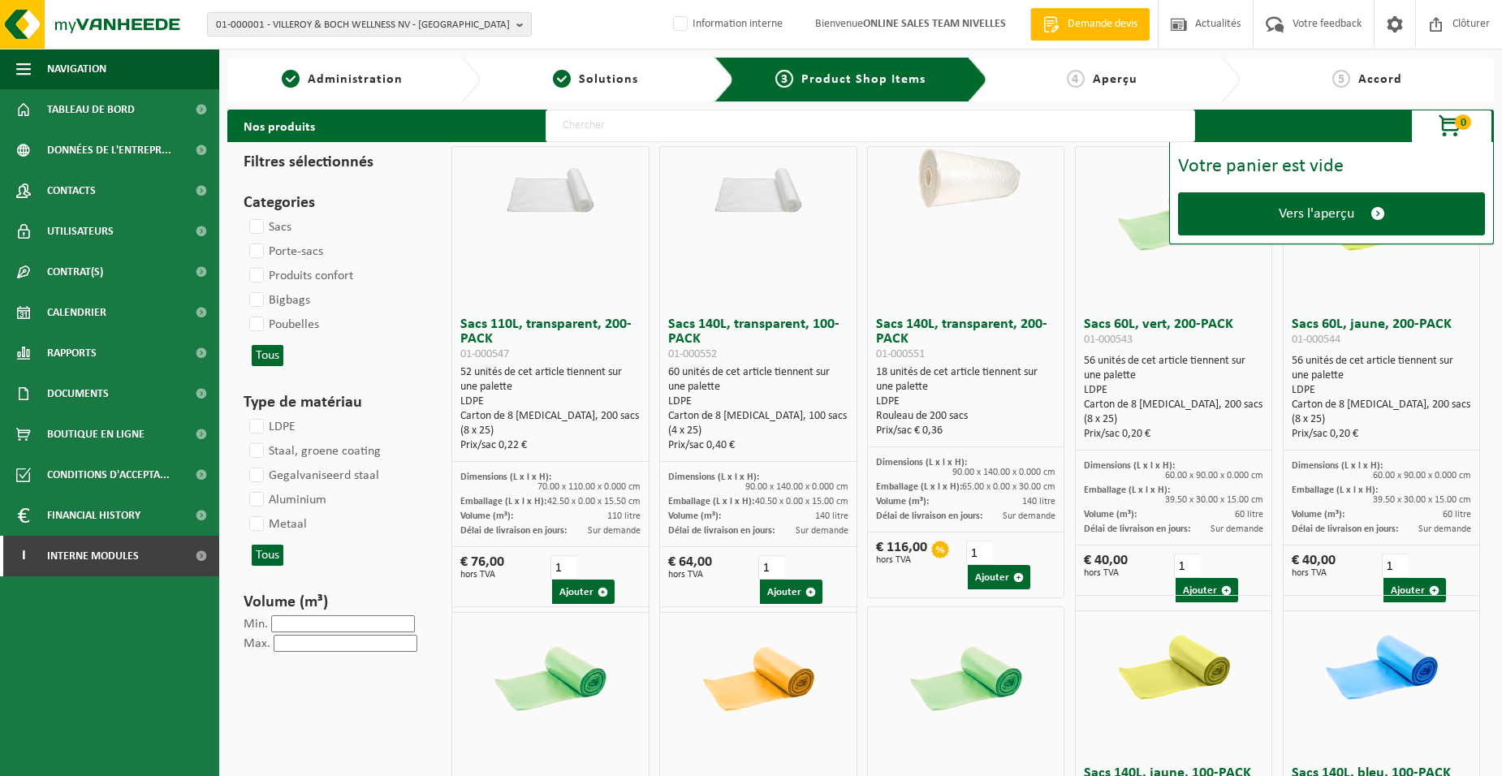
scroll to position [406, 0]
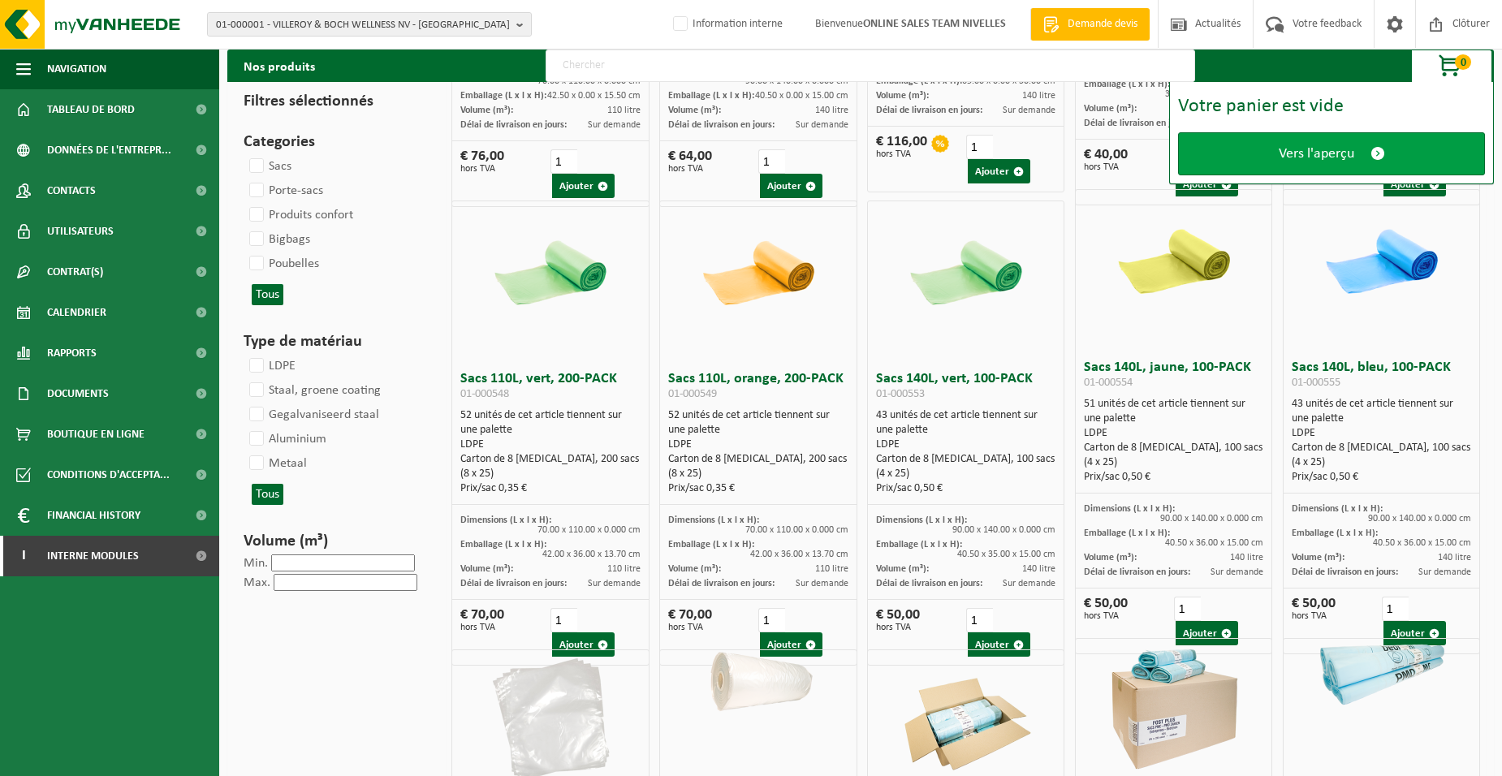
click at [1259, 146] on link "Vers l'aperçu" at bounding box center [1331, 153] width 307 height 43
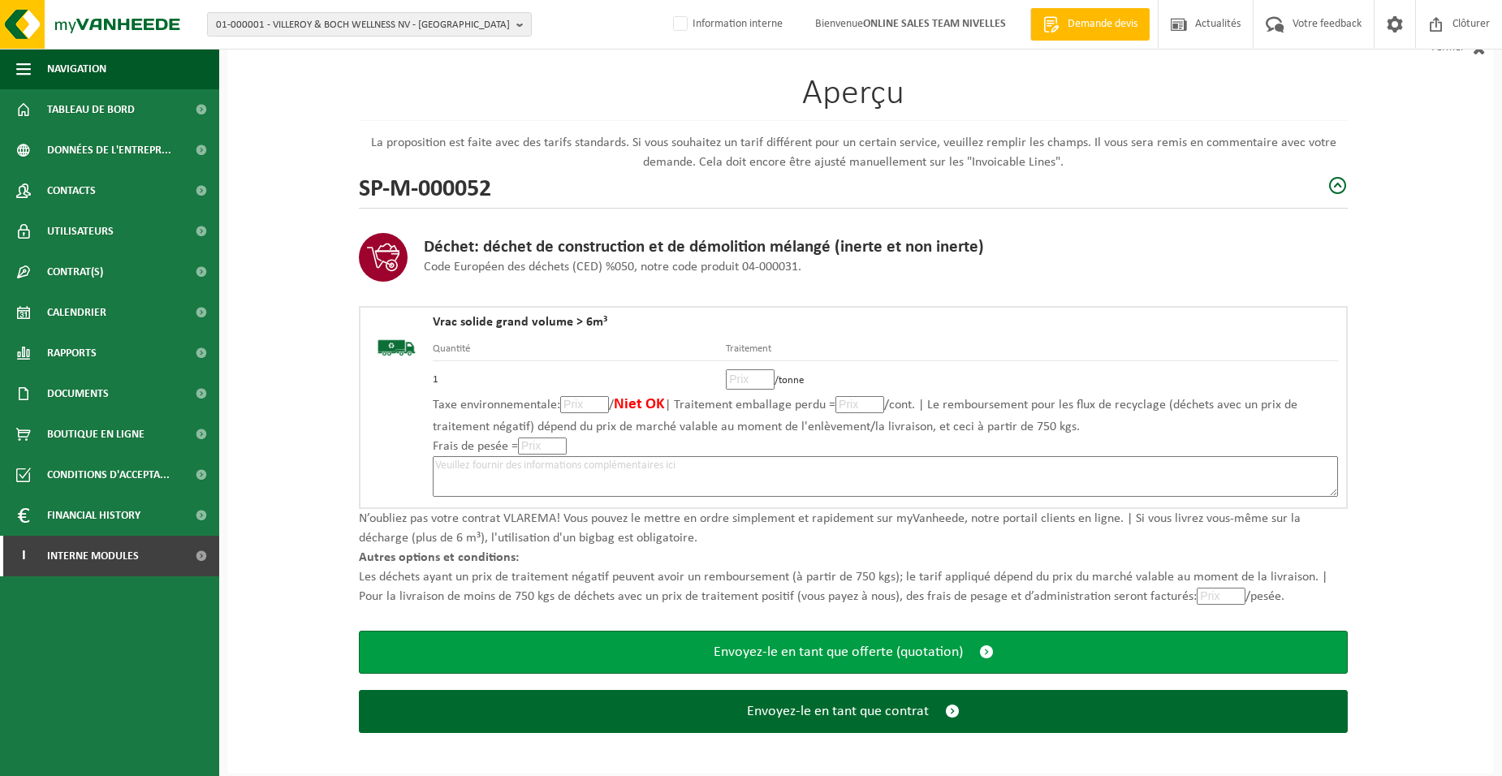
scroll to position [111, 0]
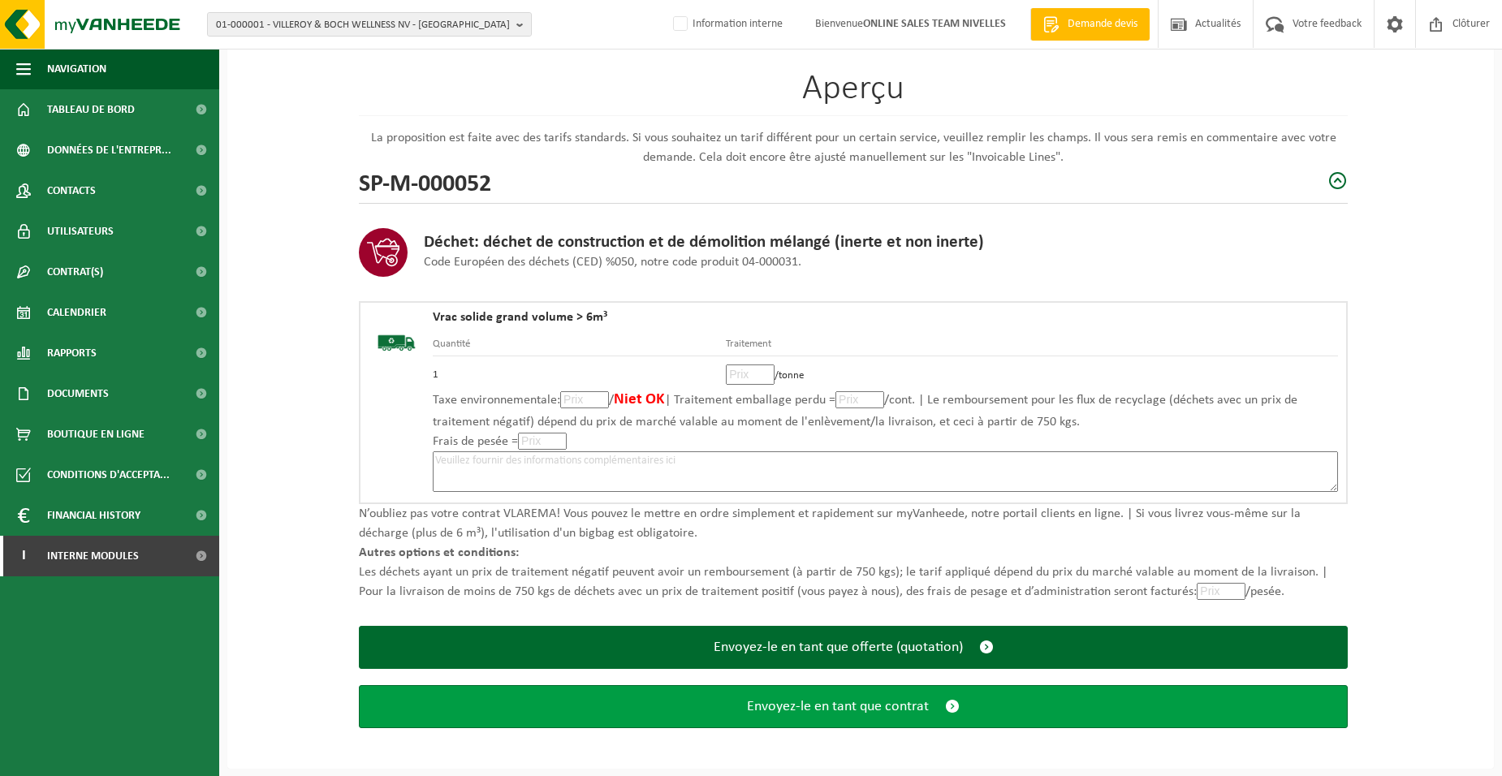
click at [603, 714] on button "Envoyez-le en tant que contrat" at bounding box center [853, 706] width 989 height 43
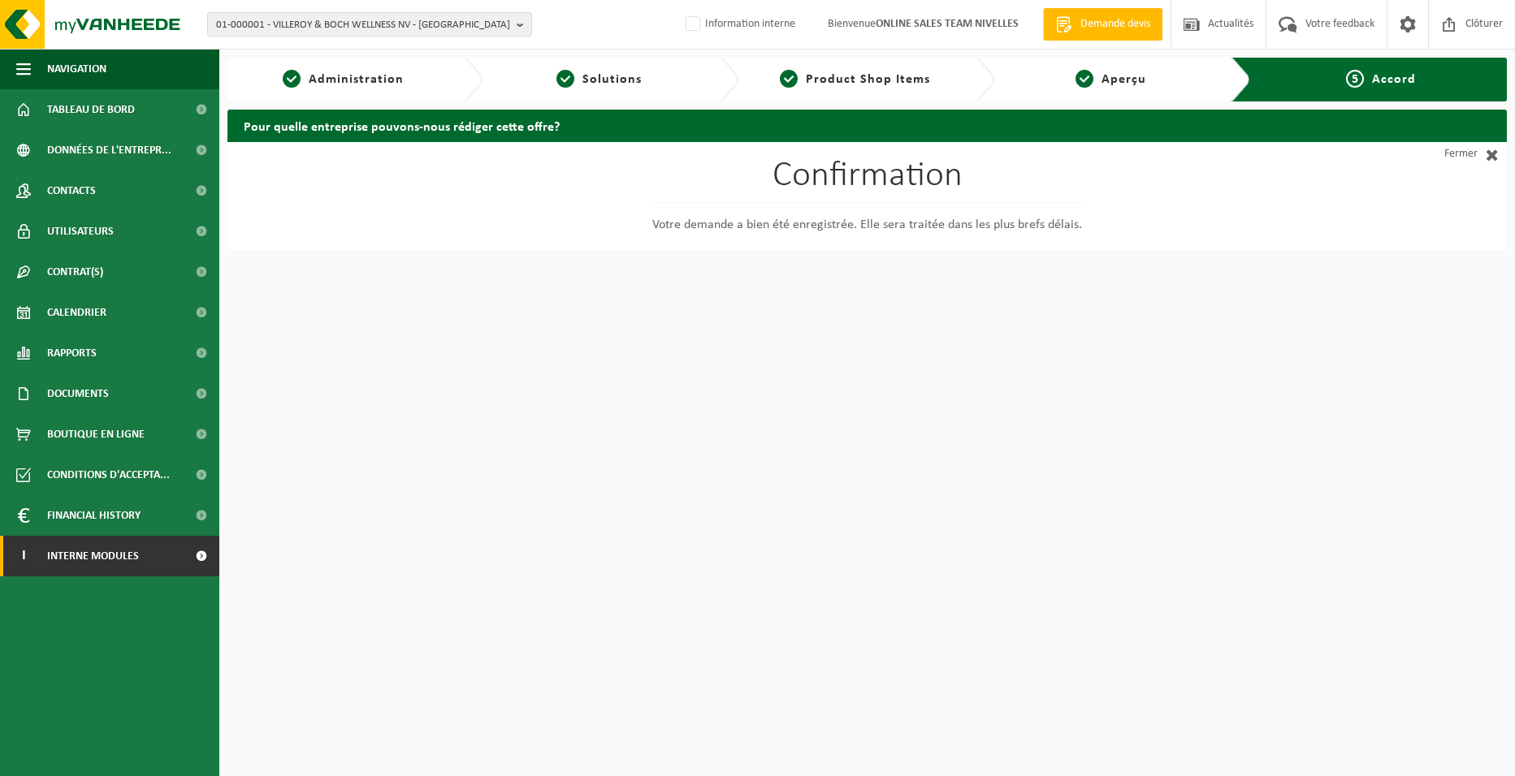
click at [61, 554] on span "Interne modules" at bounding box center [93, 556] width 92 height 41
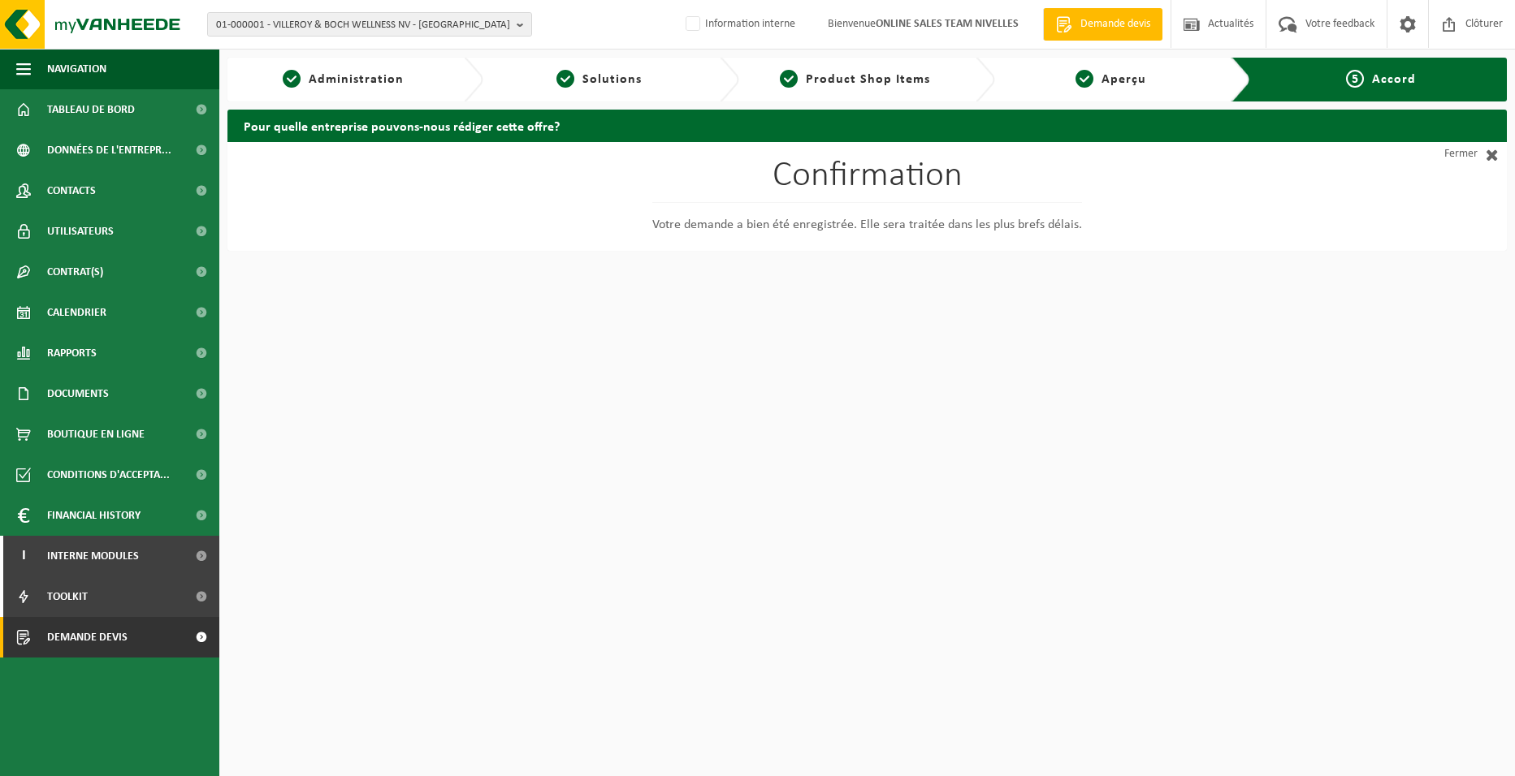
click at [93, 639] on span "Demande devis" at bounding box center [87, 637] width 80 height 41
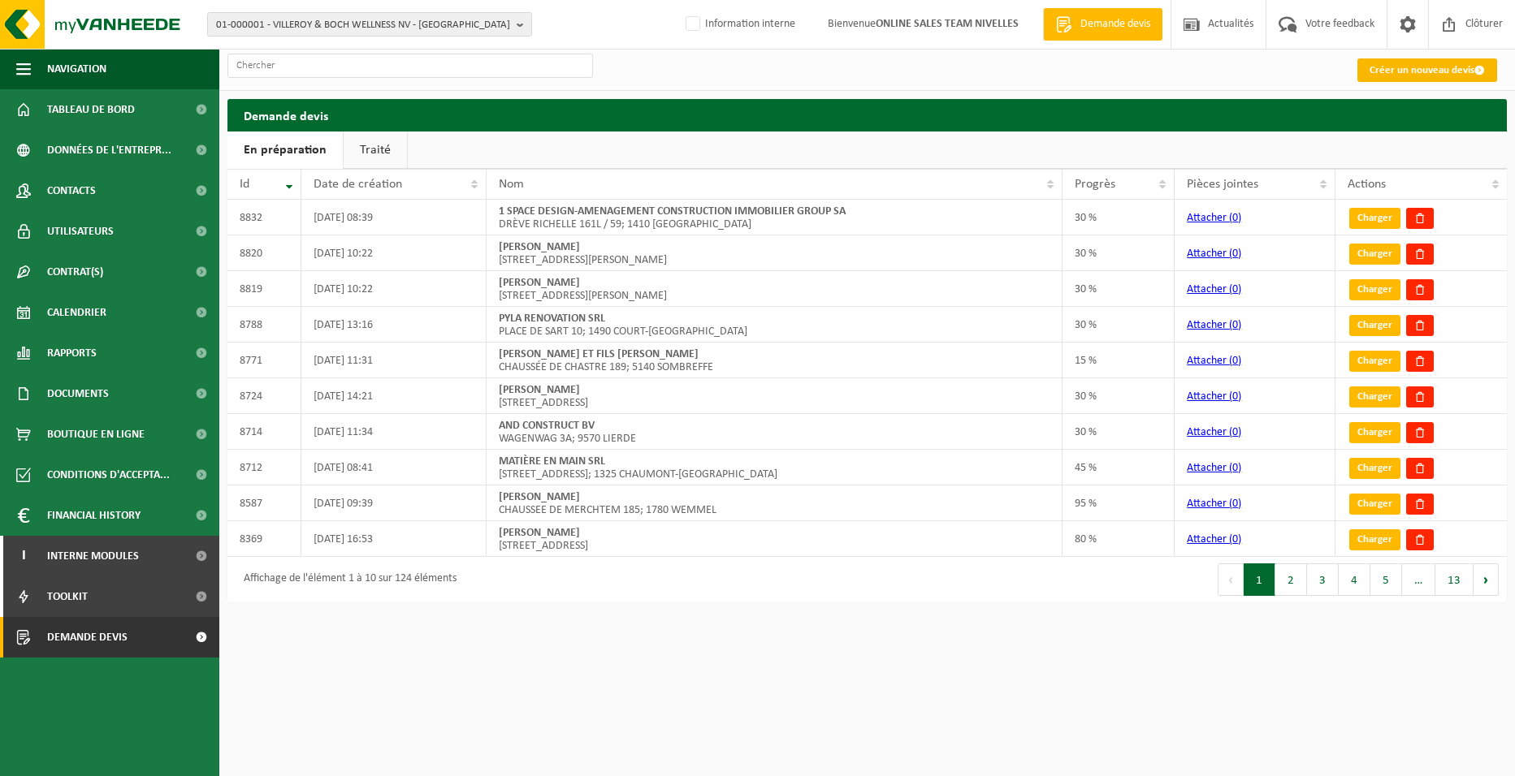
click at [1412, 71] on link "Créer un nouveau devis" at bounding box center [1427, 70] width 140 height 24
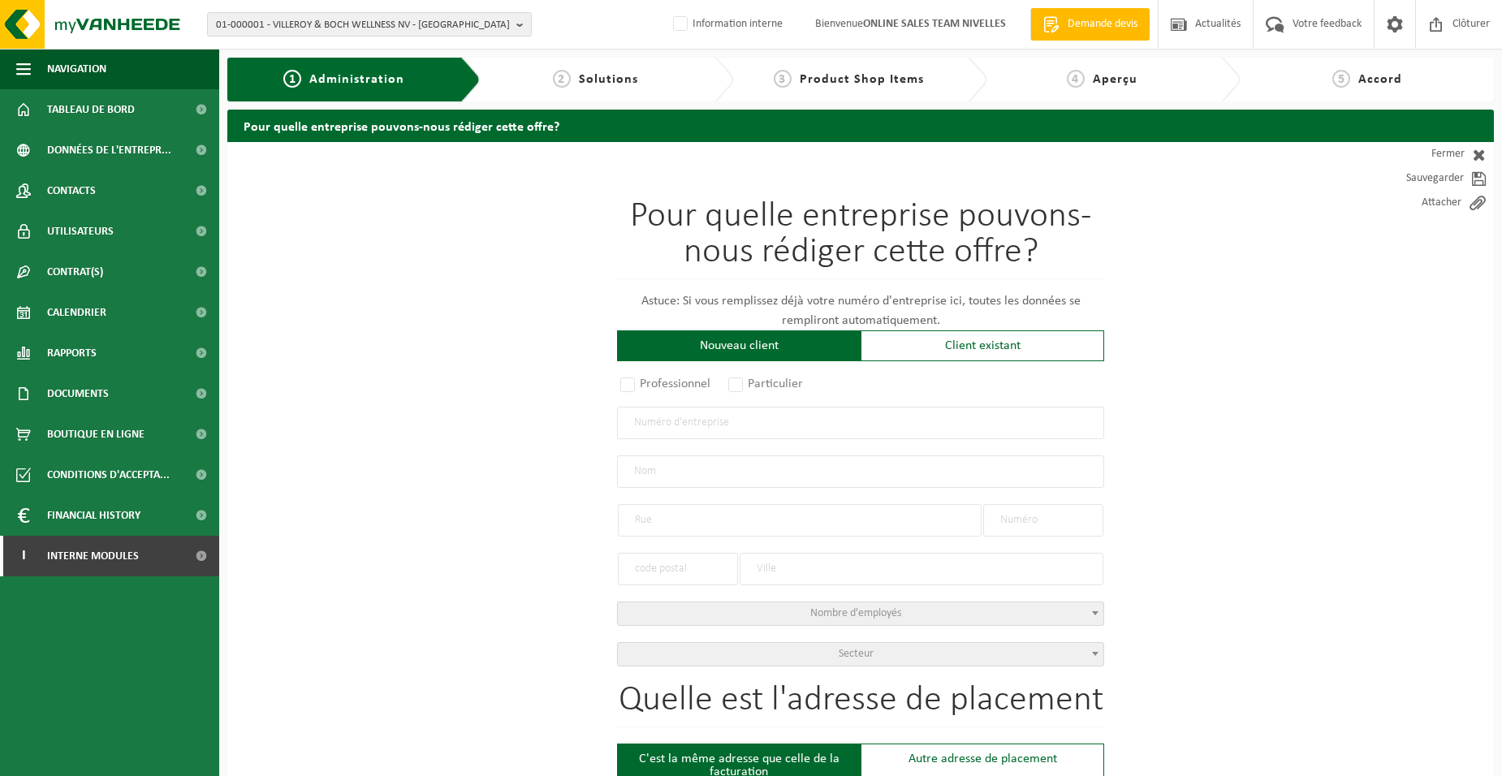
drag, startPoint x: 623, startPoint y: 384, endPoint x: 653, endPoint y: 443, distance: 66.5
click at [624, 384] on label "Professionnel" at bounding box center [666, 384] width 98 height 23
click at [644, 384] on input "Professionnel" at bounding box center [649, 385] width 11 height 11
radio input "true"
click at [658, 431] on input "text" at bounding box center [860, 423] width 487 height 32
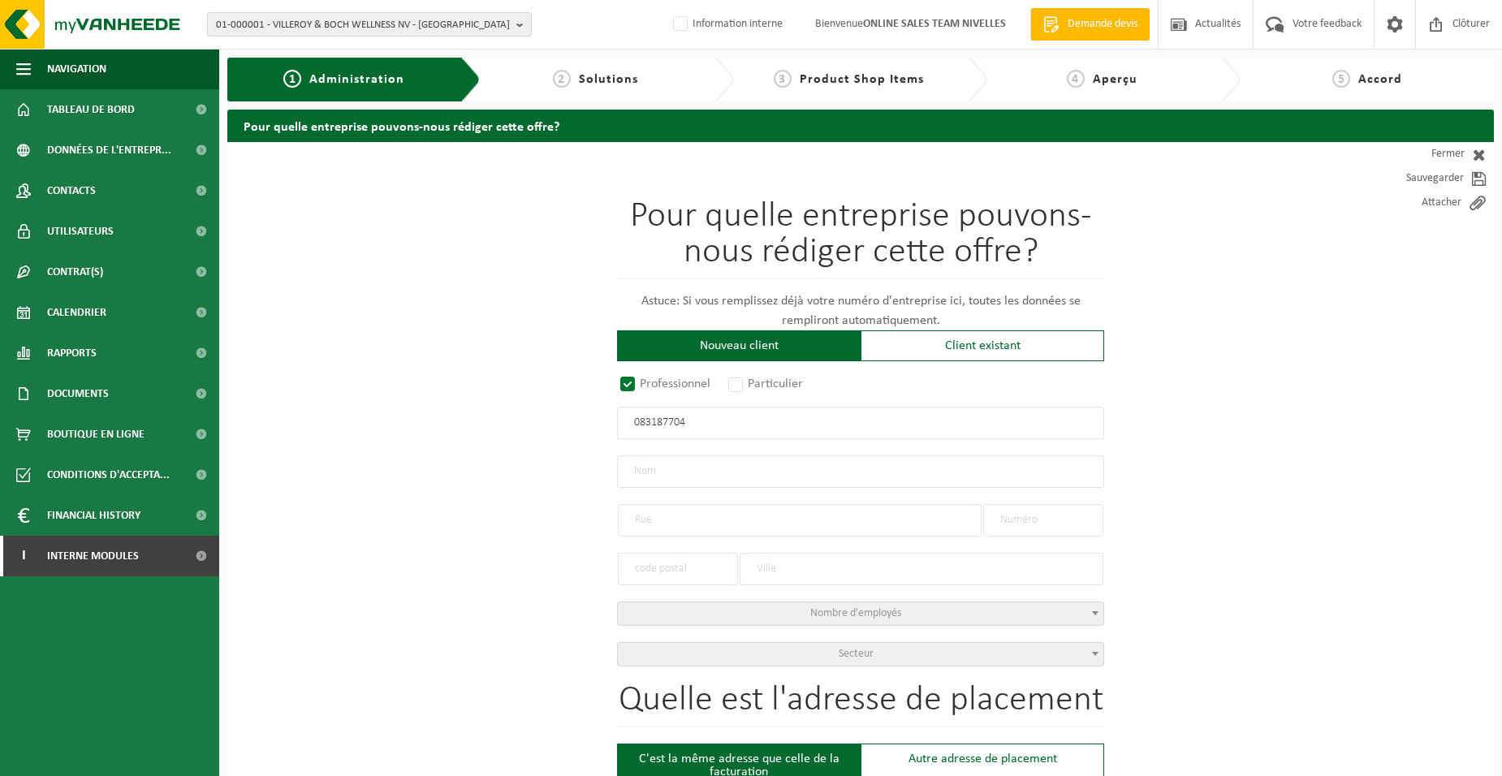
type input "0831877047"
radio input "true"
type input "0831877047"
type input "CONTRASTE DECOR SRL"
type input "RUE SART-HAUT"
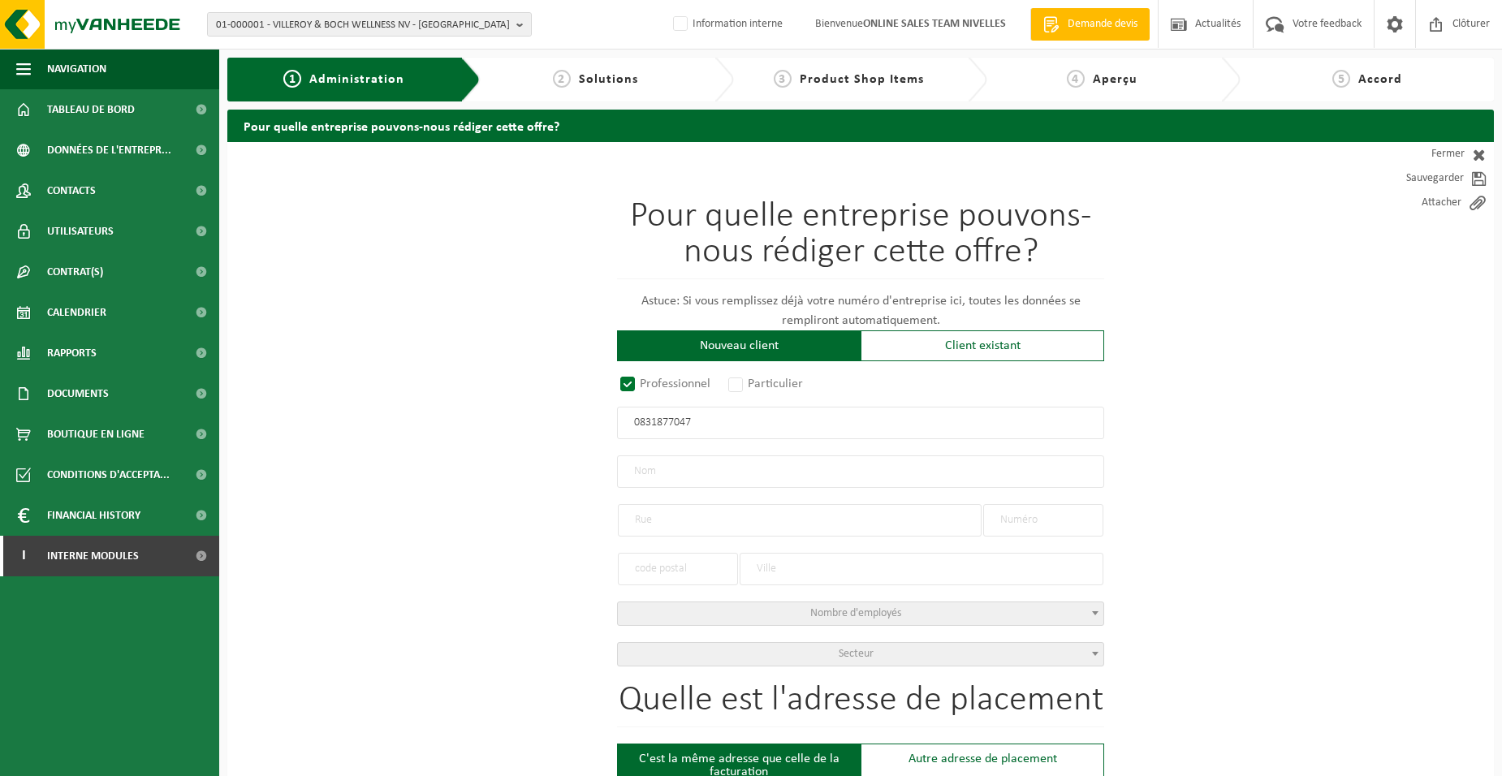
type input "78"
type input "6210"
type input "LES BONS VILLERS"
select select "D"
select select "NACE_4334"
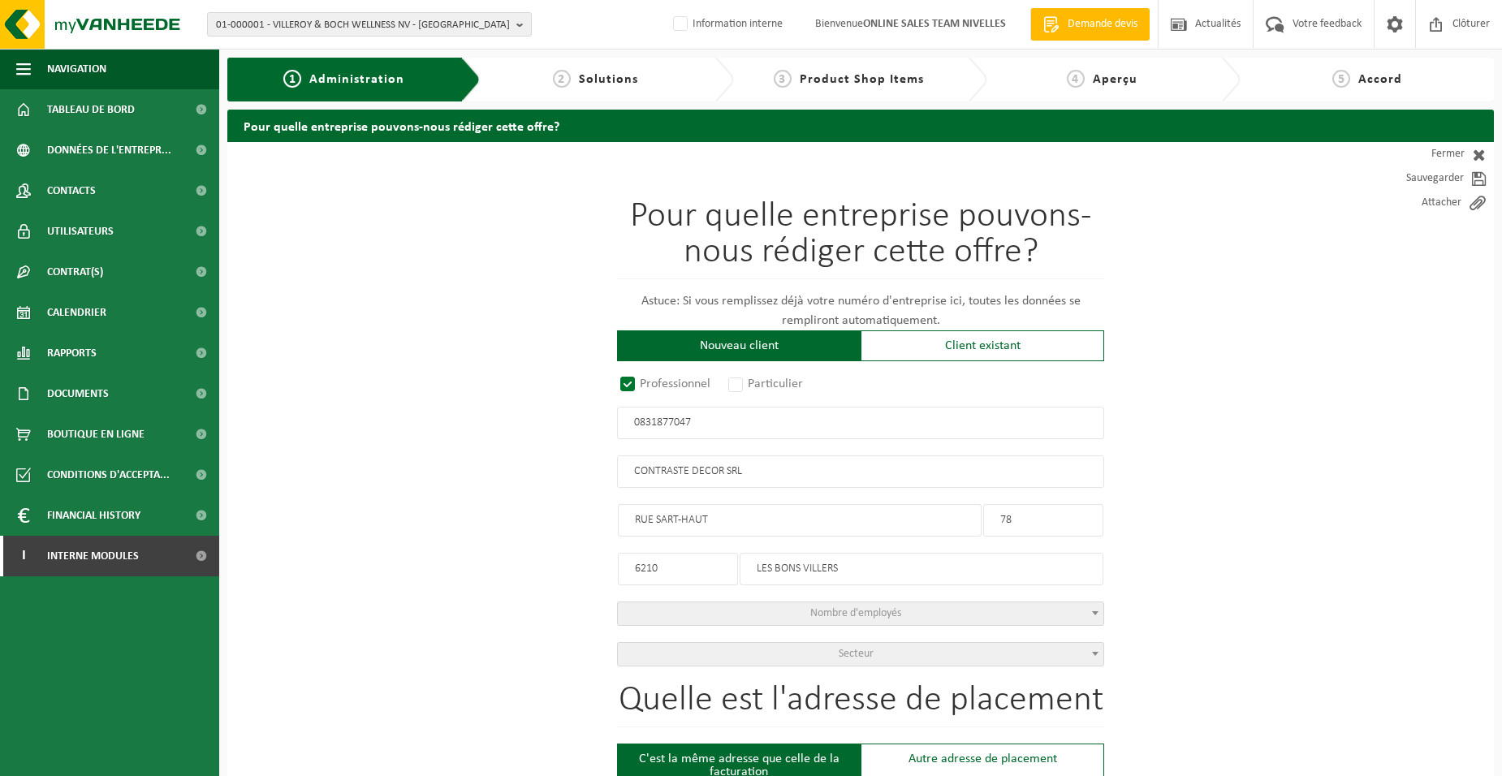
type input "CONTRASTE DECOR SRL"
type input "RUE SART-HAUT"
type input "78"
type input "6210"
type input "LES BONS VILLERS"
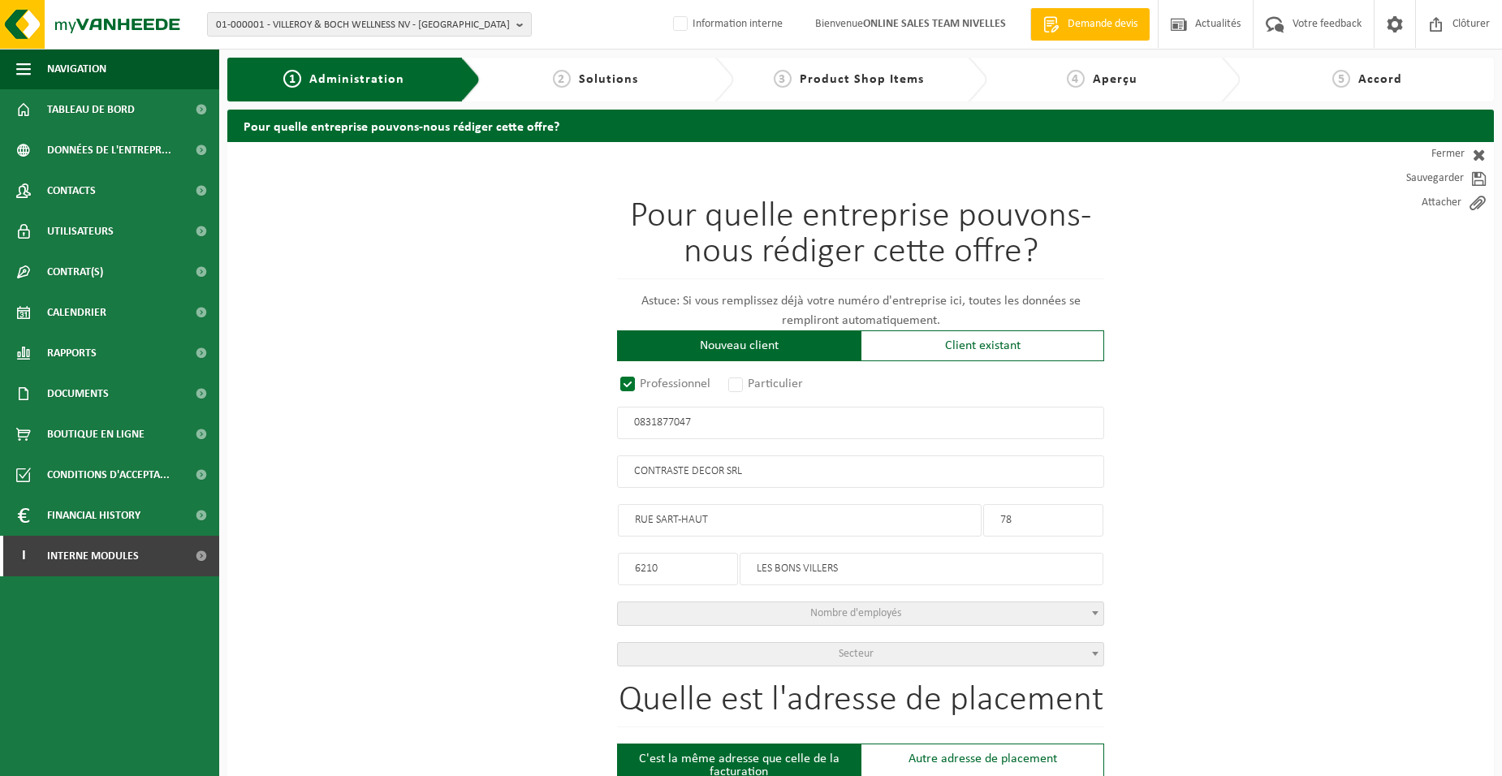
type input "2195508688"
type input "0831877047"
drag, startPoint x: 703, startPoint y: 574, endPoint x: 411, endPoint y: 533, distance: 295.3
type input "3"
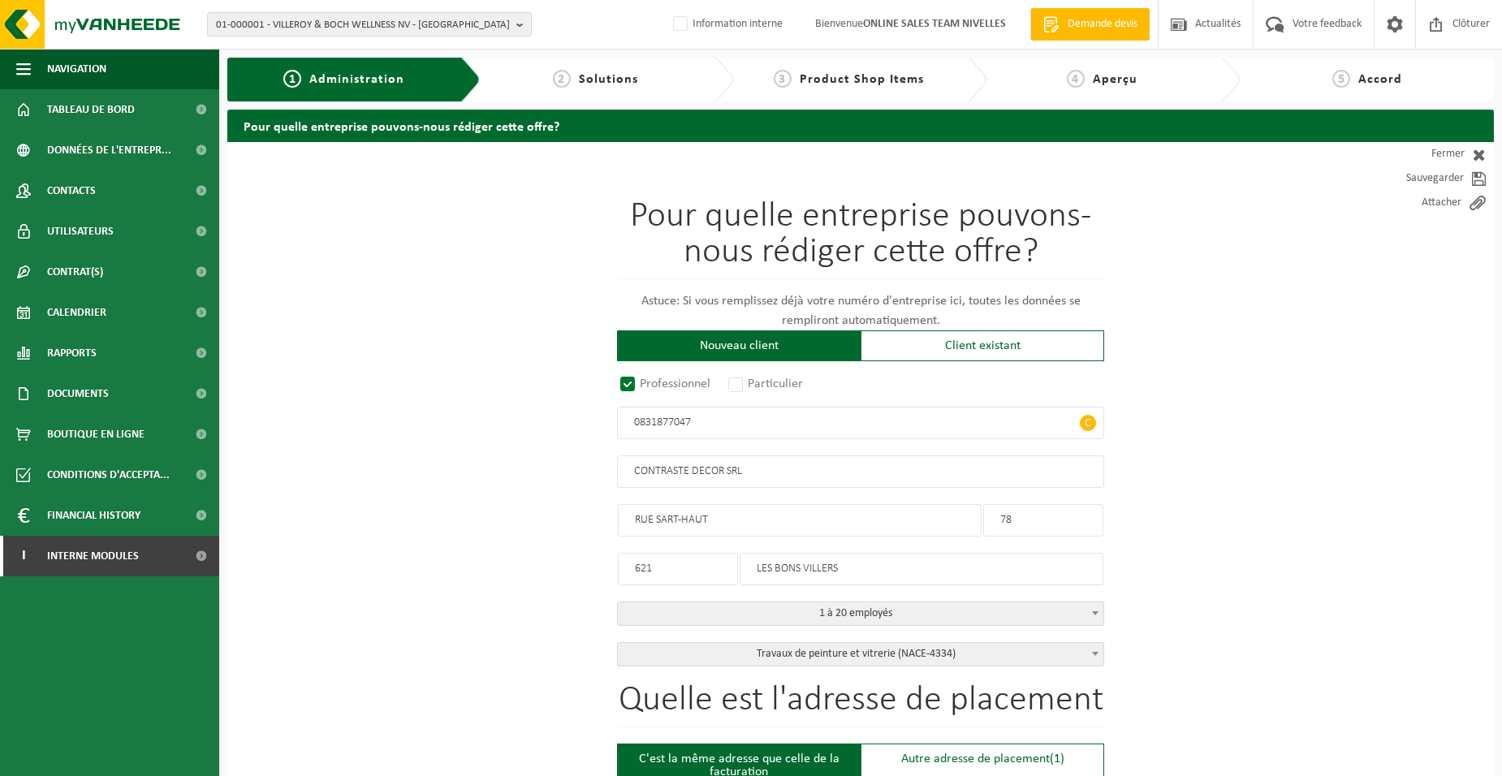
type input "6210"
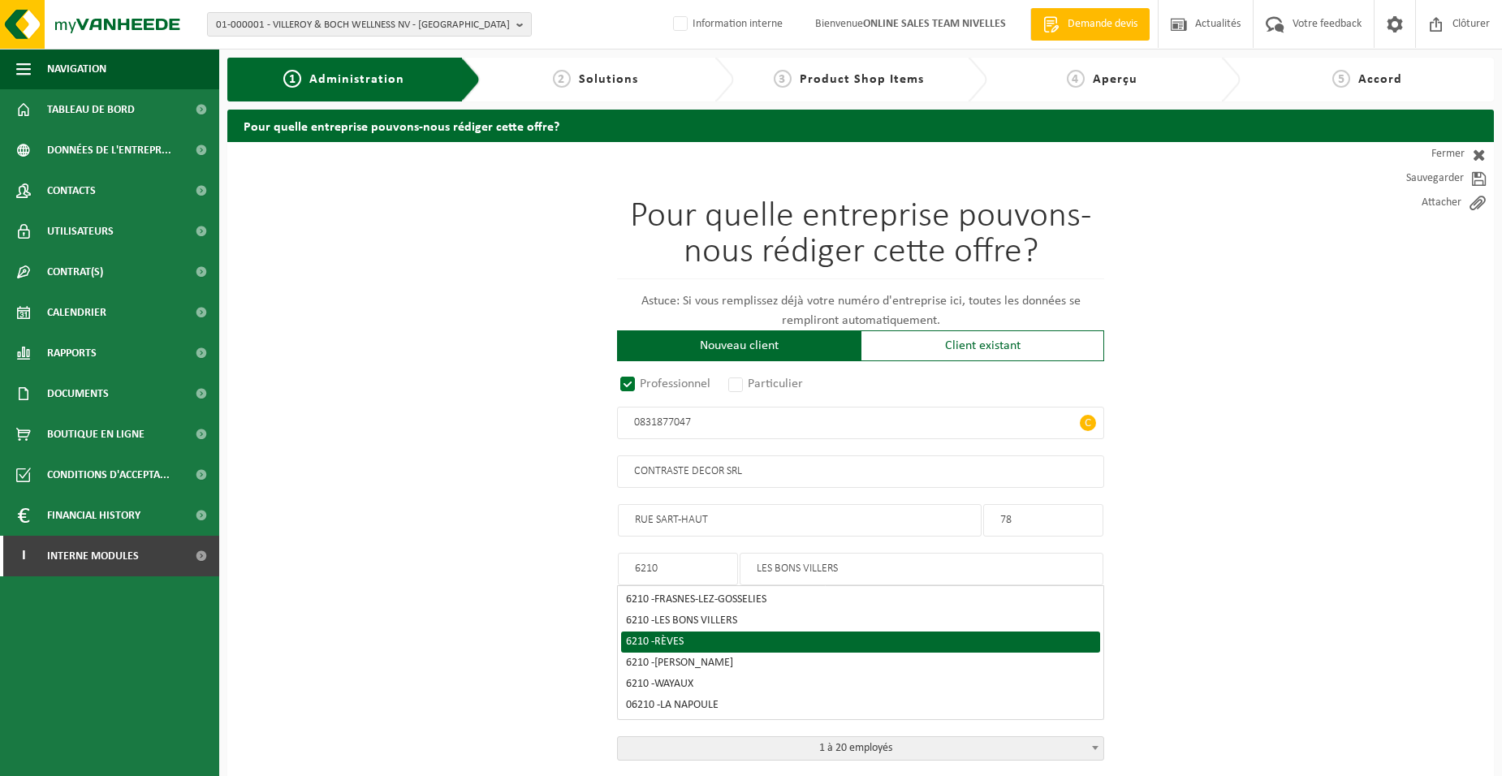
click at [738, 641] on div "6210 - RÈVES" at bounding box center [860, 642] width 469 height 11
type input "RÈVES"
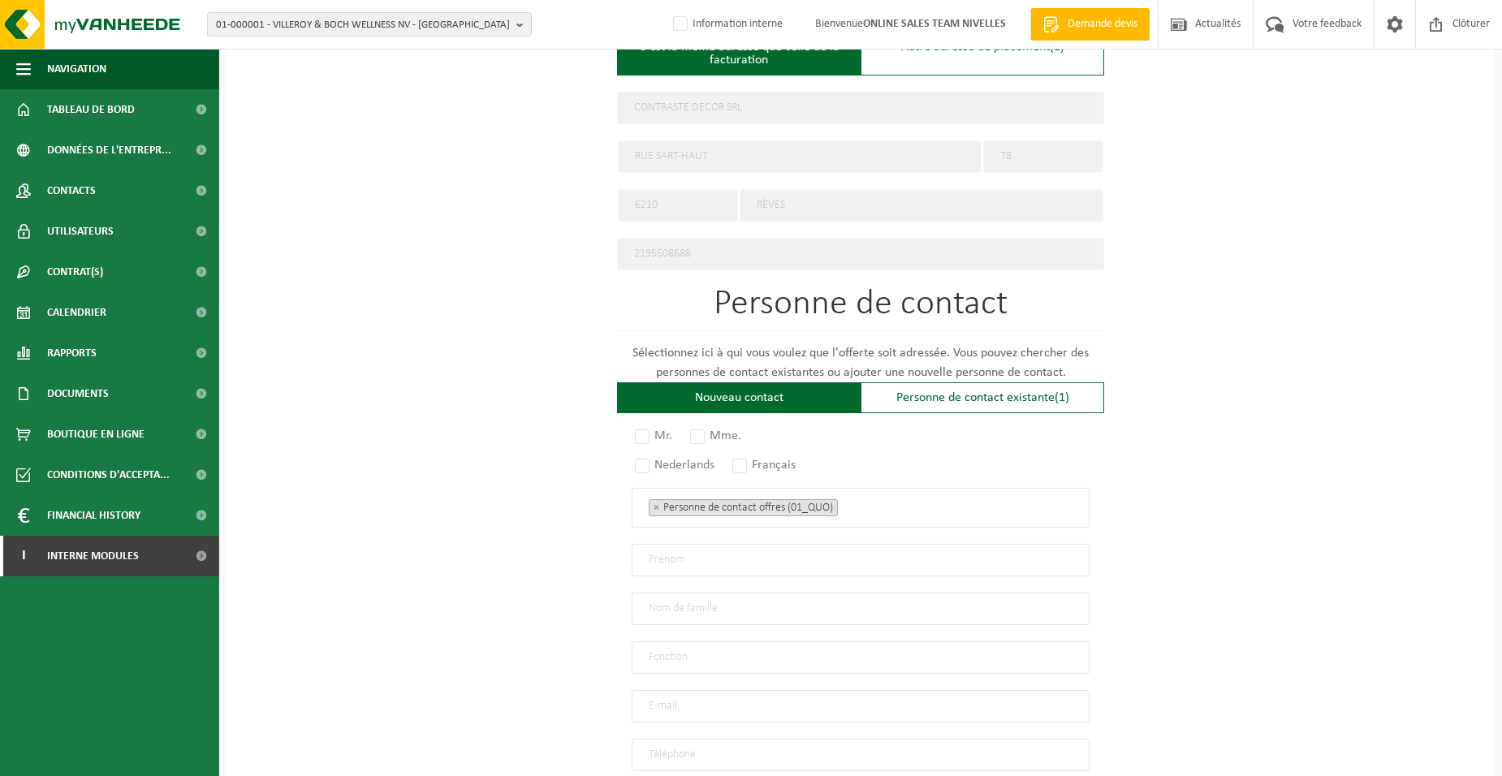
scroll to position [845, 0]
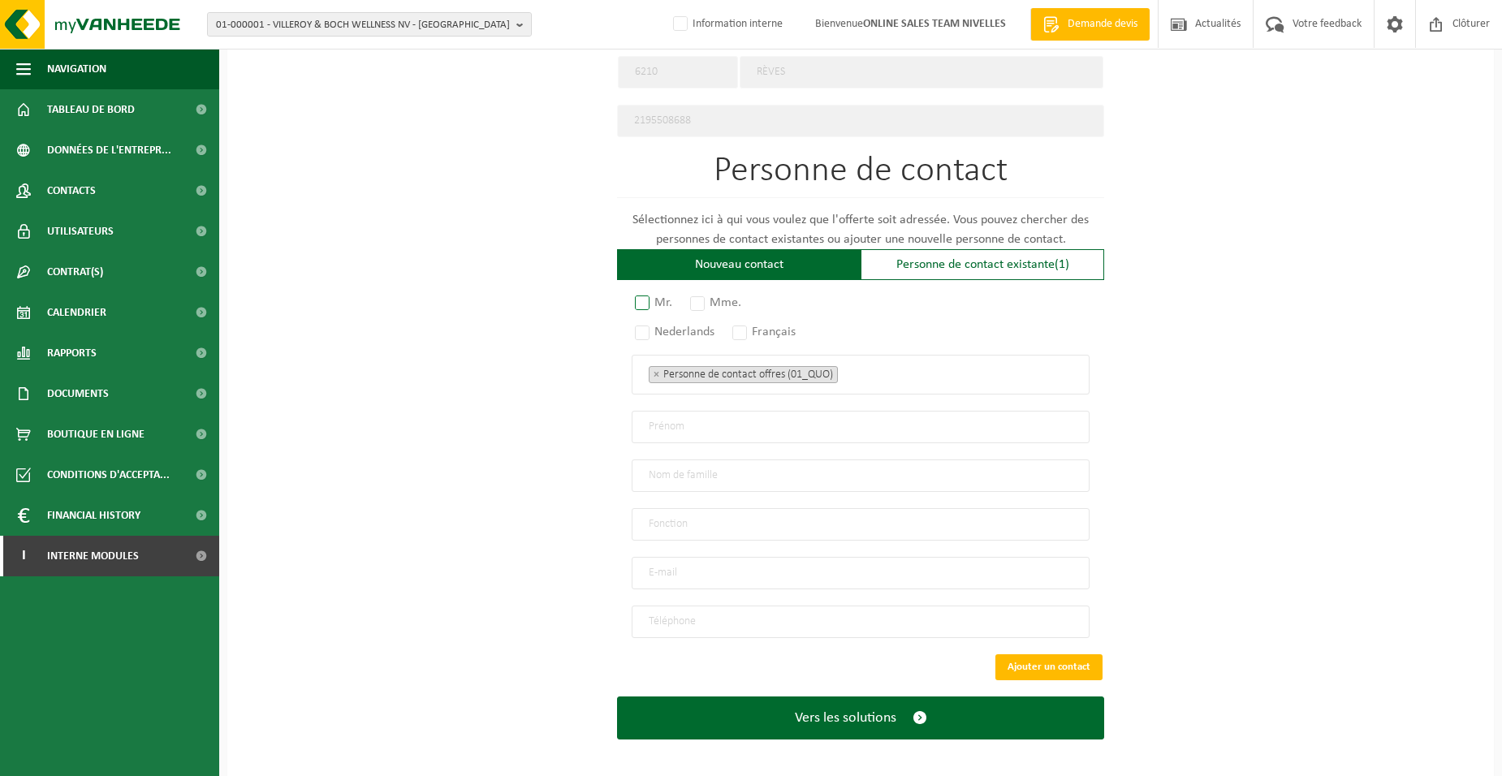
click at [634, 294] on label "Mr." at bounding box center [654, 303] width 45 height 23
radio input "true"
click at [745, 326] on label "Français" at bounding box center [764, 332] width 71 height 23
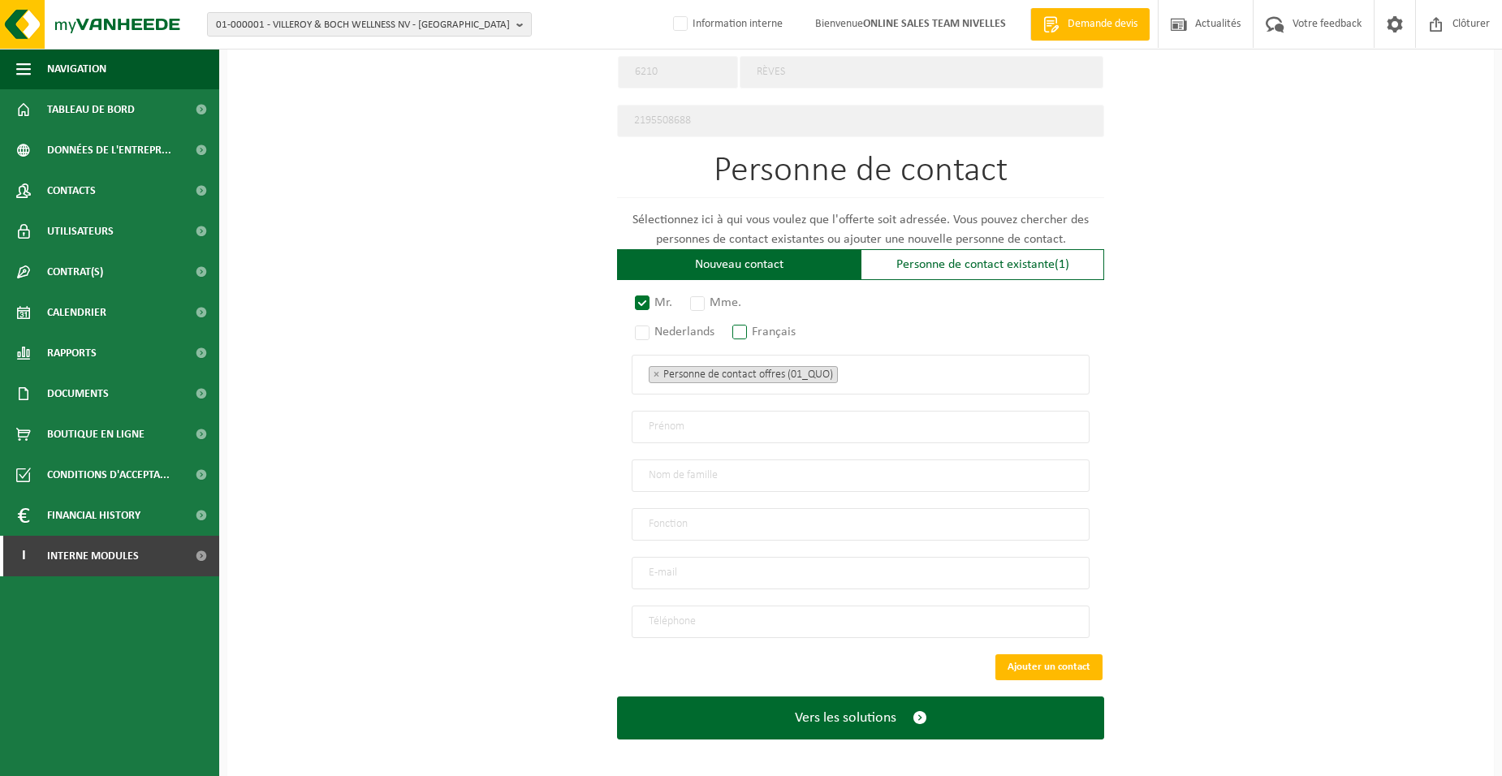
radio input "true"
click at [931, 378] on ul "× Personne de contact offres (01_QUO)" at bounding box center [861, 374] width 424 height 21
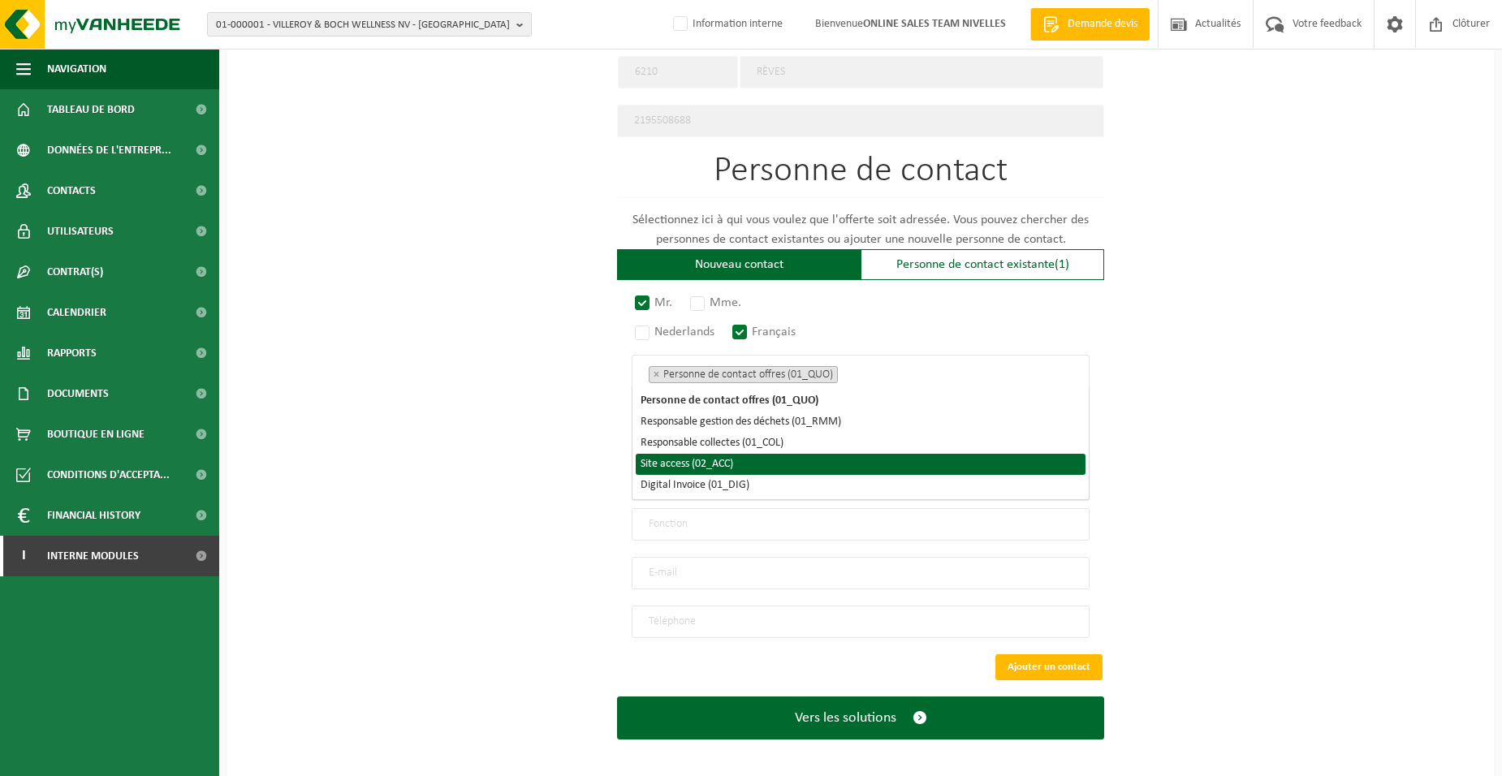
click at [862, 465] on li "Site access (02_ACC)" at bounding box center [861, 464] width 450 height 21
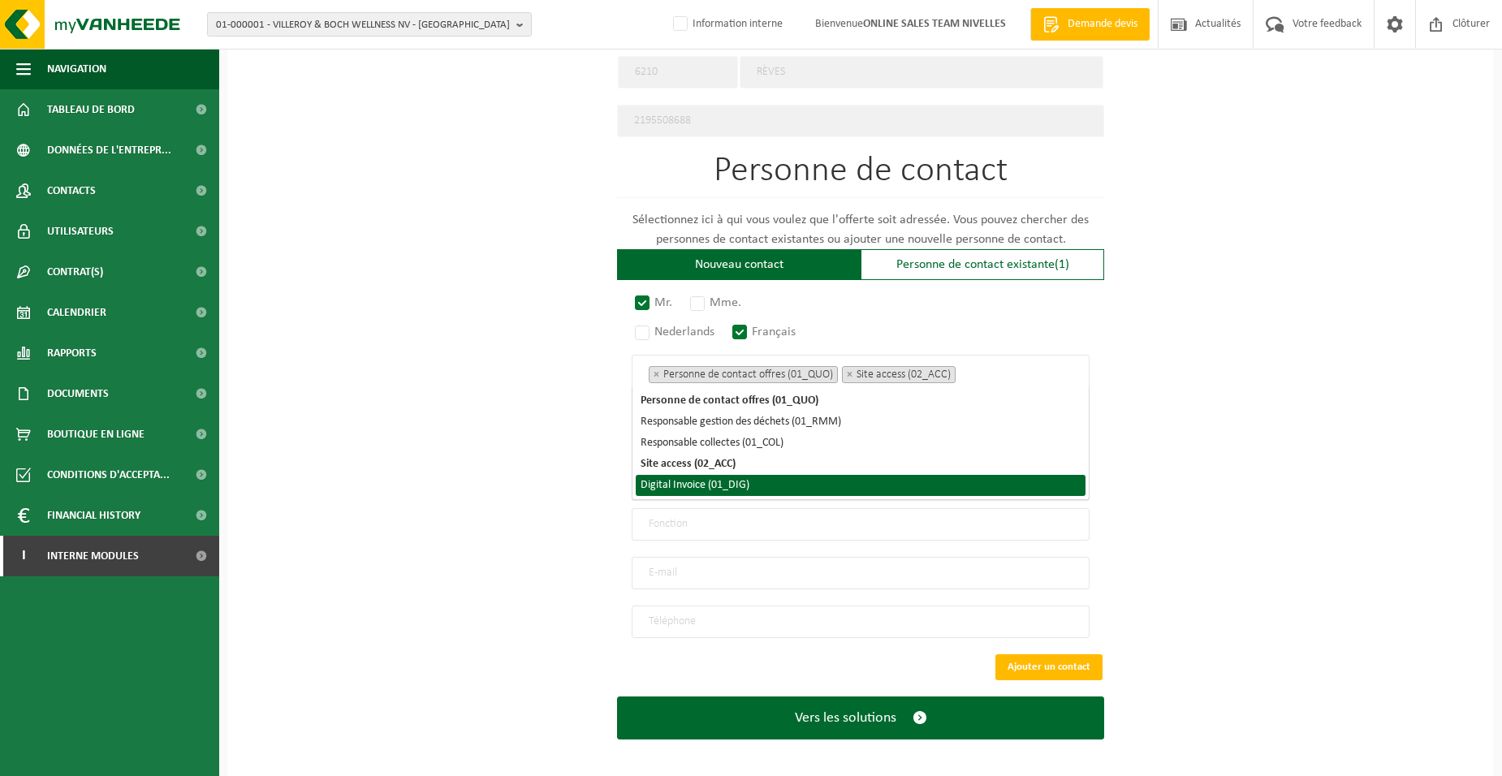
click at [858, 486] on li "Digital Invoice (01_DIG)" at bounding box center [861, 485] width 450 height 21
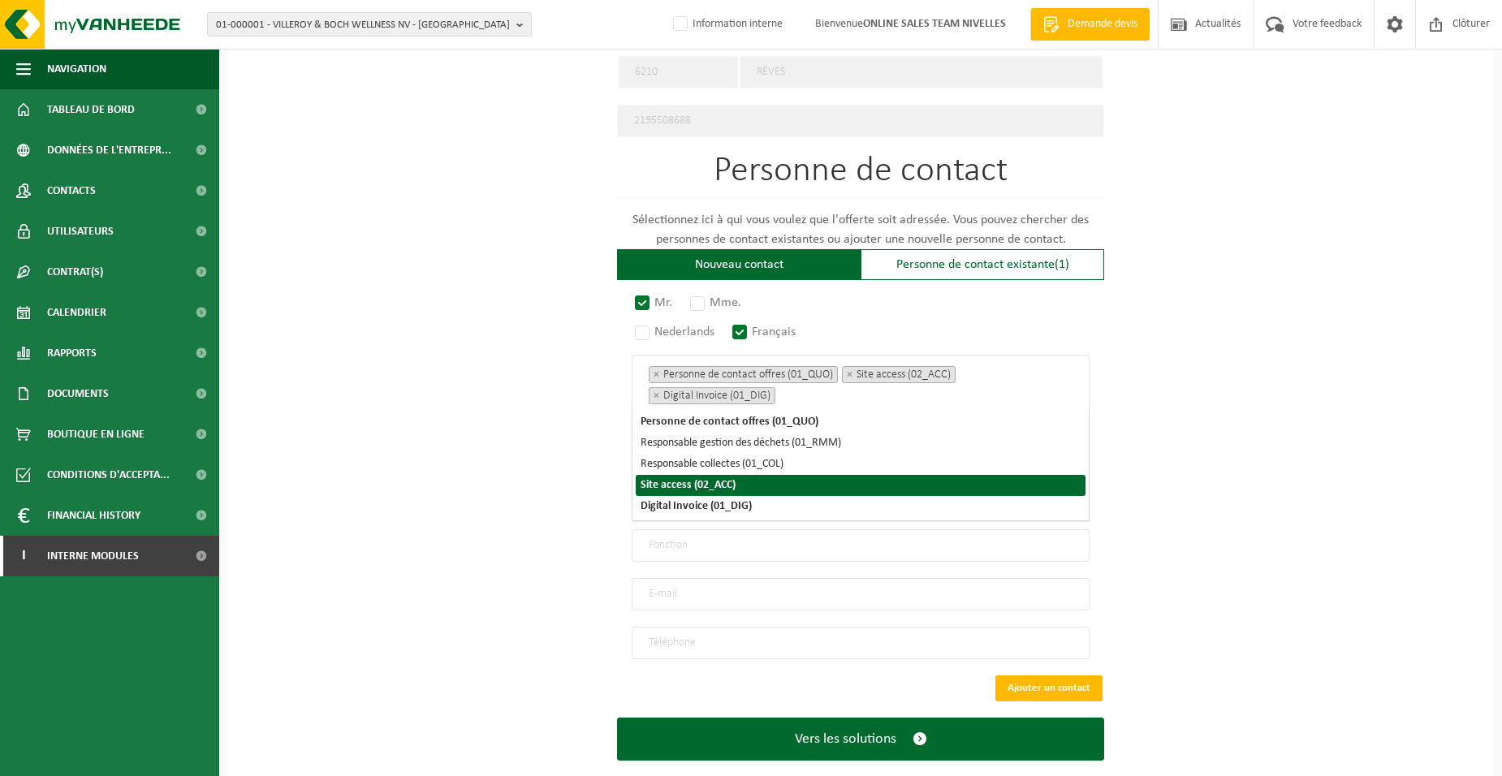
click at [443, 488] on div "Pour quelle entreprise pouvons-nous rédiger cette offre? Astuce: Si vous rempli…" at bounding box center [860, 49] width 1267 height 1505
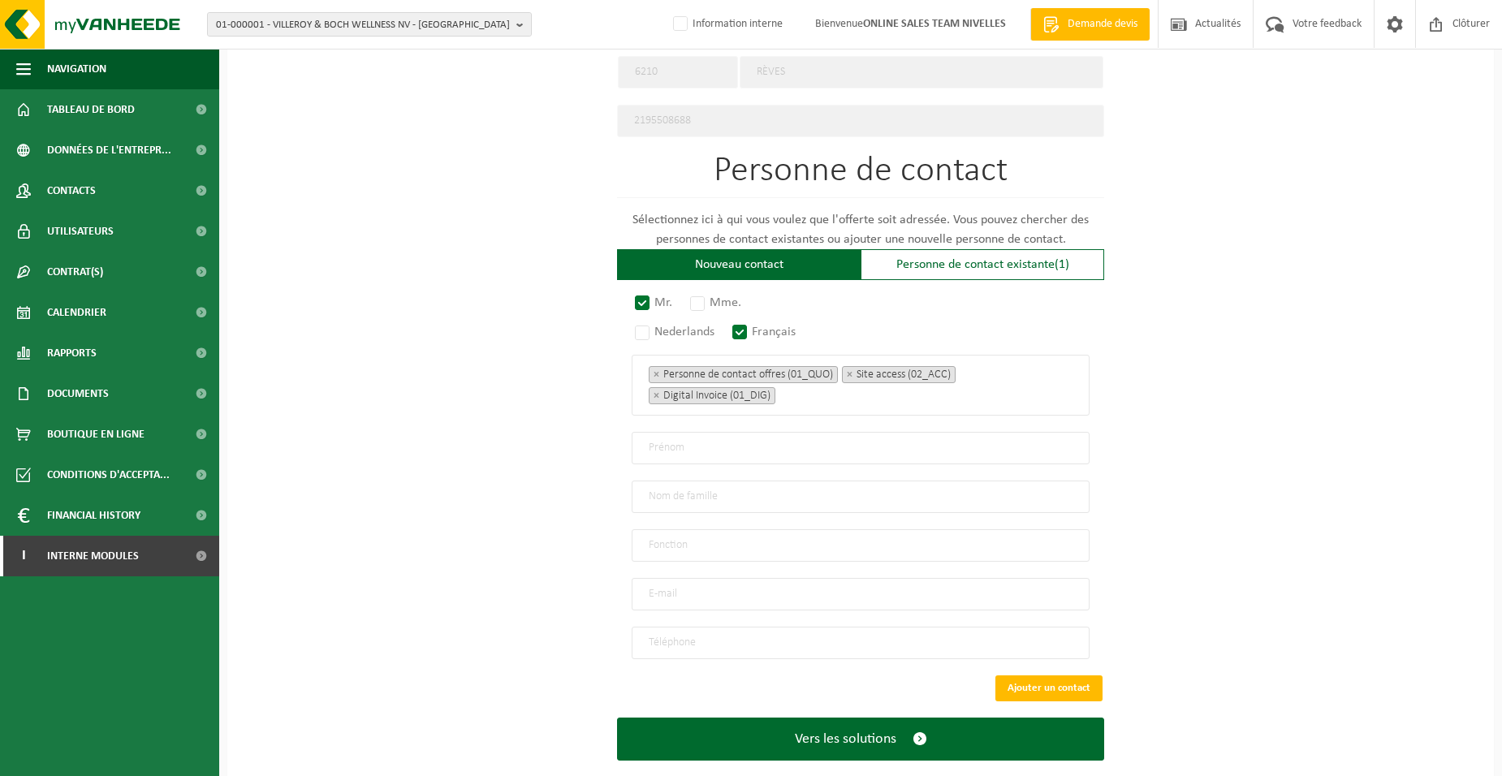
click at [699, 432] on input "text" at bounding box center [861, 448] width 458 height 32
type input "XAVIER"
click at [658, 482] on input "text" at bounding box center [861, 497] width 458 height 32
type input "HASARD"
click at [677, 546] on input "text" at bounding box center [861, 546] width 458 height 32
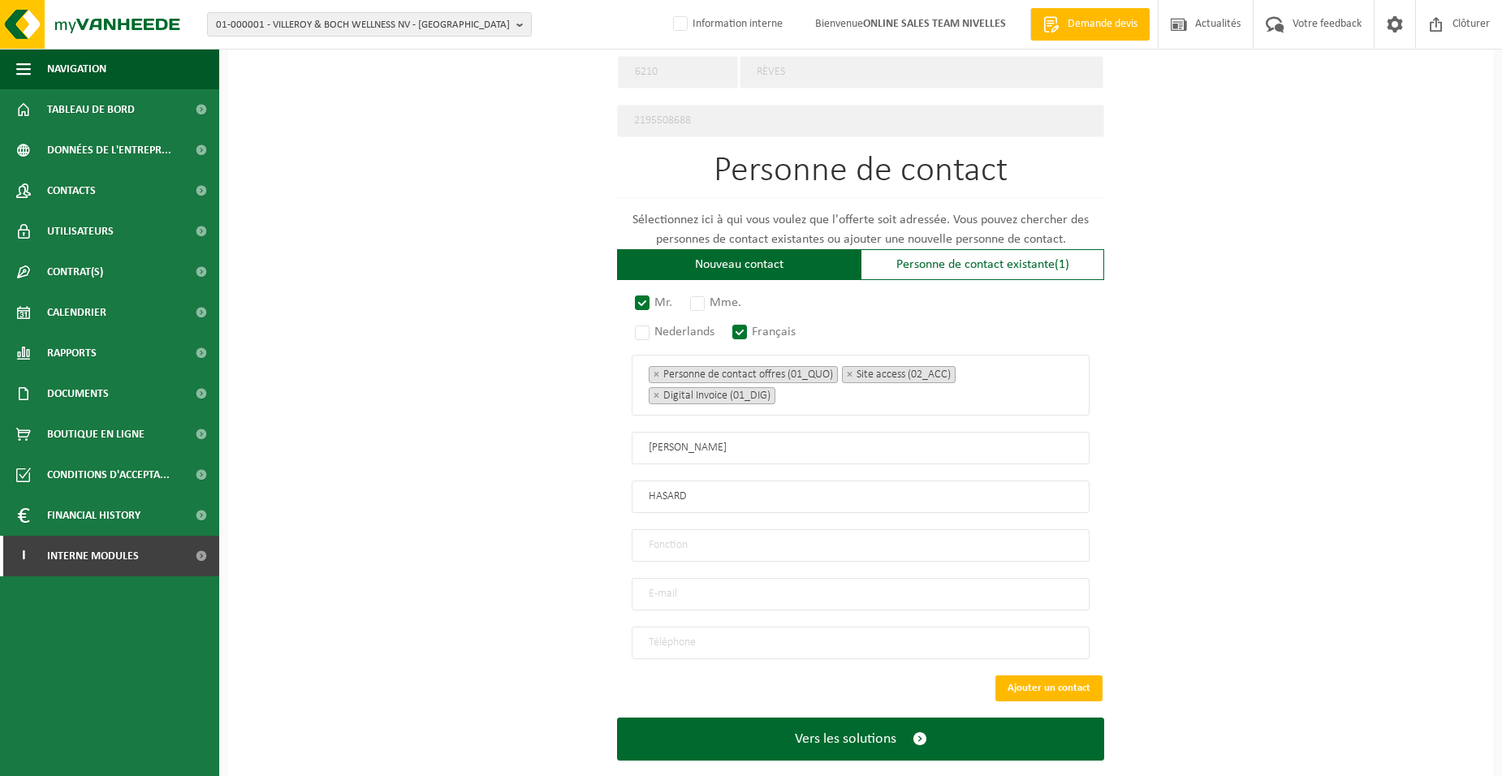
type input "Directeur"
click at [674, 582] on input "email" at bounding box center [861, 594] width 458 height 32
type input "INFO@CONTARSTEDECORSPRL.BE"
click at [813, 629] on input "tel" at bounding box center [861, 643] width 458 height 32
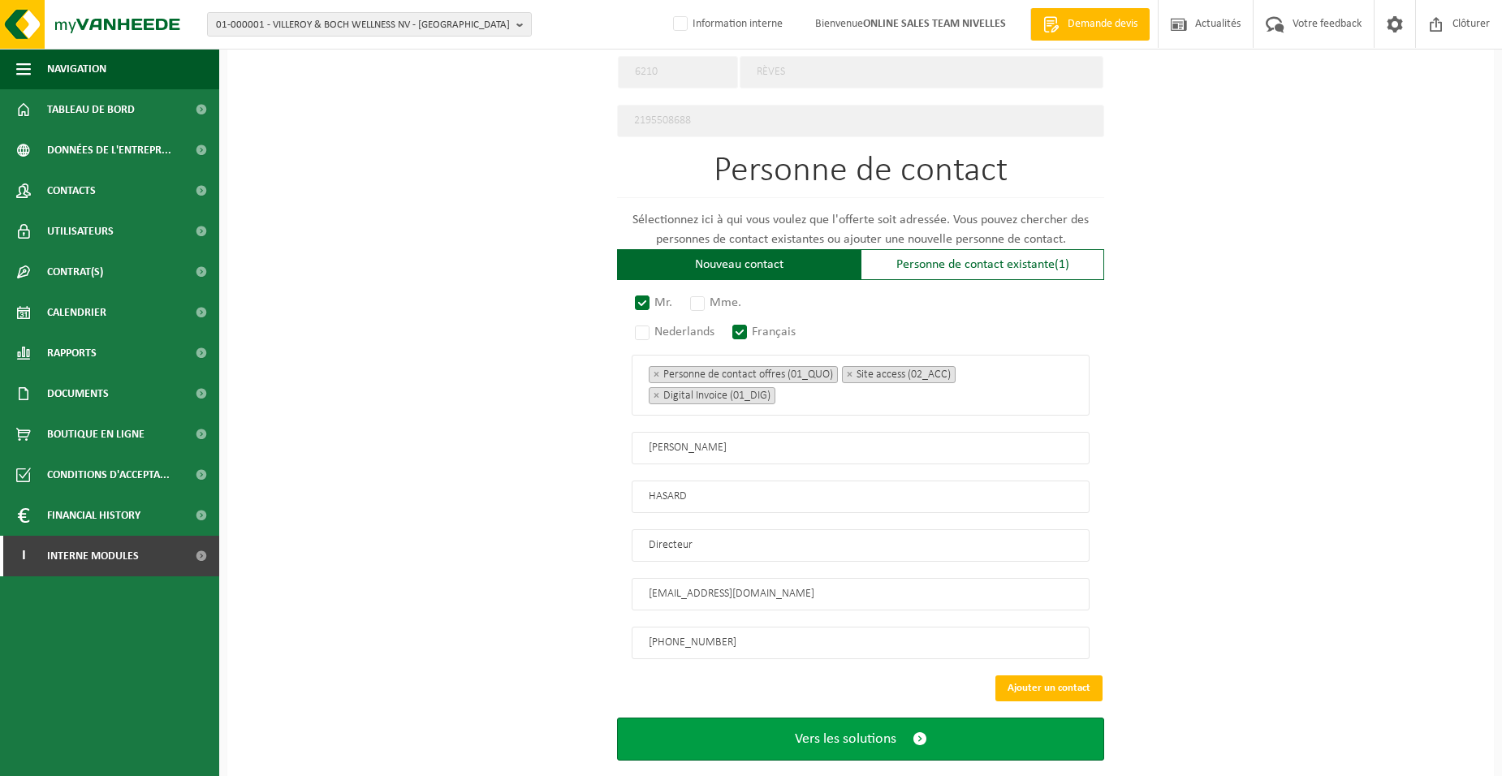
type input "+32 475 46 86 33"
click at [829, 731] on span "Vers les solutions" at bounding box center [846, 739] width 102 height 17
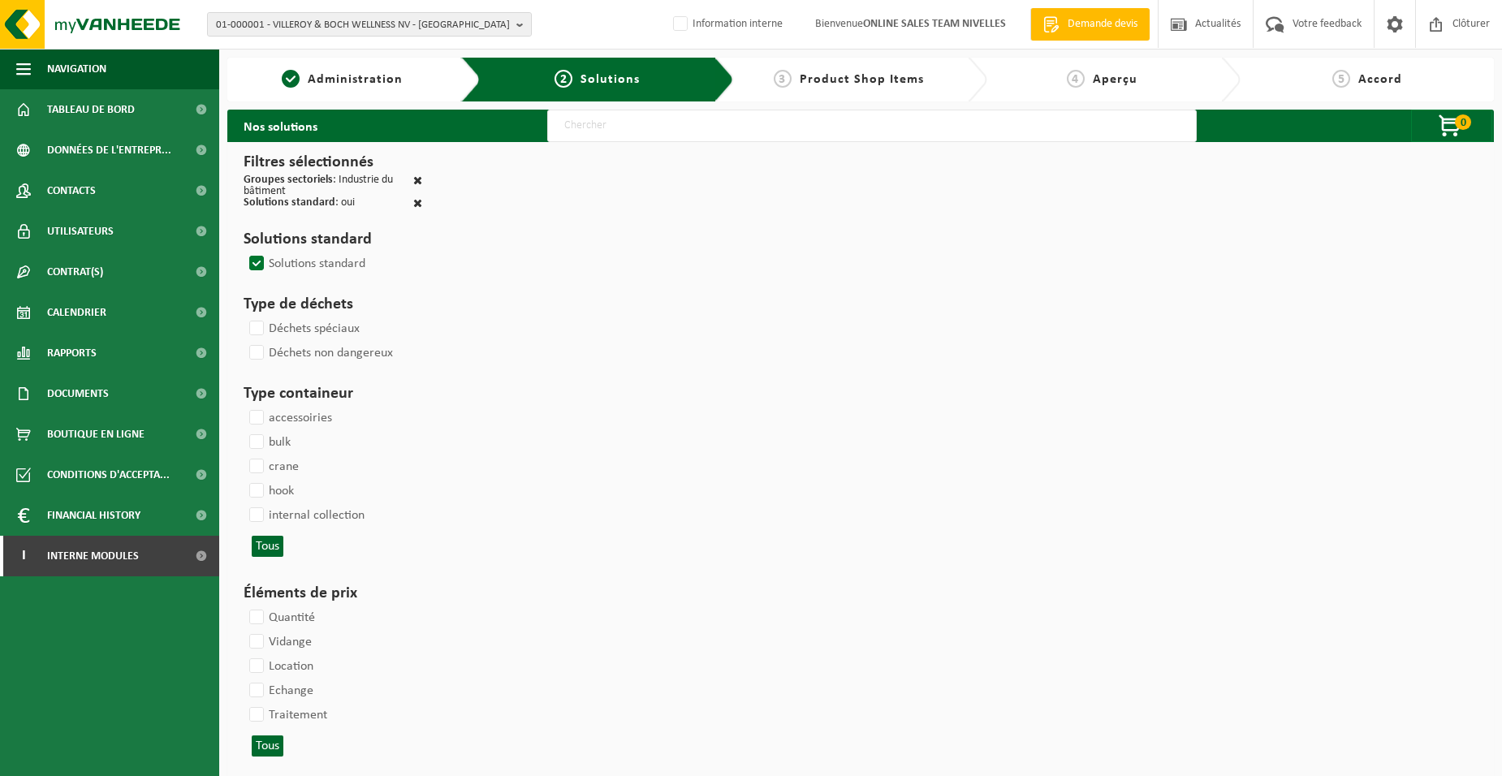
click at [635, 134] on input "text" at bounding box center [872, 126] width 650 height 32
type input "000052"
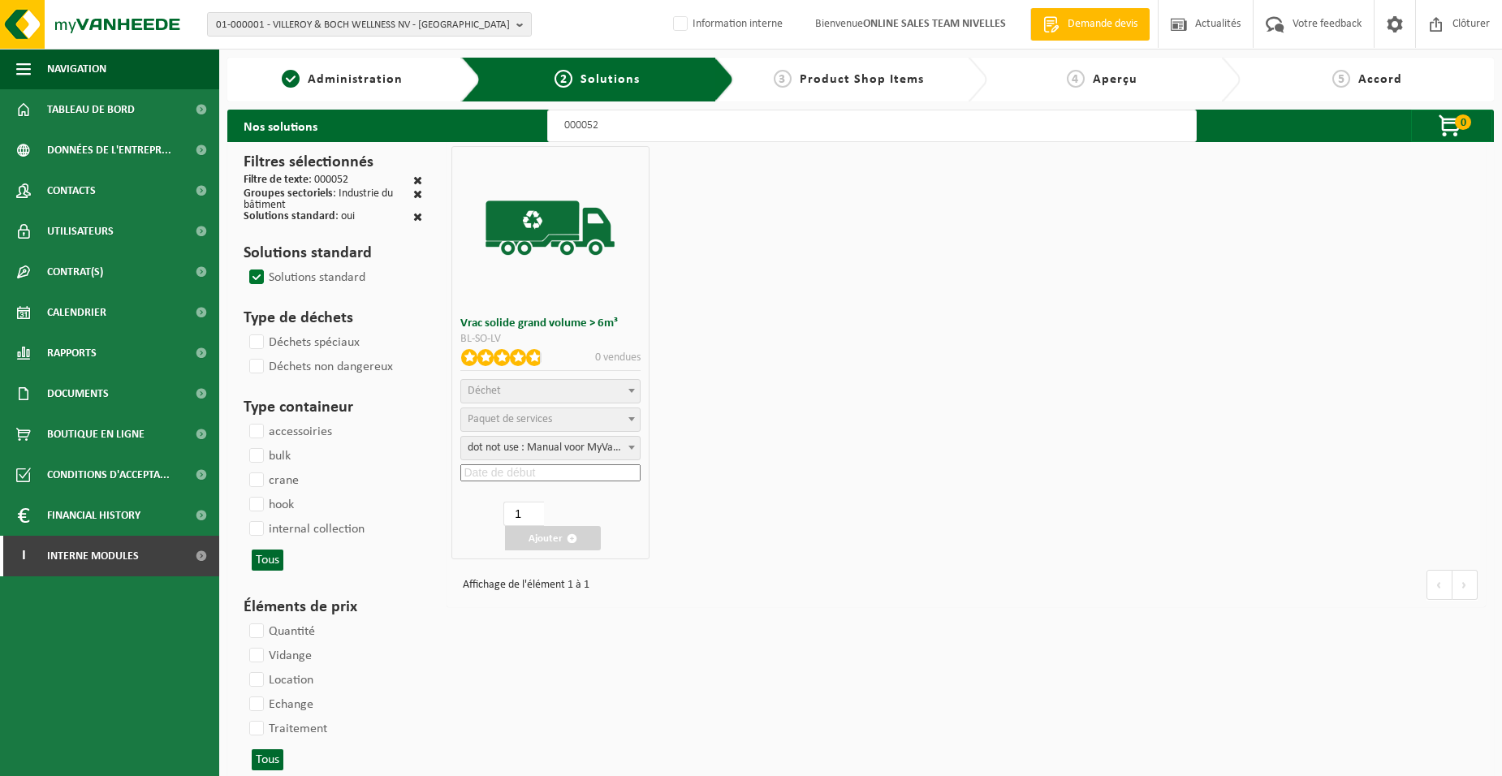
click at [560, 395] on span "Déchet" at bounding box center [550, 391] width 178 height 23
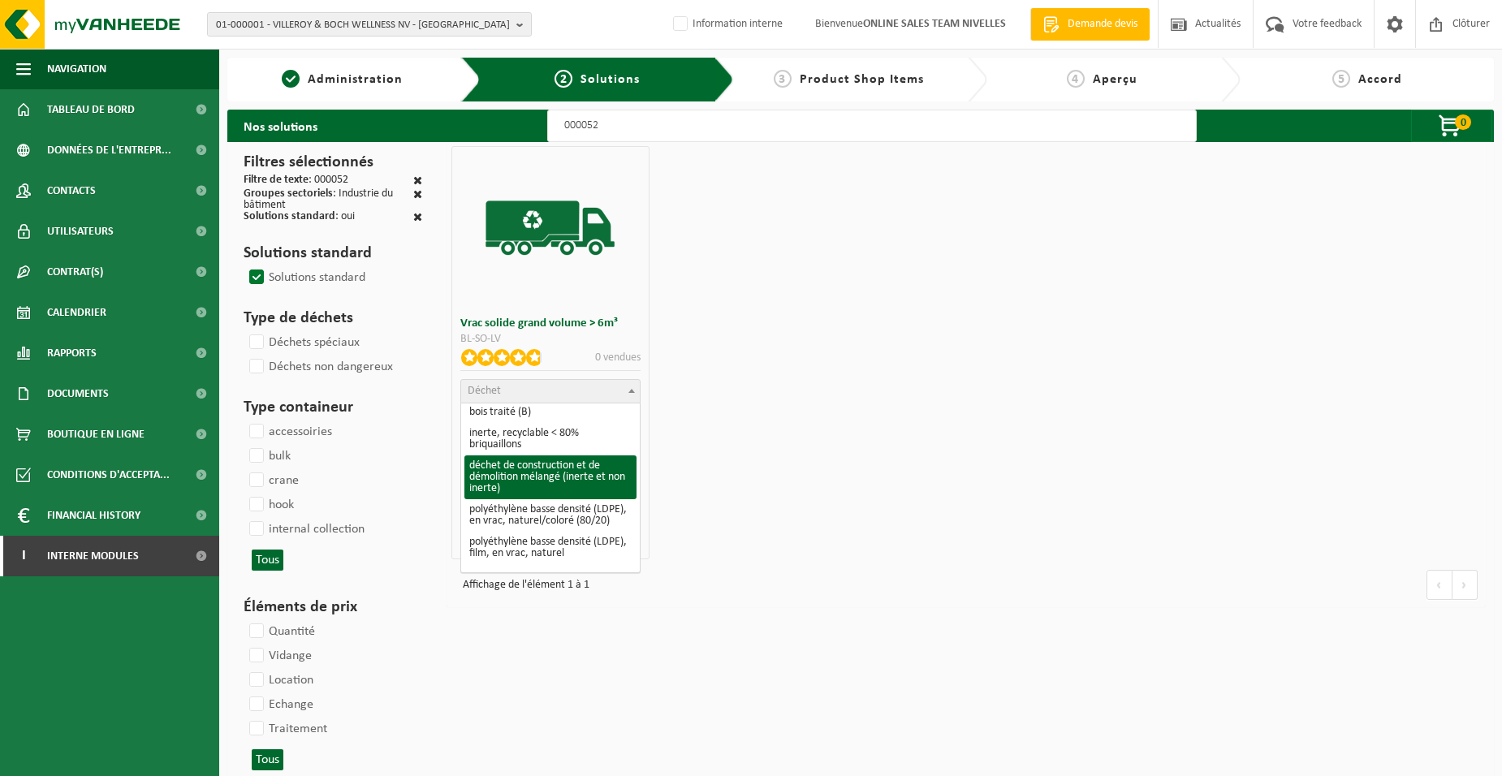
select select "31"
select select
select select "47"
select select "25"
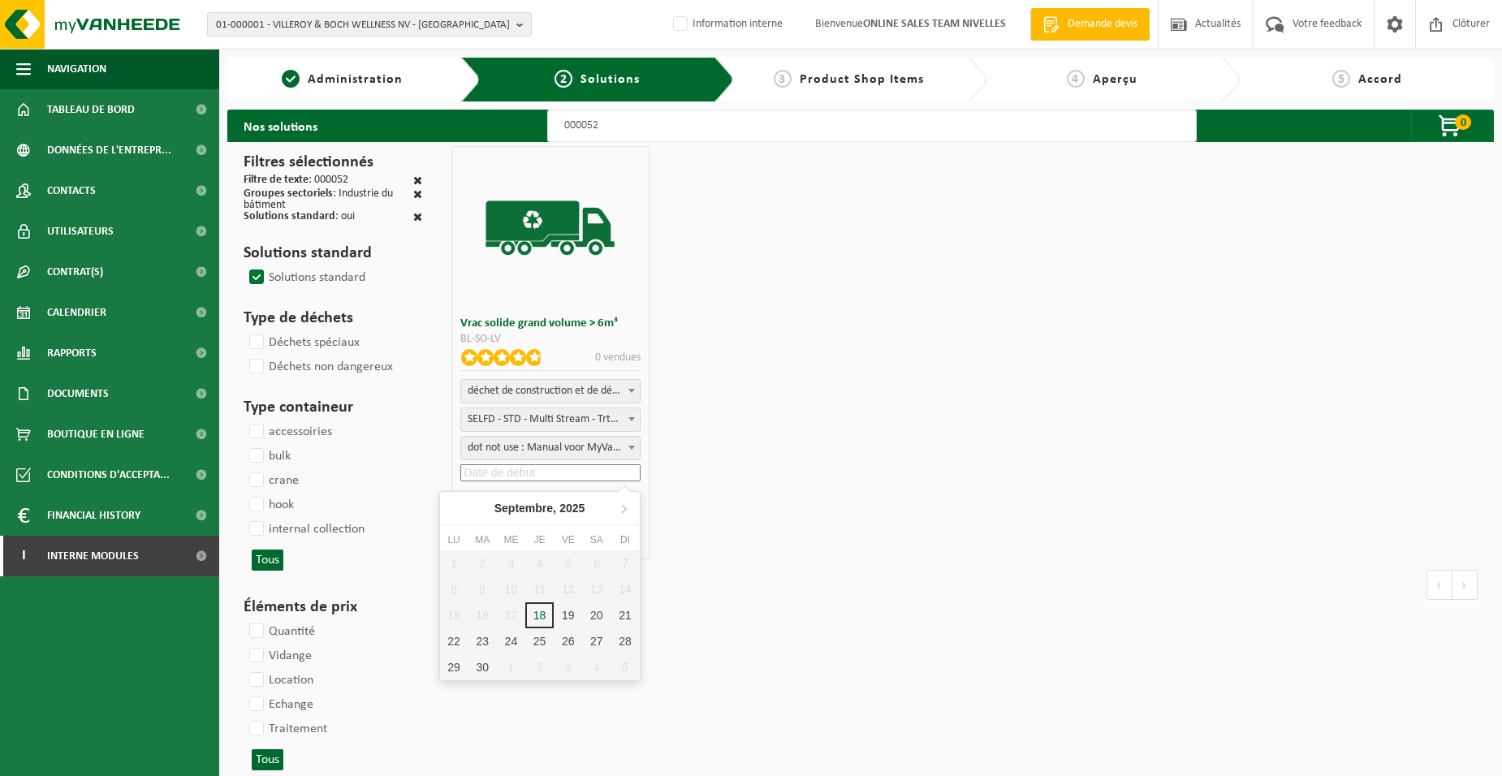
click at [530, 474] on input at bounding box center [549, 473] width 179 height 17
click at [569, 607] on div "19" at bounding box center [568, 616] width 28 height 26
type input "[DATE]"
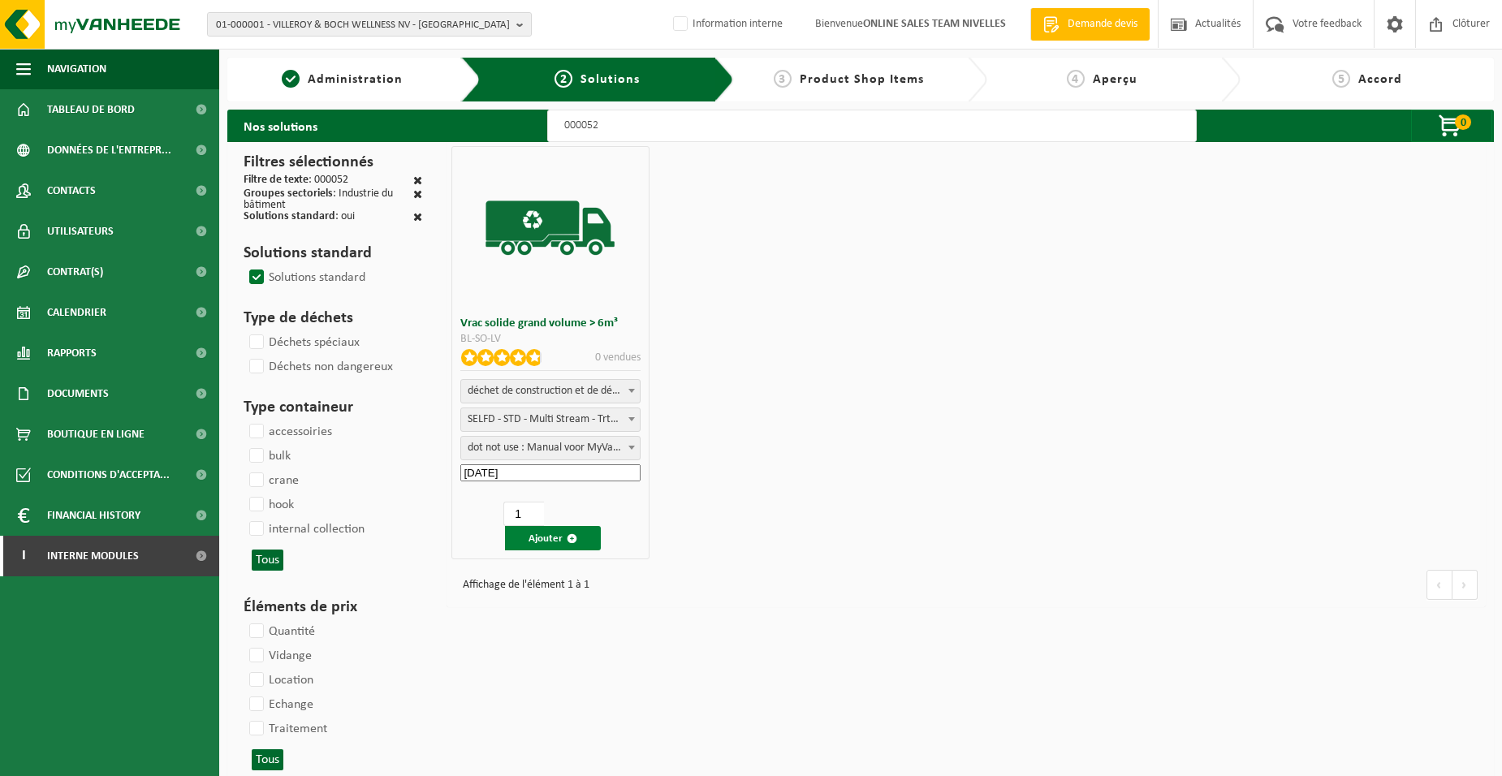
click at [555, 529] on button "Ajouter" at bounding box center [553, 538] width 96 height 24
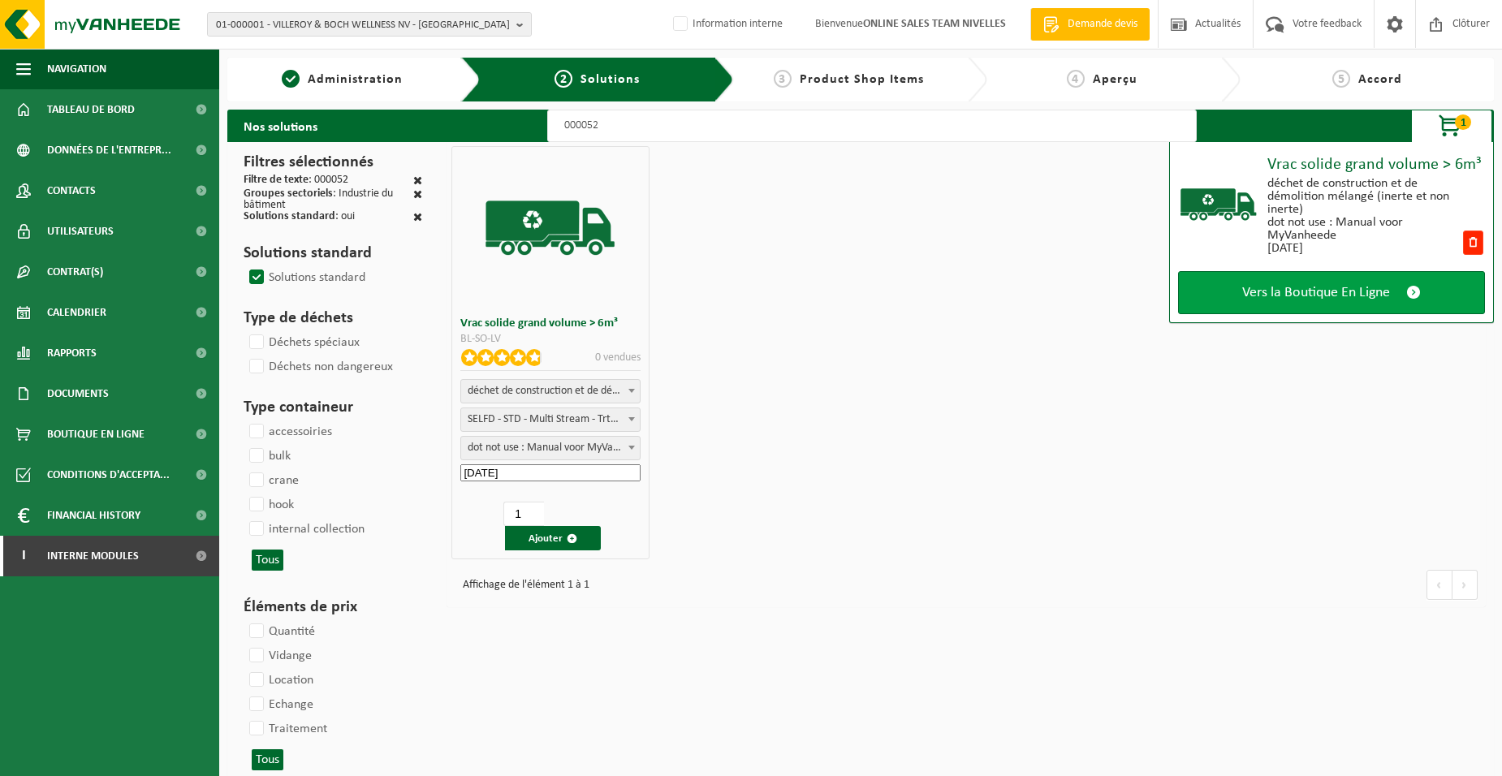
click at [1194, 302] on link "Vers la Boutique En Ligne" at bounding box center [1331, 292] width 307 height 43
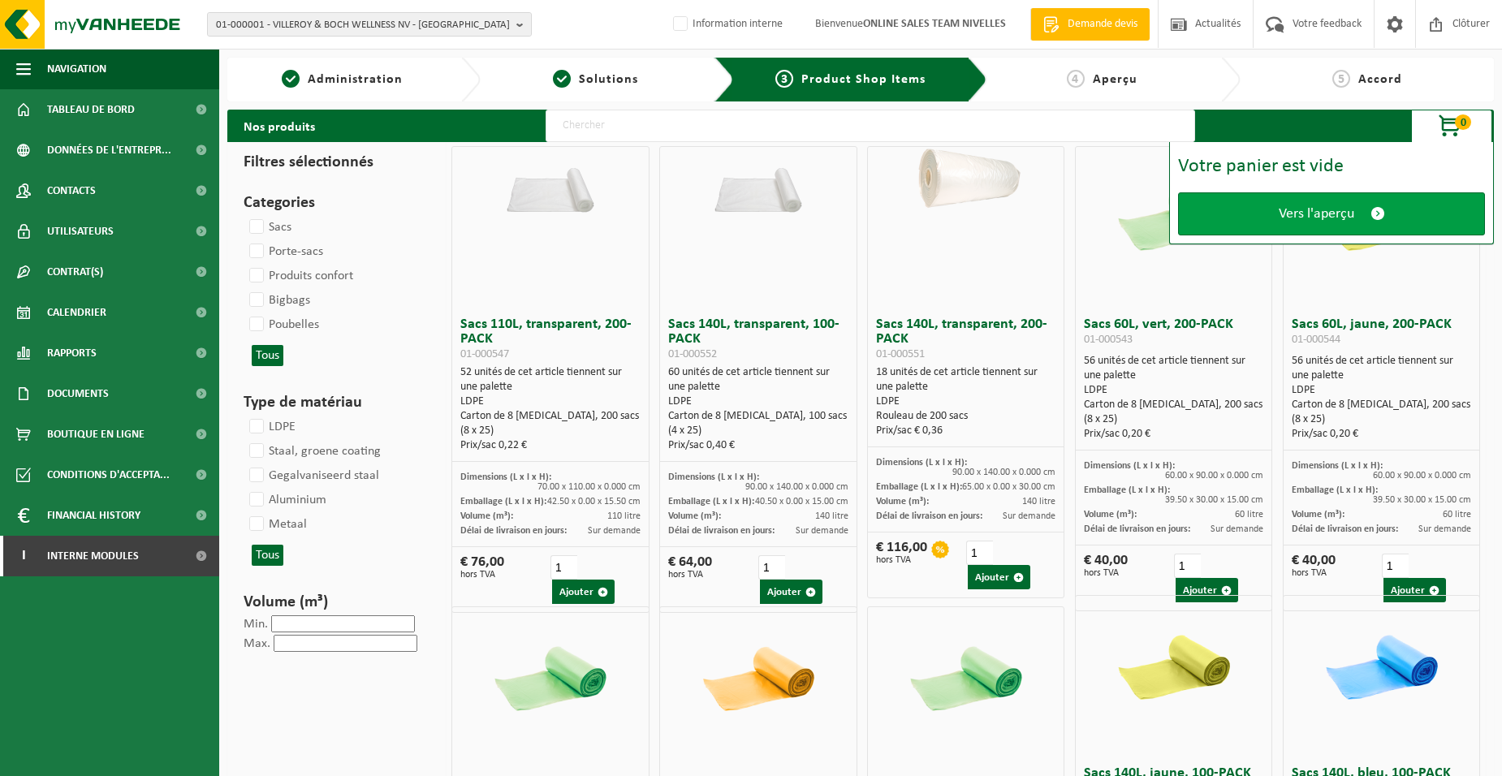
click at [1218, 226] on link "Vers l'aperçu" at bounding box center [1331, 213] width 307 height 43
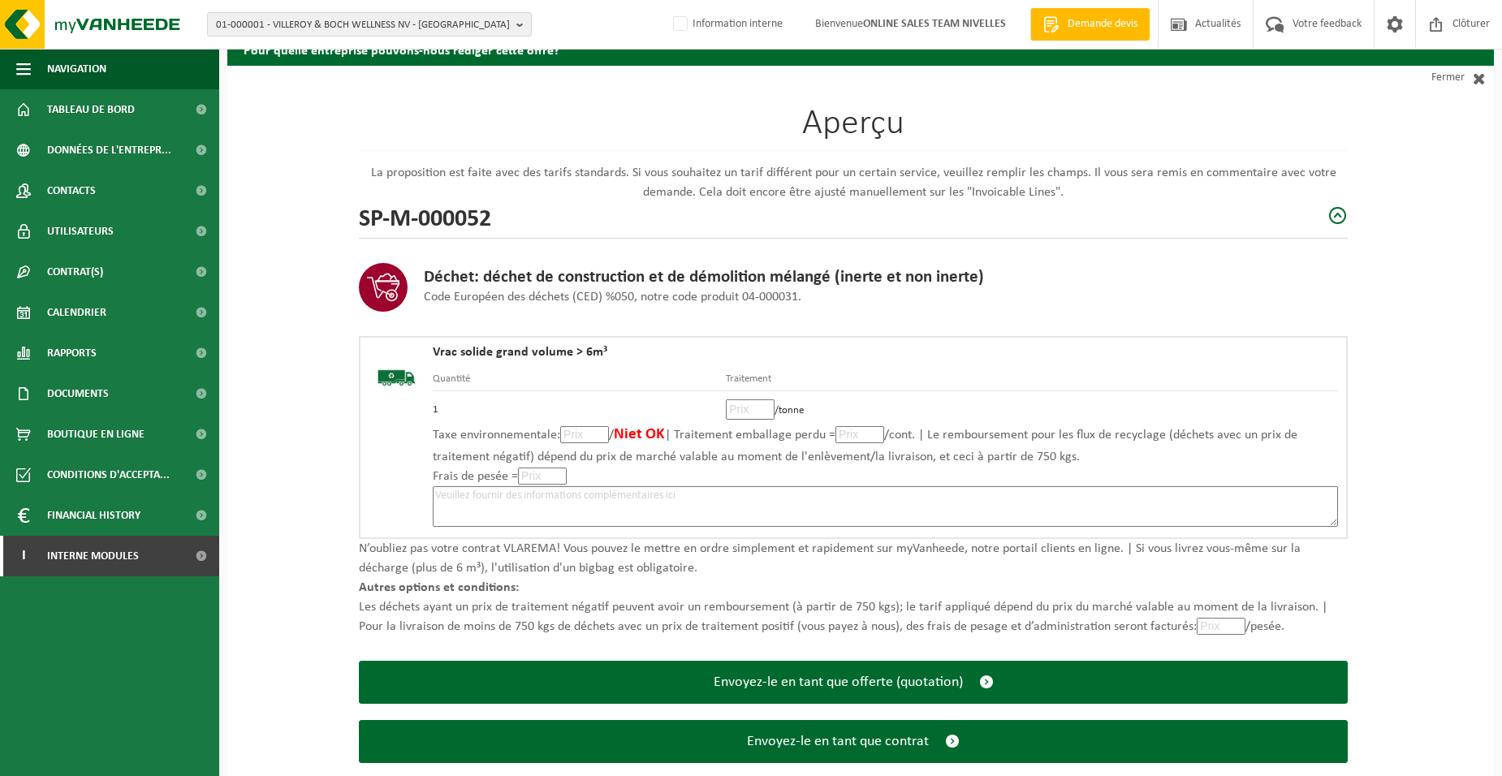
scroll to position [111, 0]
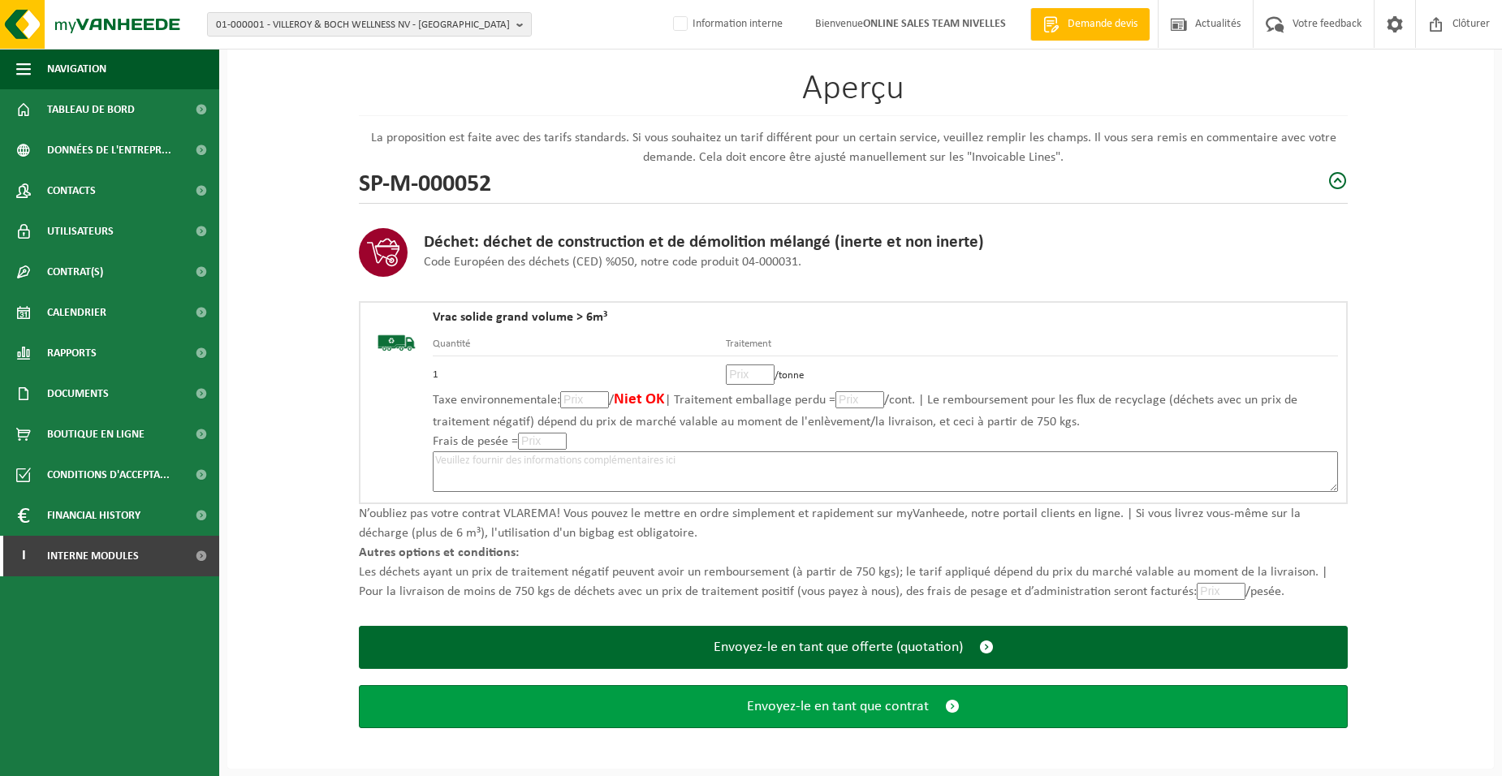
click at [854, 710] on span "Envoyez-le en tant que contrat" at bounding box center [838, 706] width 182 height 17
